Goal: Communication & Community: Answer question/provide support

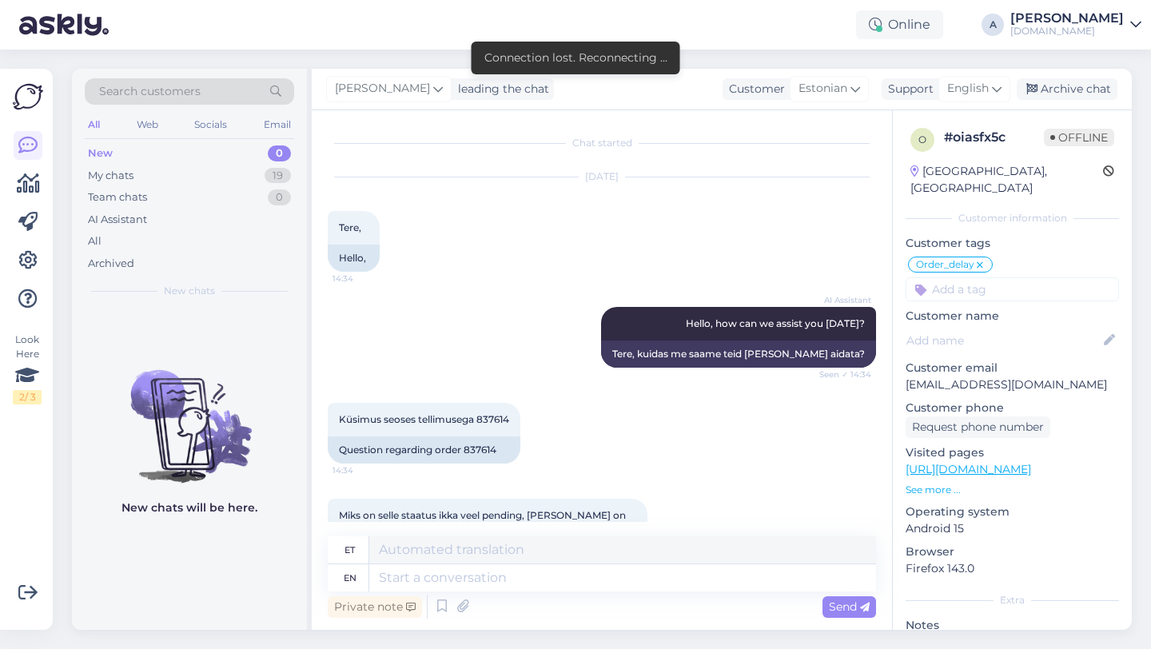
scroll to position [304, 0]
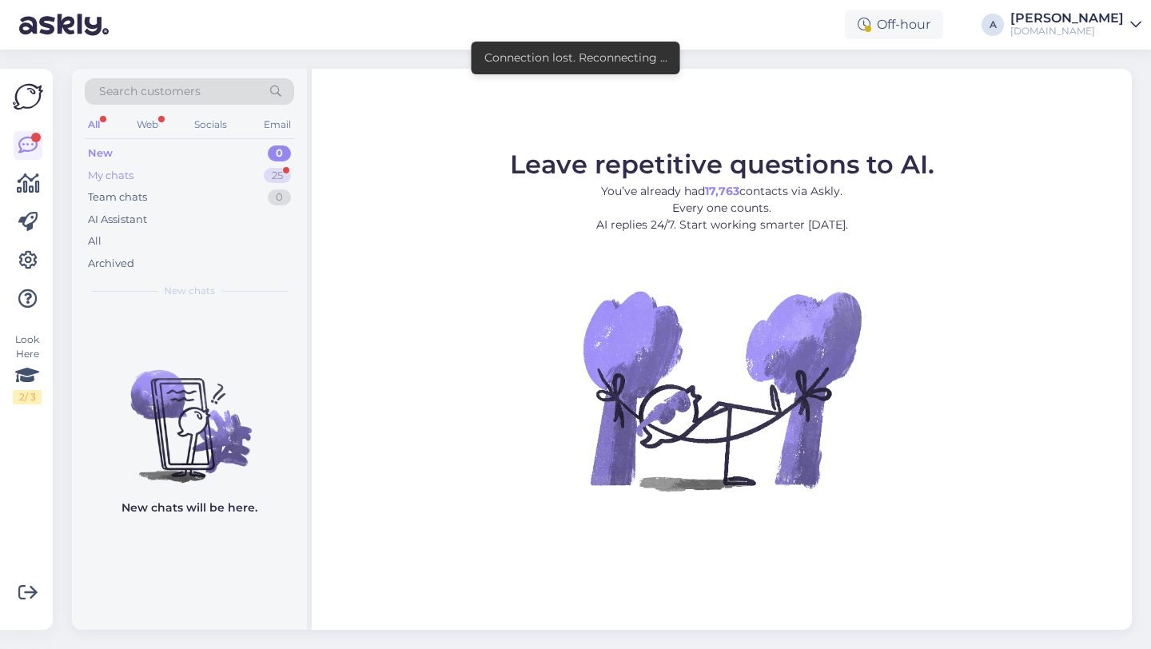
click at [249, 168] on div "My chats 25" at bounding box center [189, 176] width 209 height 22
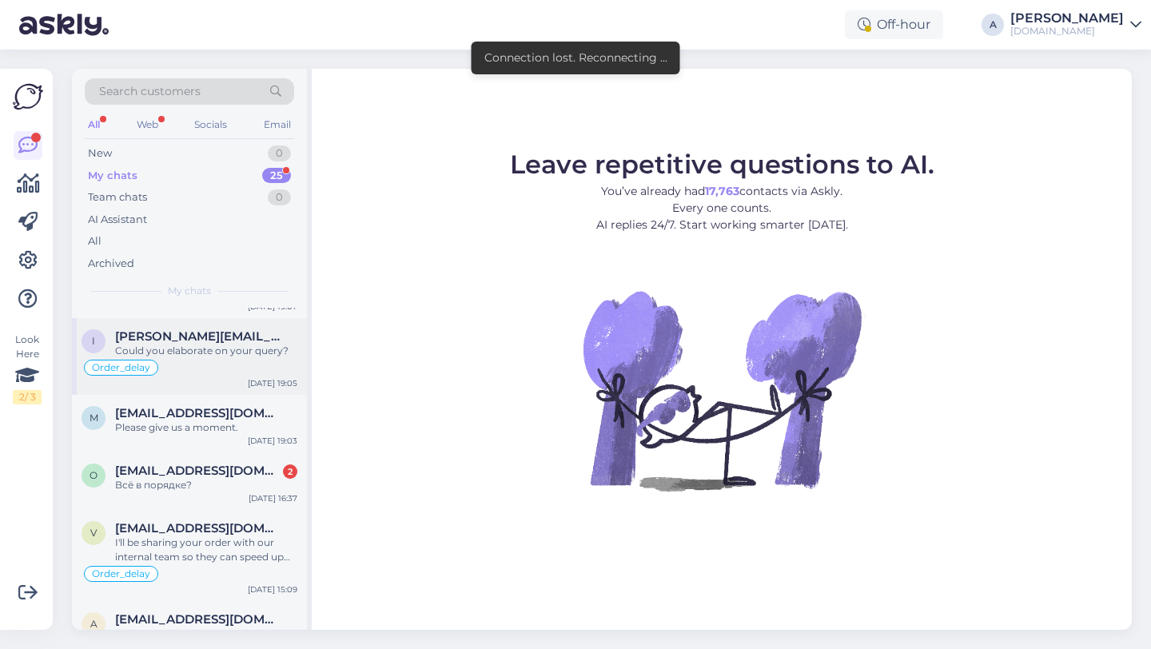
scroll to position [208, 0]
click at [200, 480] on div "Всё в порядке?" at bounding box center [206, 487] width 182 height 14
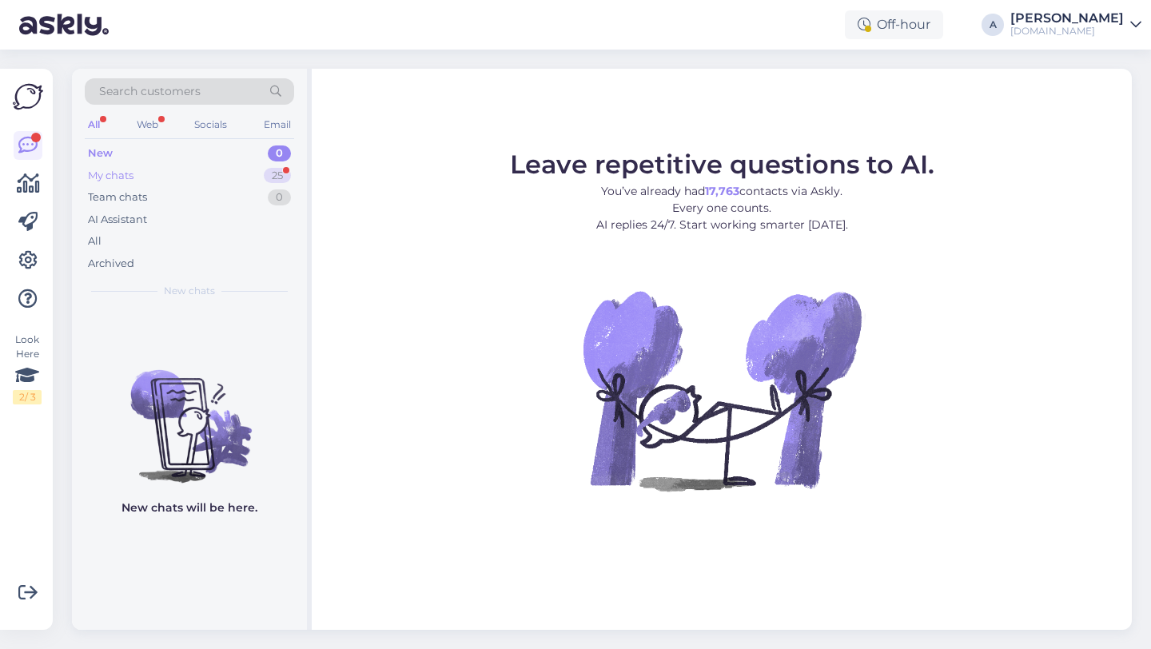
click at [281, 172] on div "25" at bounding box center [277, 176] width 27 height 16
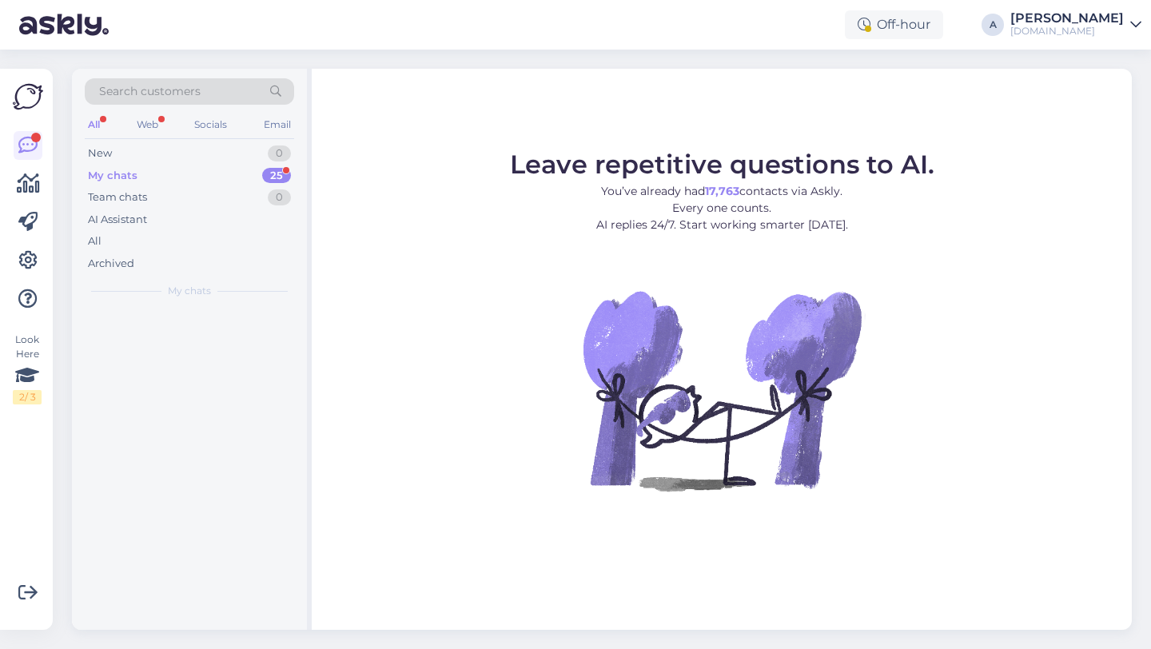
click at [264, 178] on div "25" at bounding box center [276, 176] width 29 height 16
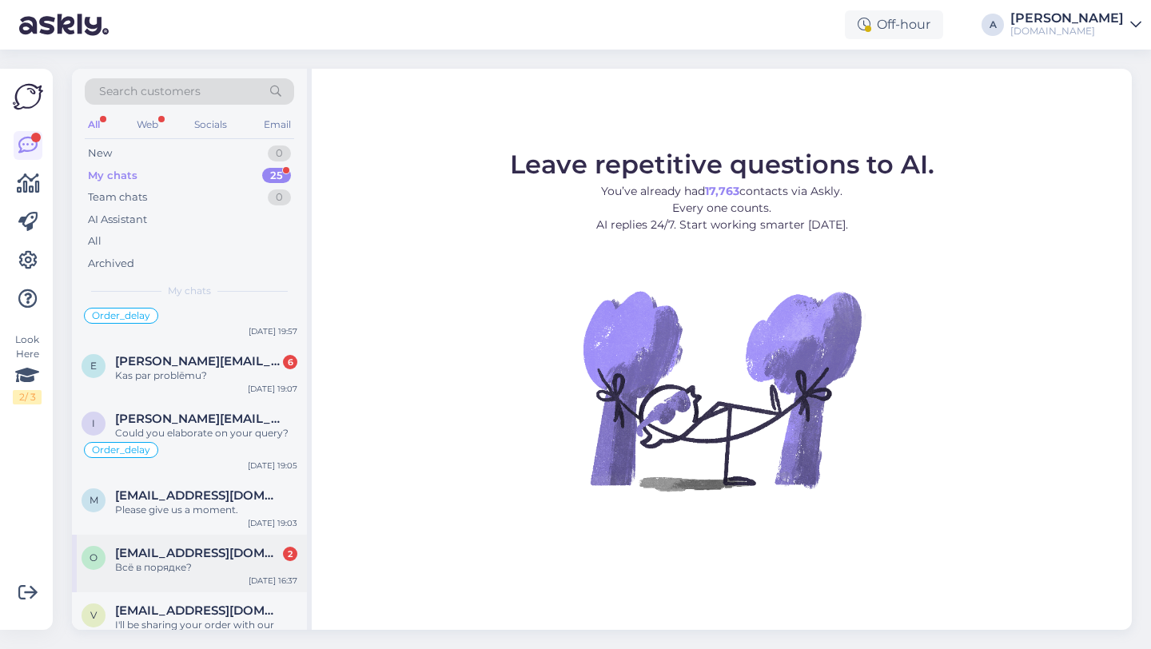
scroll to position [184, 0]
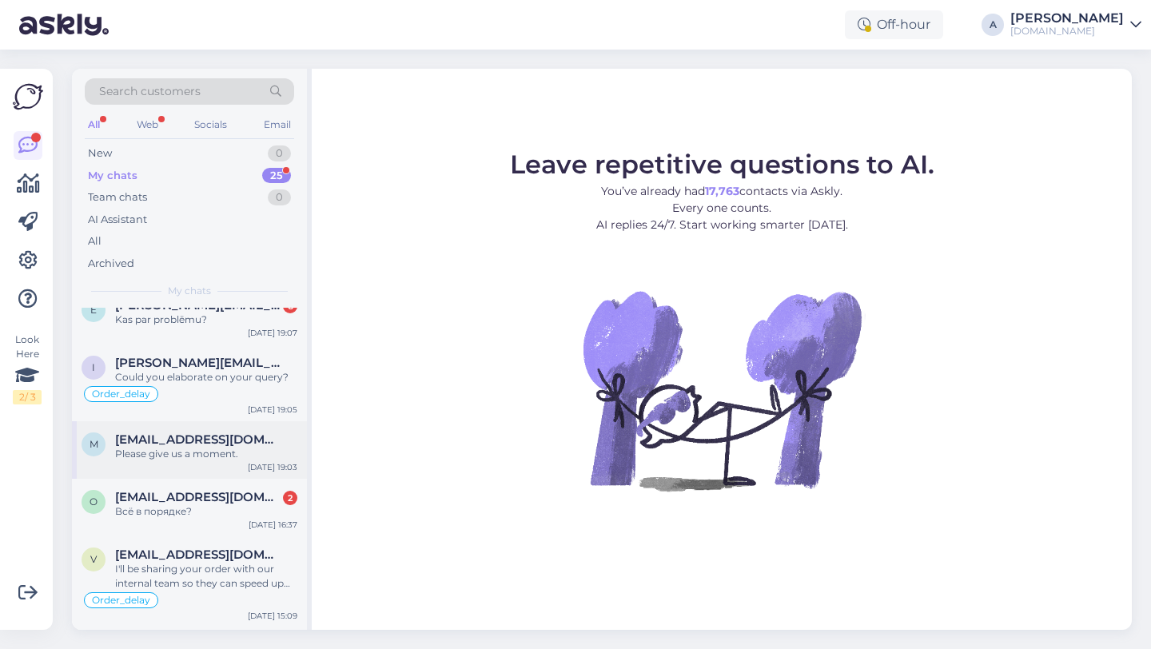
click at [217, 441] on span "meriglem@icloud.com" at bounding box center [198, 439] width 166 height 14
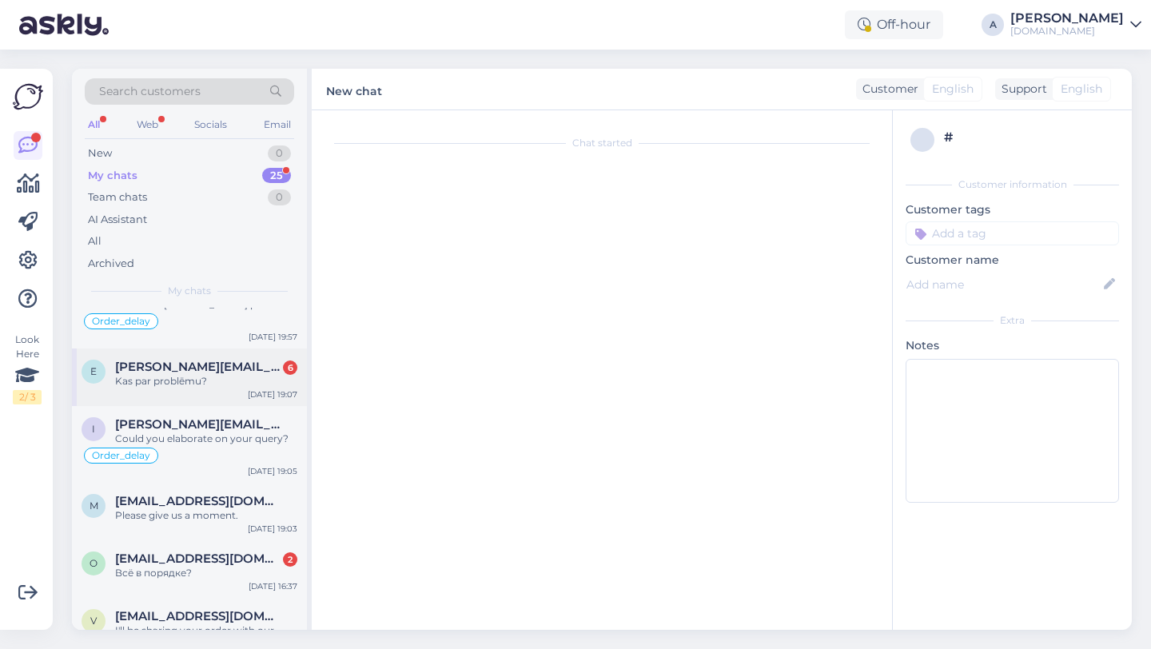
scroll to position [124, 0]
click at [224, 519] on div "Please give us a moment." at bounding box center [206, 514] width 182 height 14
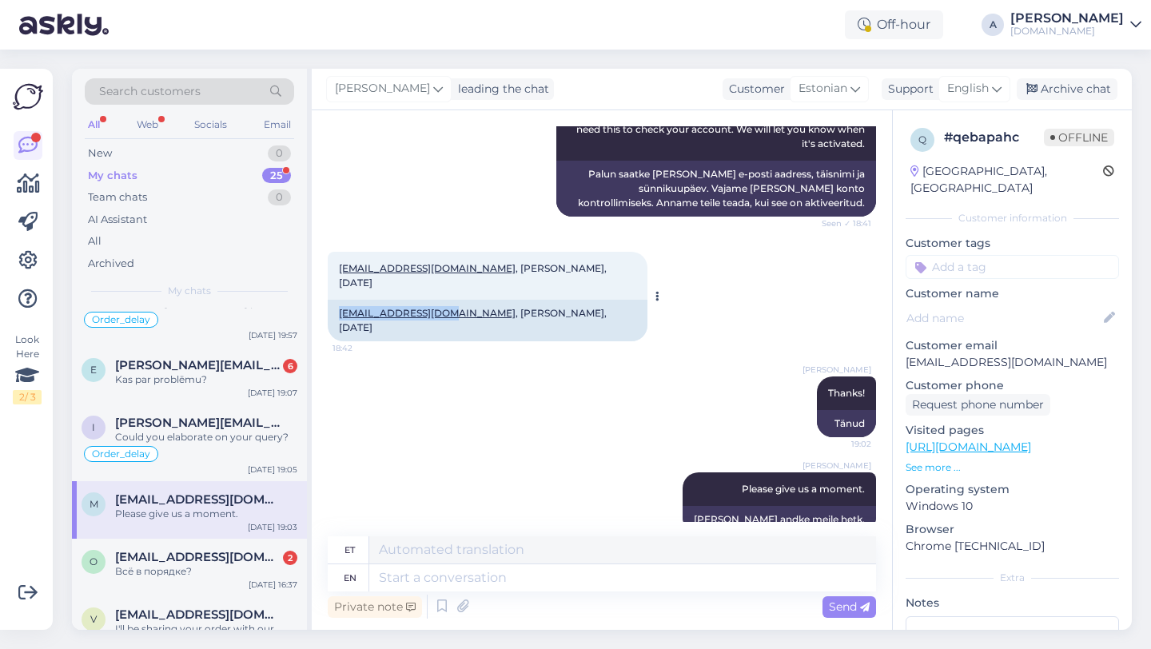
copy link "meriglen@icloud.com"
drag, startPoint x: 498, startPoint y: 298, endPoint x: 454, endPoint y: 297, distance: 44.0
click at [454, 300] on div "meriglen@icloud.com , Glen Meri, 17.09.81" at bounding box center [488, 321] width 320 height 42
copy div "Glen Meri"
click at [393, 570] on textarea at bounding box center [622, 577] width 507 height 27
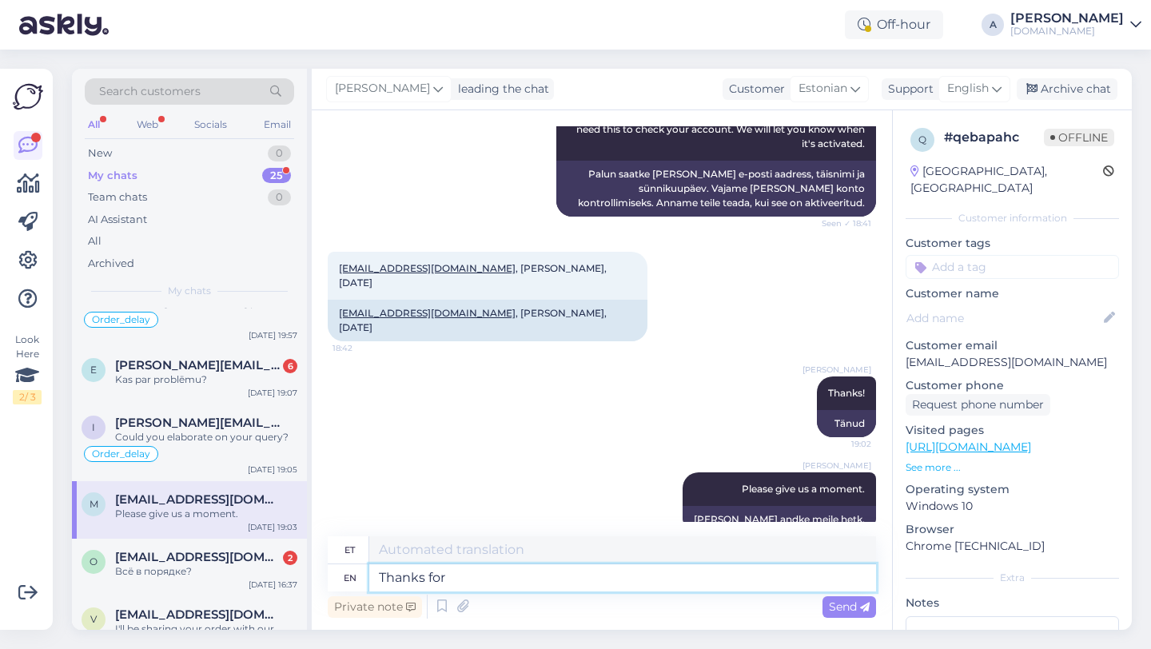
type textarea "Thanks for b"
type textarea "Tänud"
type textarea "Thanks for bei"
type textarea "Tänan teid"
type textarea "Thanks for being so pa"
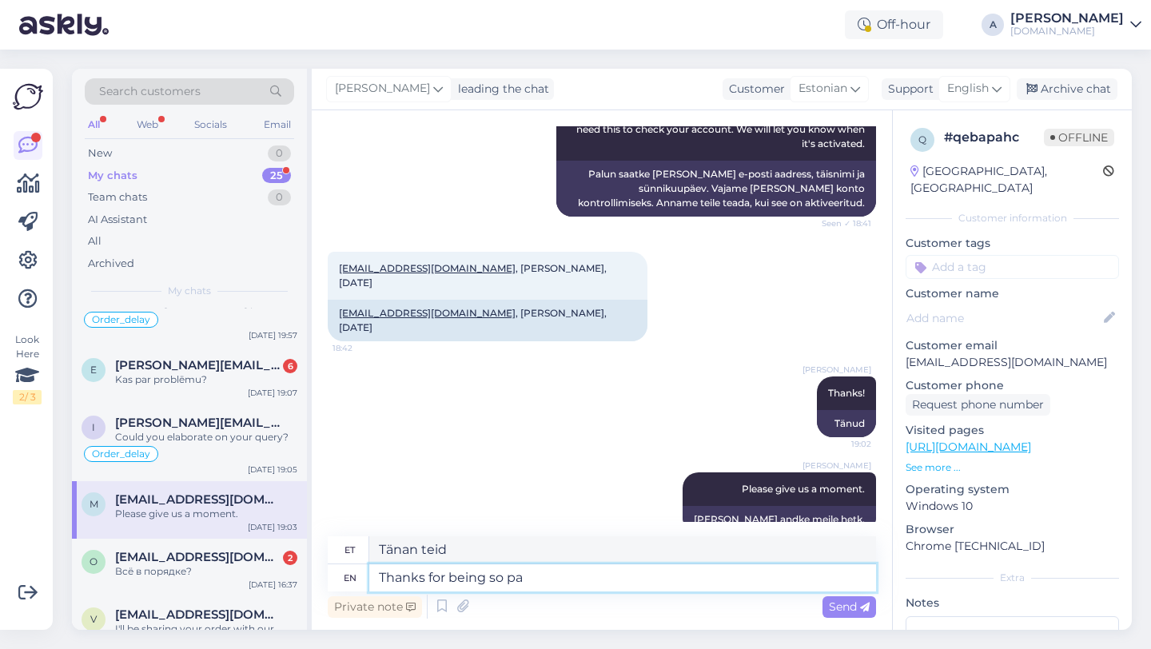
type textarea "Tänan teid olemise eest"
type textarea "Thanks for being so patie"
type textarea "Aitäh, et nii oled"
type textarea "Thanks for being so patient."
type textarea "Tänan kannatlikkuse eest."
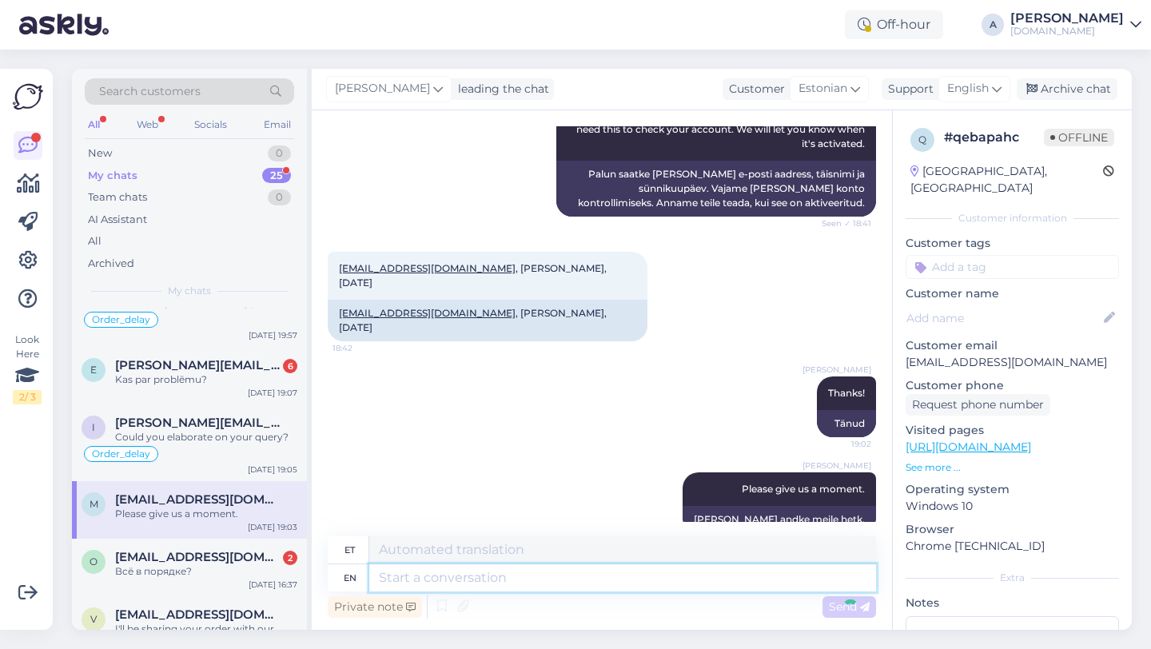
scroll to position [304, 0]
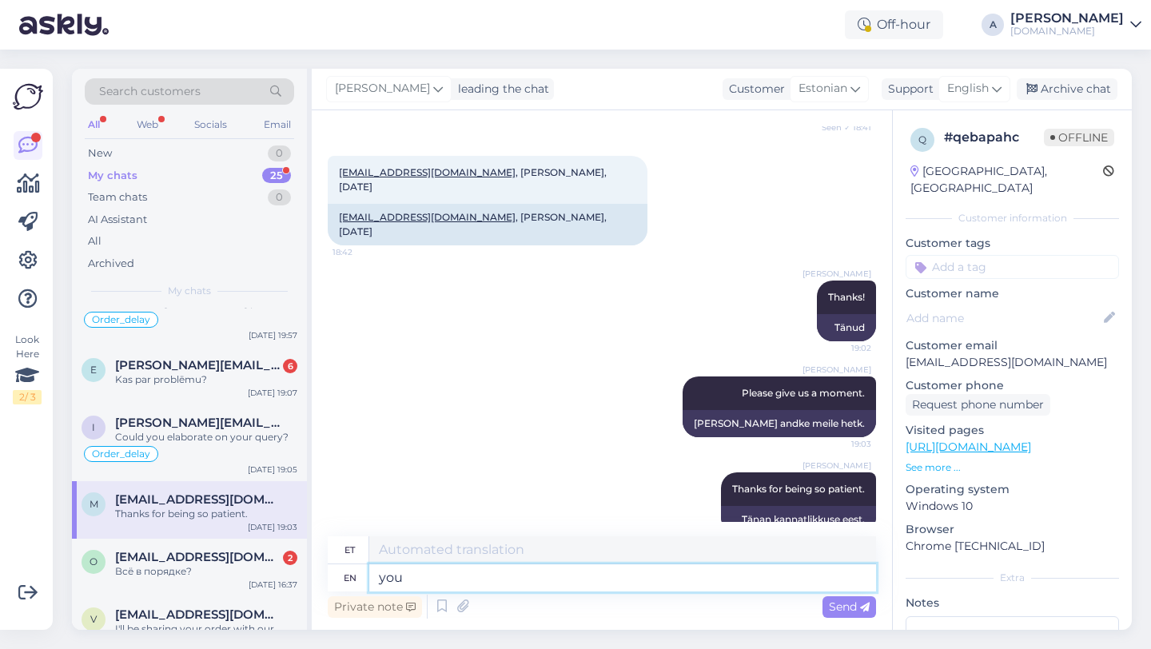
type textarea "you"
type textarea "sina"
type textarea "y"
type textarea "You"
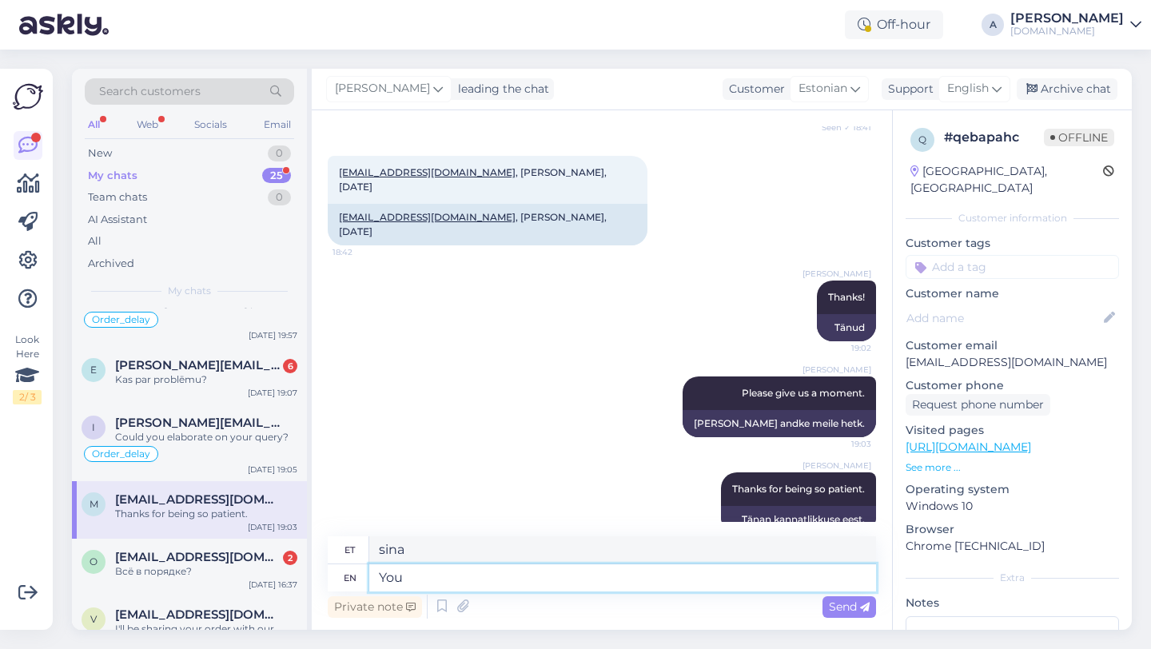
type textarea "Sina"
type textarea "You may t"
type textarea "Sa võid"
type textarea "You may tey"
type textarea "Sa võid öelda"
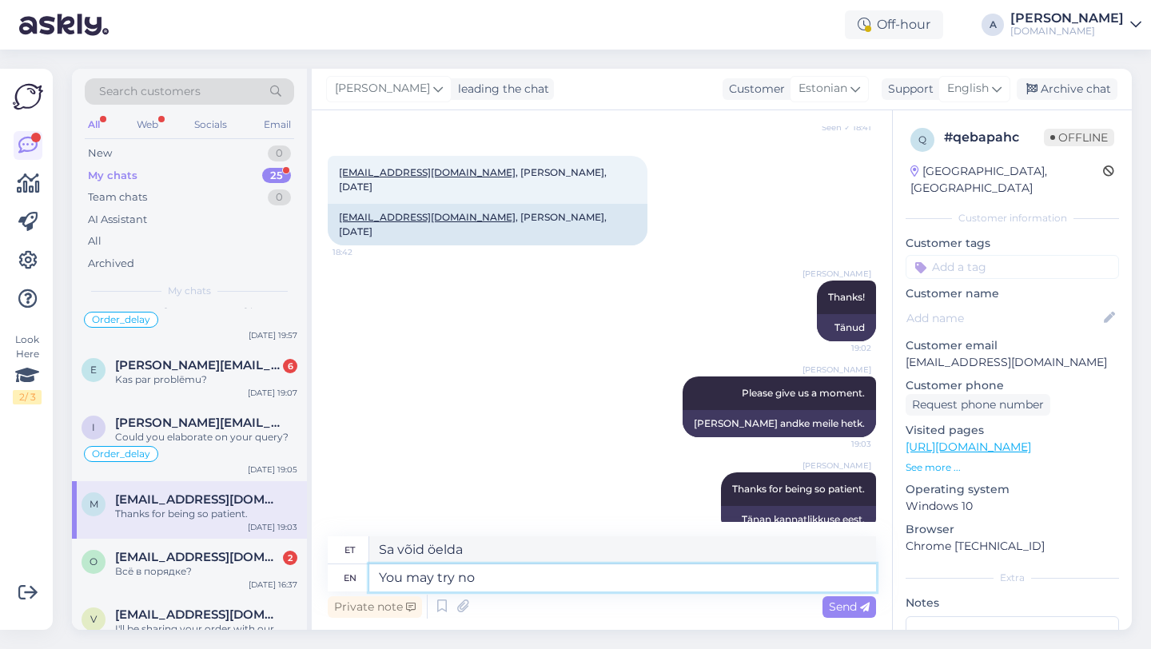
type textarea "You may try now"
type textarea "Võite proovida"
type textarea "You may try now."
type textarea "Võite nüüd proovida."
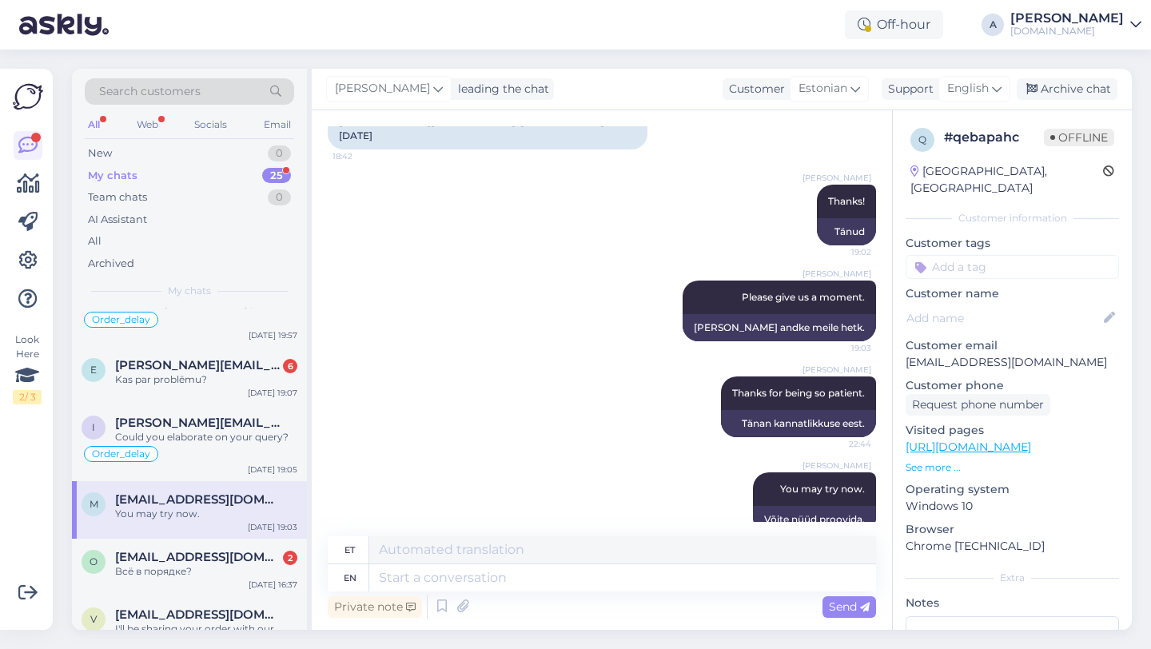
click at [933, 255] on input at bounding box center [1012, 267] width 213 height 24
type input "blo"
click at [993, 304] on span "Blocked_account" at bounding box center [1012, 309] width 84 height 10
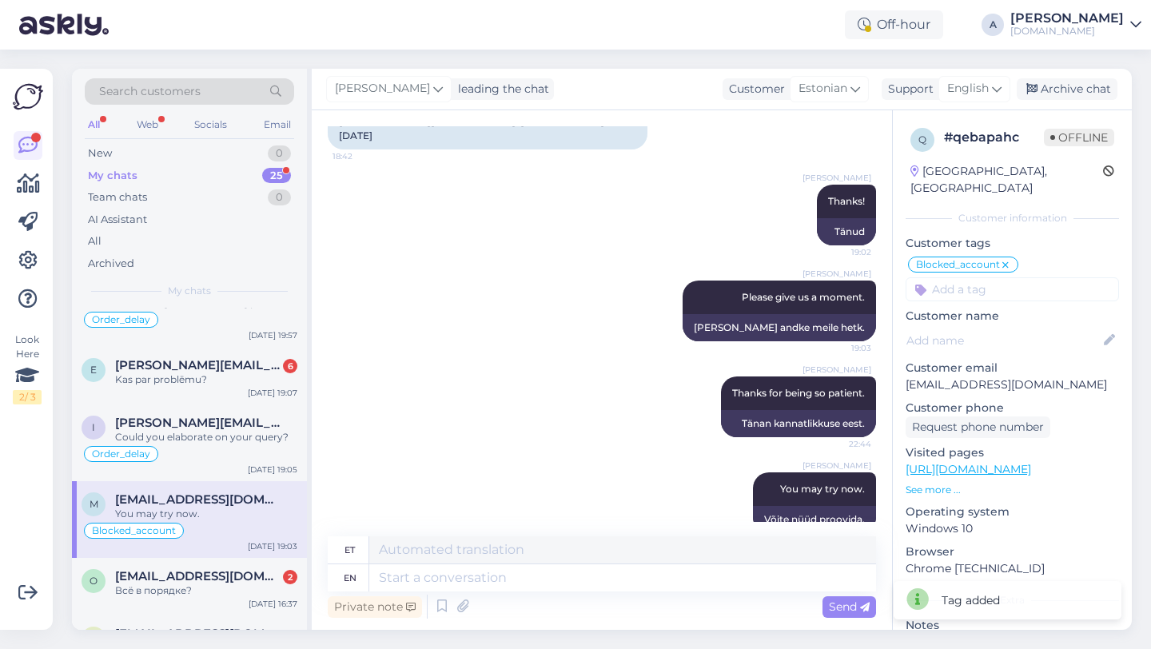
scroll to position [217, 0]
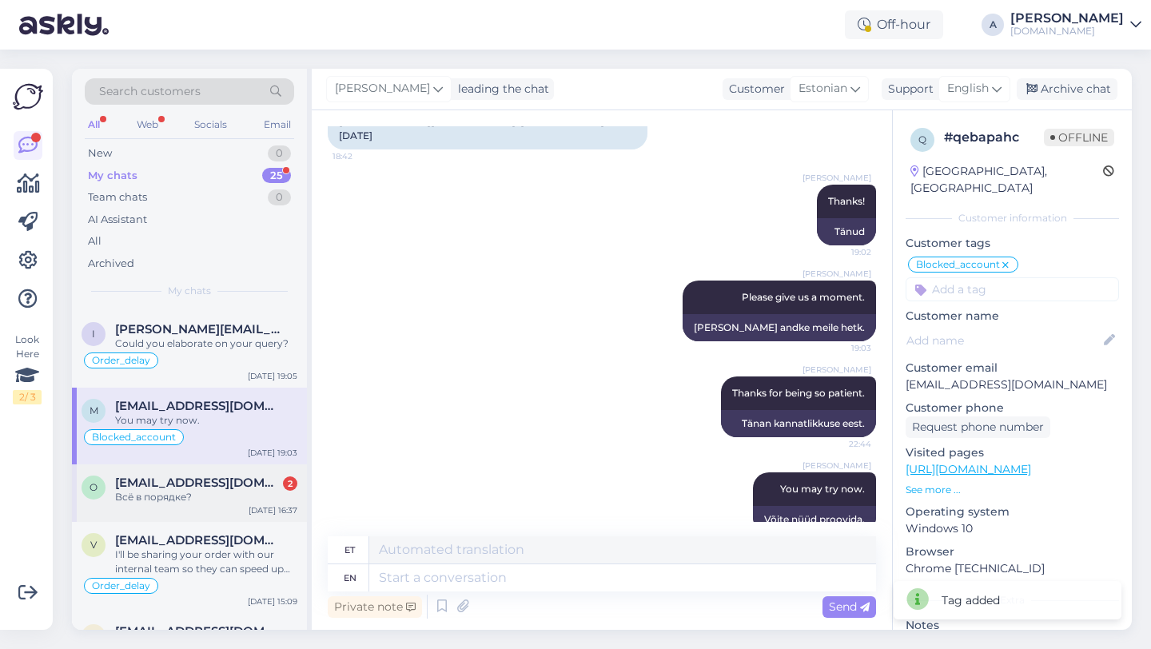
click at [229, 490] on div "Всё в порядке?" at bounding box center [206, 497] width 182 height 14
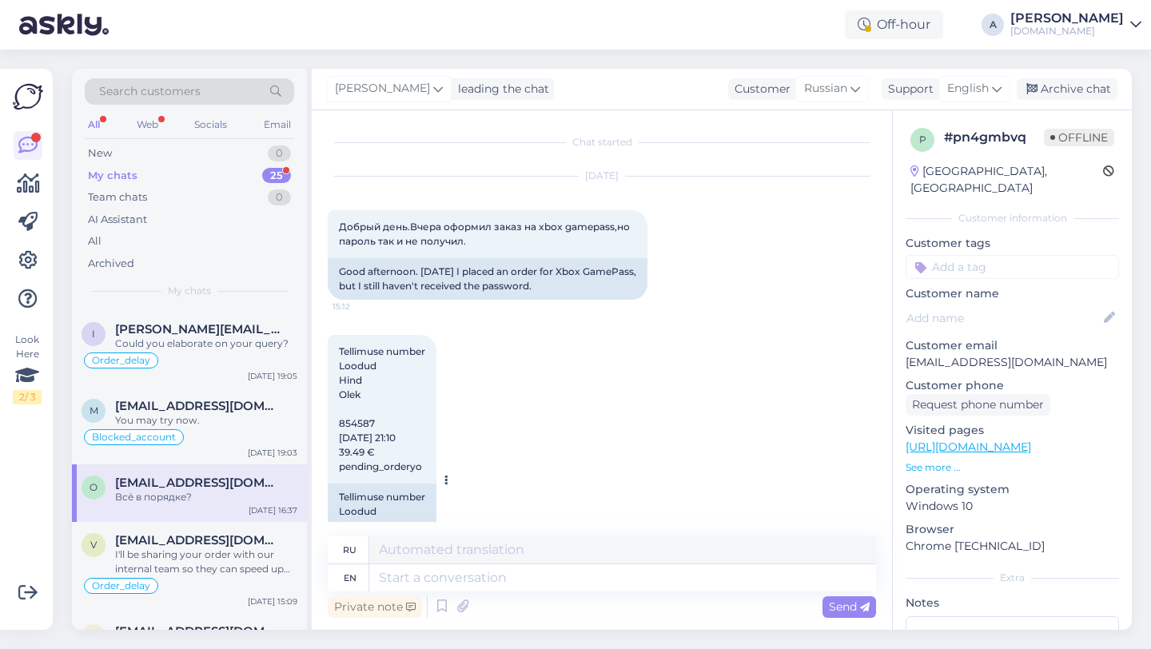
scroll to position [80, 0]
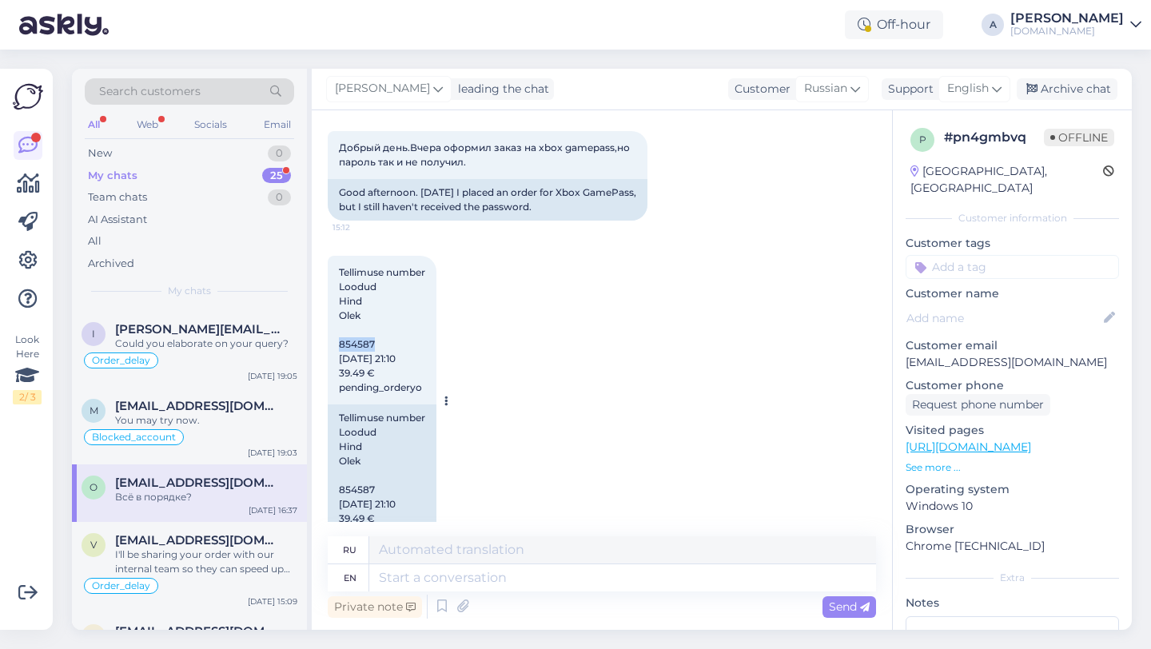
drag, startPoint x: 378, startPoint y: 343, endPoint x: 335, endPoint y: 343, distance: 43.2
click at [335, 343] on div "Tellimuse number Loodud Hind Olek 854587 01/10/2025 21:10 39.49 € pending_order…" at bounding box center [382, 330] width 109 height 149
copy span "854587"
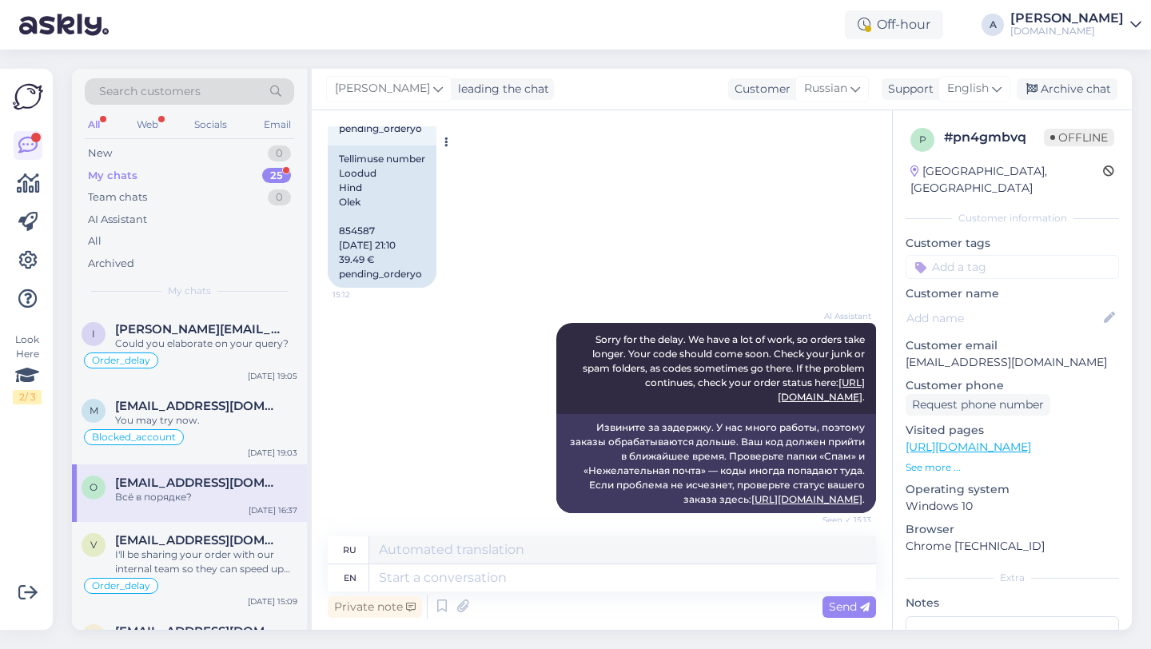
scroll to position [774, 0]
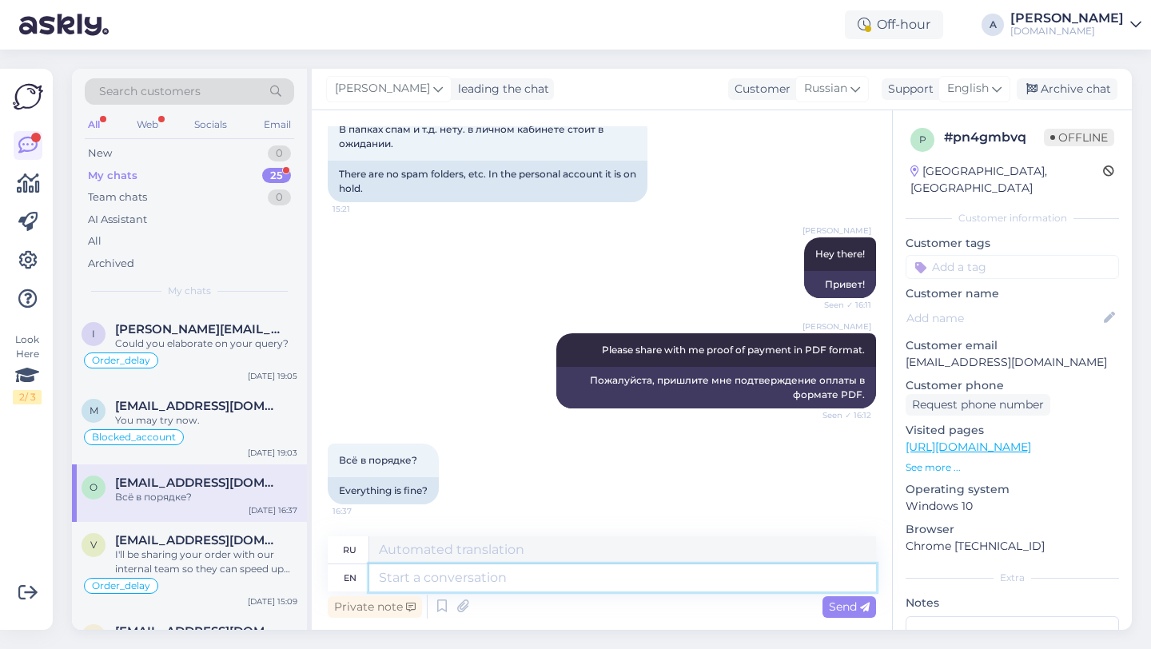
click at [400, 573] on textarea at bounding box center [622, 577] width 507 height 27
type textarea "I can s"
type textarea "я"
type textarea "I can see"
type textarea "Я могу"
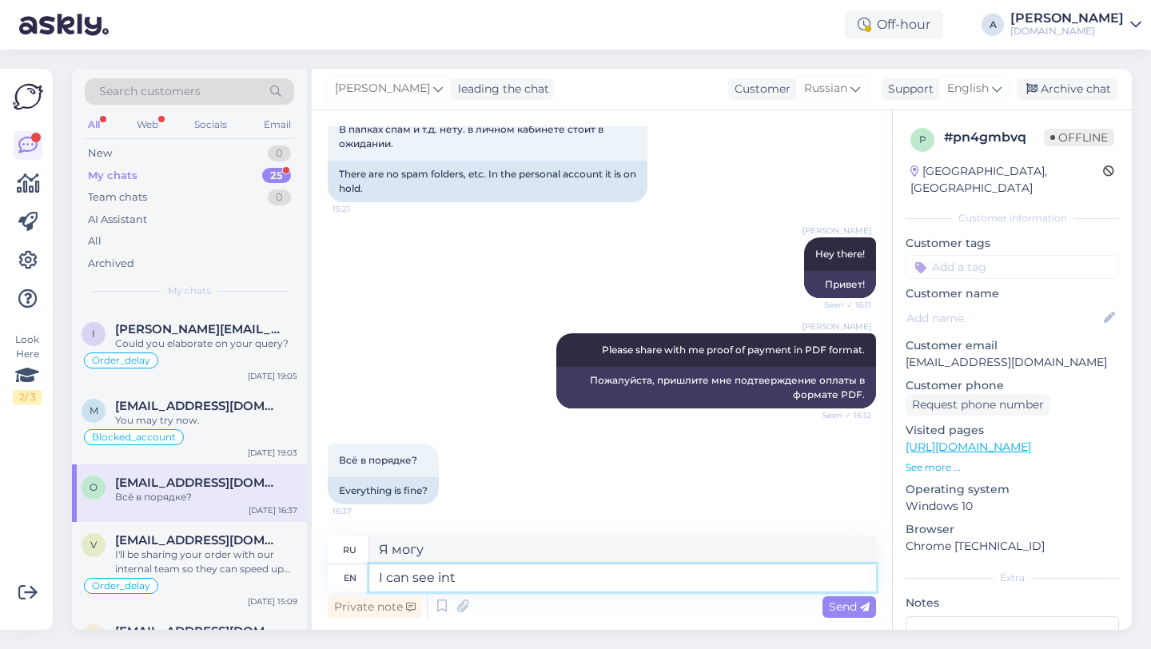
type textarea "I can see inte"
type textarea "я вижу"
type textarea "I can see internally that"
type textarea "Я вижу внутренне"
type textarea "I can see internally that you"
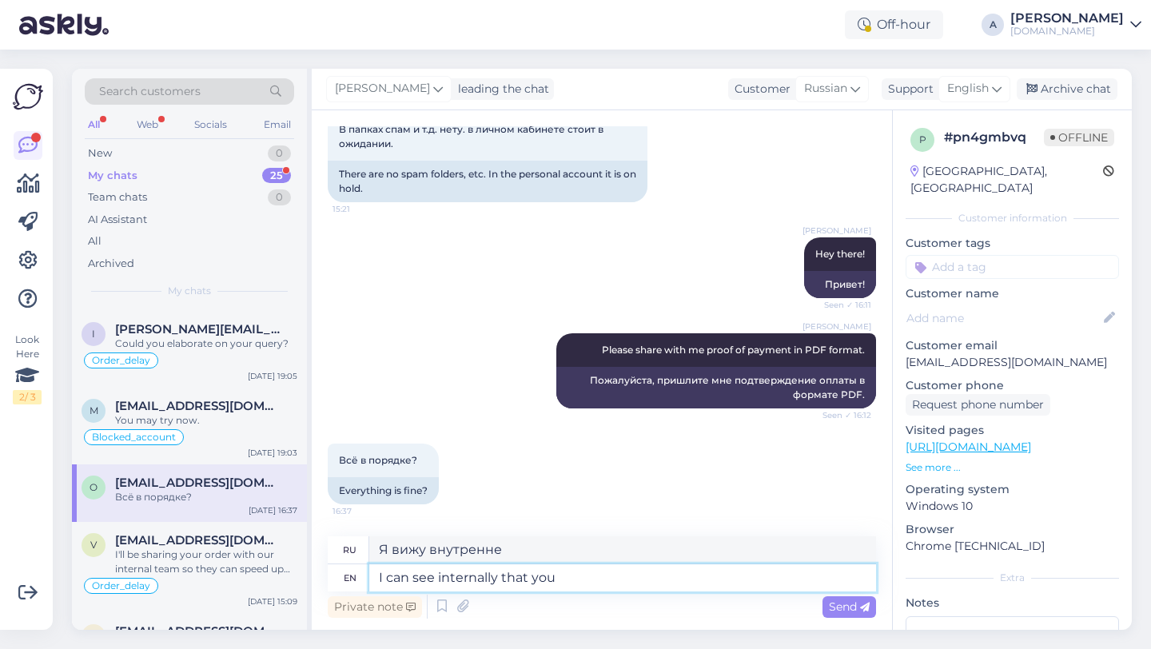
type textarea "Я вижу внутренне, что"
type textarea "I can see internally that your ord"
type textarea "Я вижу внутренне, что ваш"
type textarea "I can see internally that your order ws"
type textarea "Я вижу, что ваш заказ выполнен."
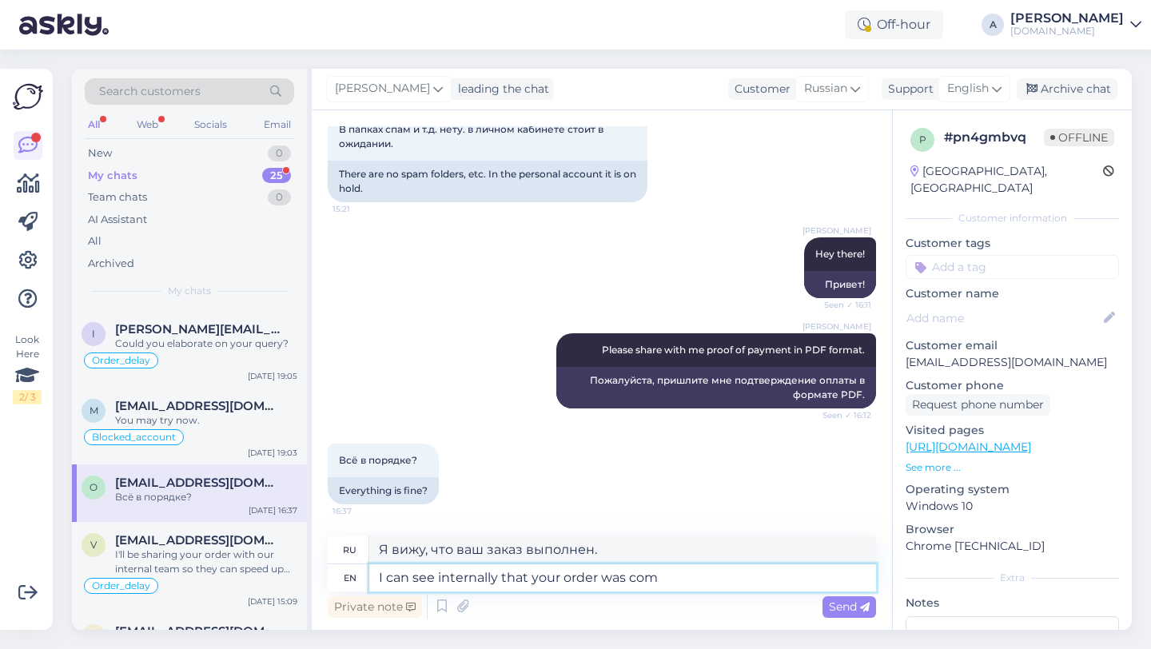
type textarea "I can see internally that your order was comp"
type textarea "Я вижу, что ваш заказ был"
type textarea "I can see internally that your order was completed."
type textarea "Я вижу, что ваш заказ был выполнен."
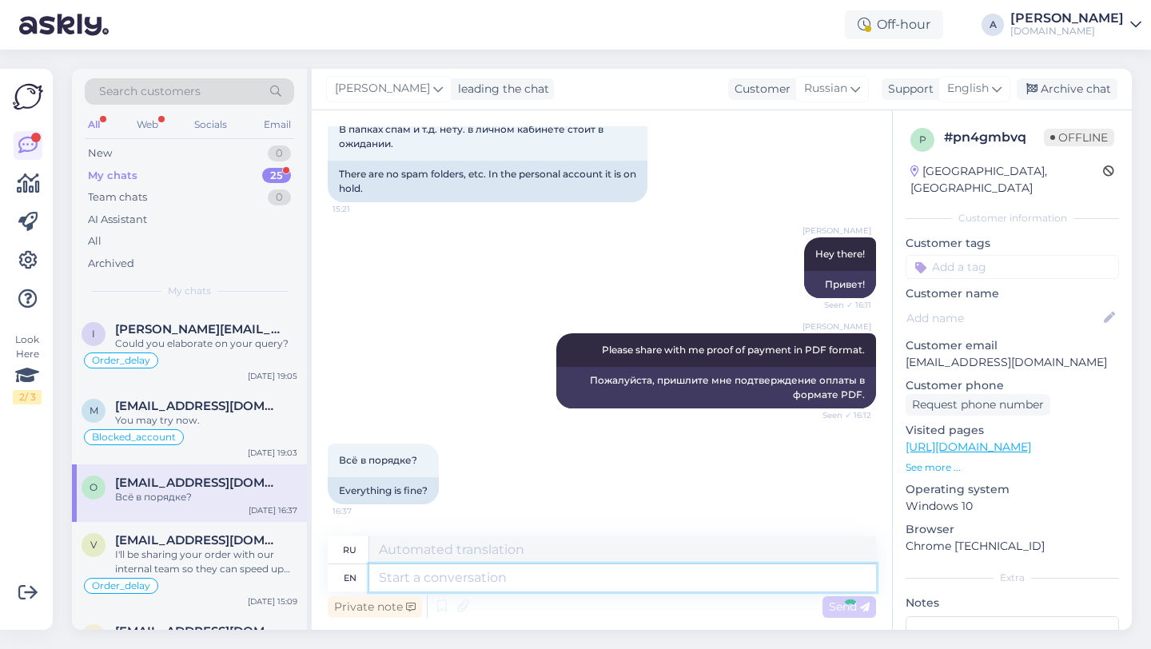
scroll to position [870, 0]
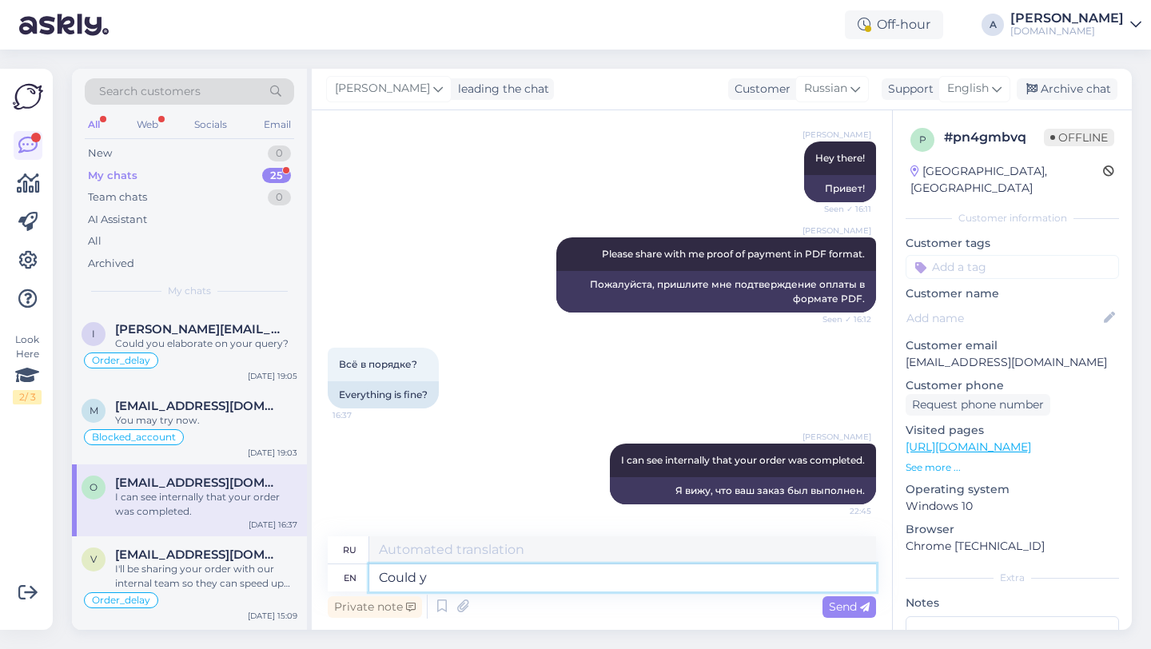
type textarea "Could yo"
type textarea "Мог"
type textarea "Could you"
type textarea "Не могли бы вы"
type textarea "Could you please"
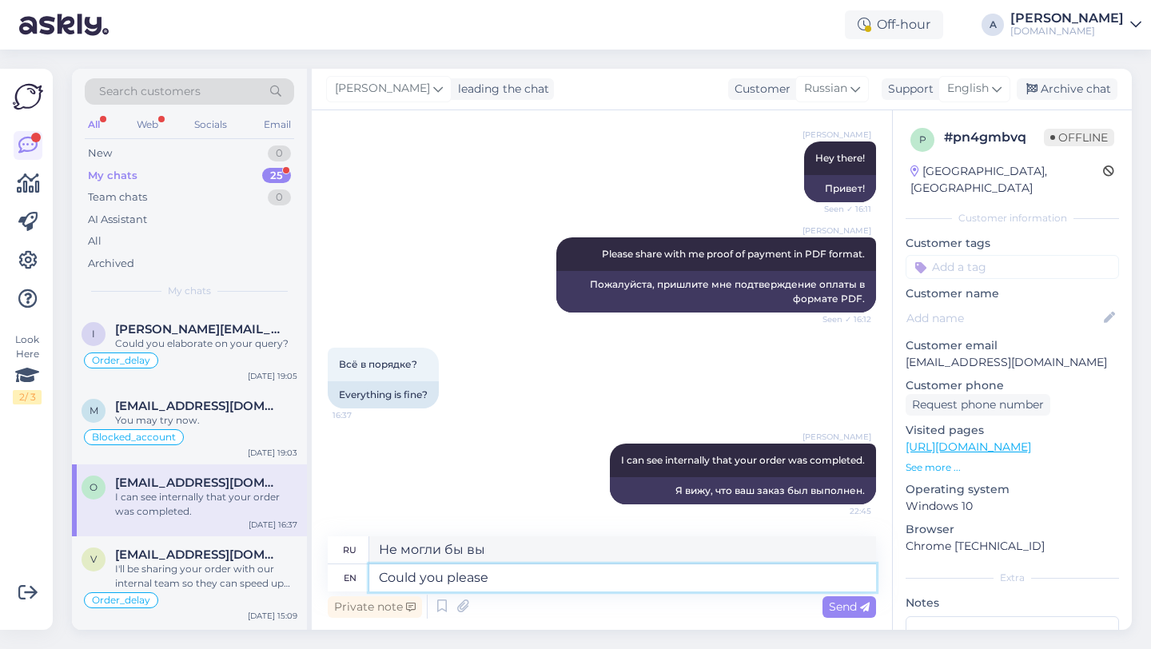
type textarea "Не могли бы Вы"
type textarea "Could you please try to"
type textarea "Не могли бы вы, пожалуйста, попробовать"
type textarea "Could you please try to check"
type textarea "Не могли бы вы попробовать проверить?"
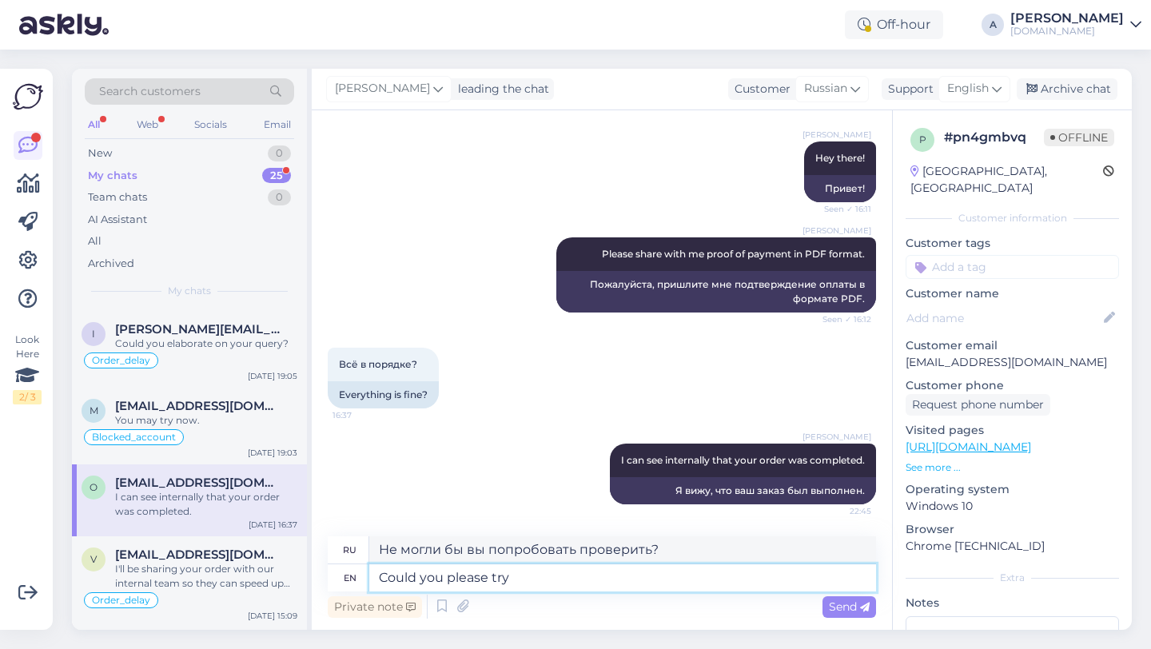
type textarea "Could you please tr"
type textarea "Не могли бы вы, пожалуйста, попробовать"
type textarea "Could you please t"
type textarea "Не могли бы вы попробовать?"
type textarea "Could you please che"
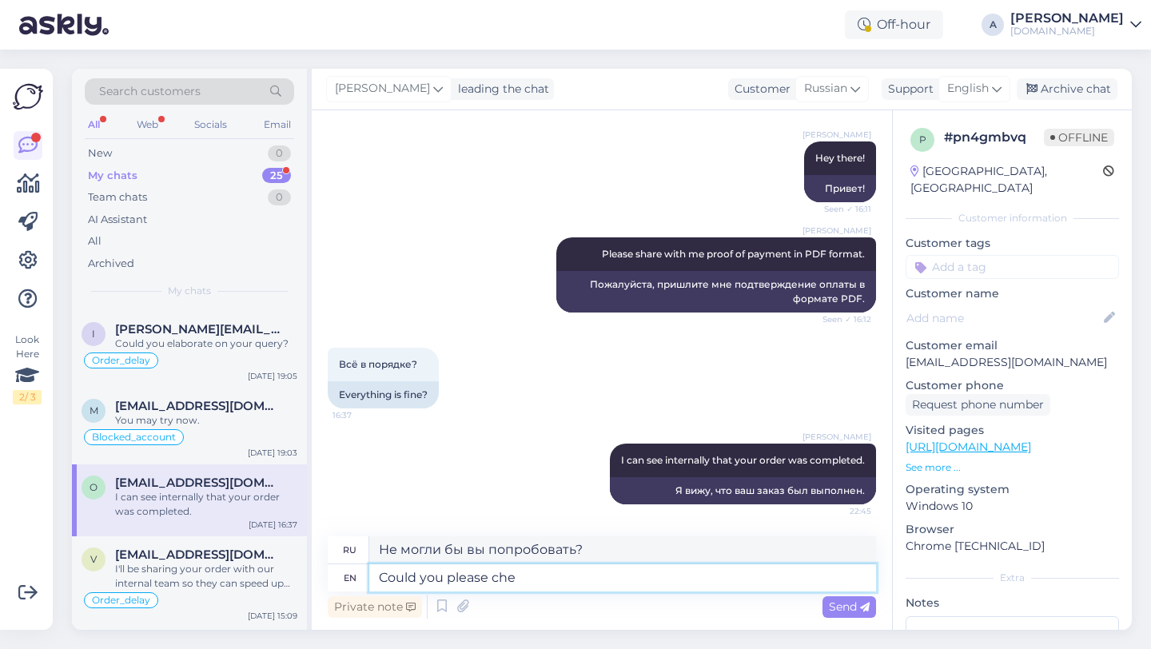
type textarea "Не могли бы Вы"
type textarea "Could you please check o"
type textarea "Не могли бы вы проверить?"
type textarea "Could you please check once ag"
type textarea "Не могли бы вы проверить один раз?"
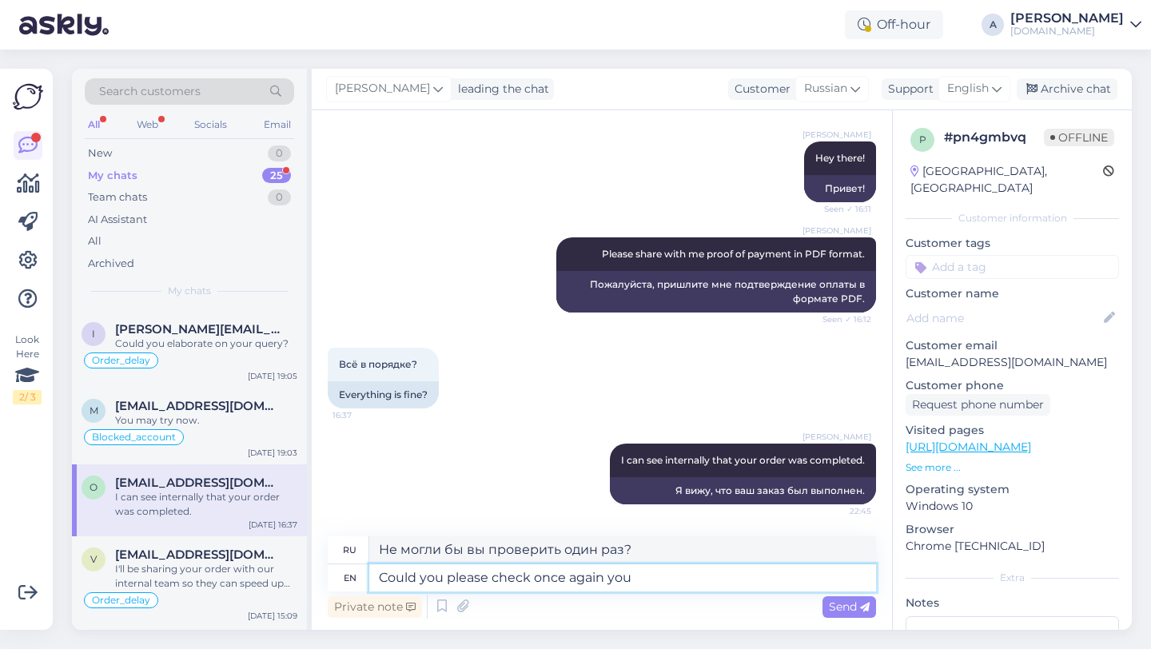
type textarea "Could you please check once again your"
type textarea "Не могли бы вы проверить еще раз?"
type textarea "Could you please check once again your ema"
type textarea "Не могли бы вы еще раз проверить свой"
type textarea "Could you please check once again your emal and"
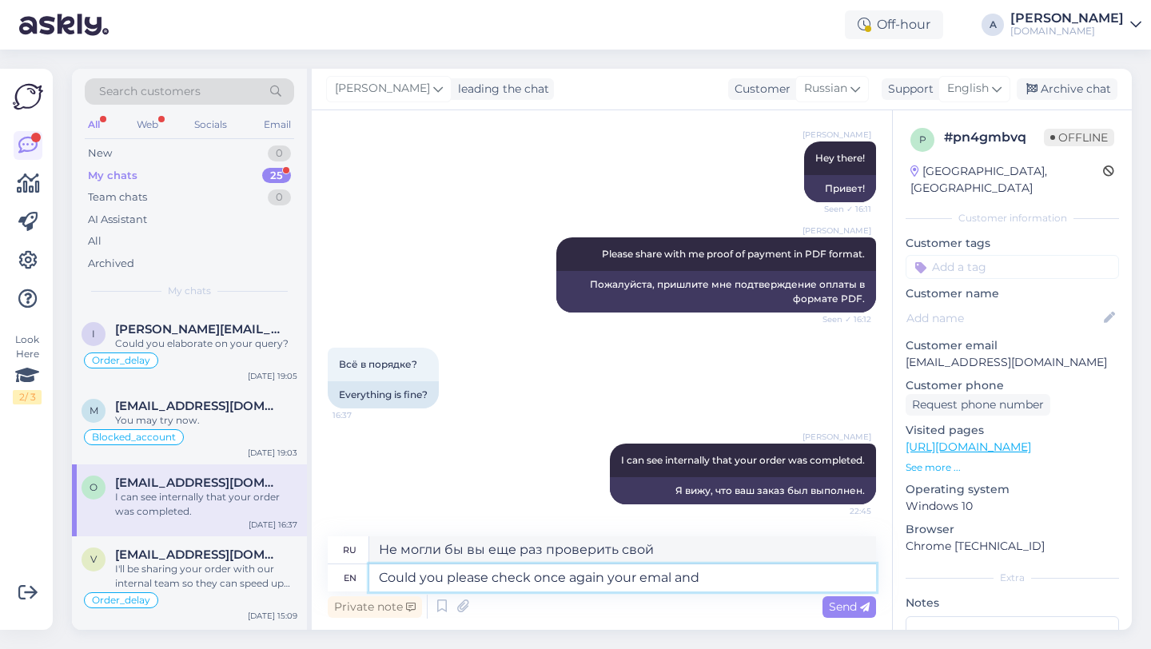
type textarea "Не могли бы вы еще раз проверить свою электронную почту?"
type textarea "Could you please check once again your emal and s"
type textarea "Не могли бы вы еще раз проверить свою электронную почту и"
type textarea "Could you please check once again your ema"
type textarea "Не могли бы вы еще раз проверить свою электронную почту?"
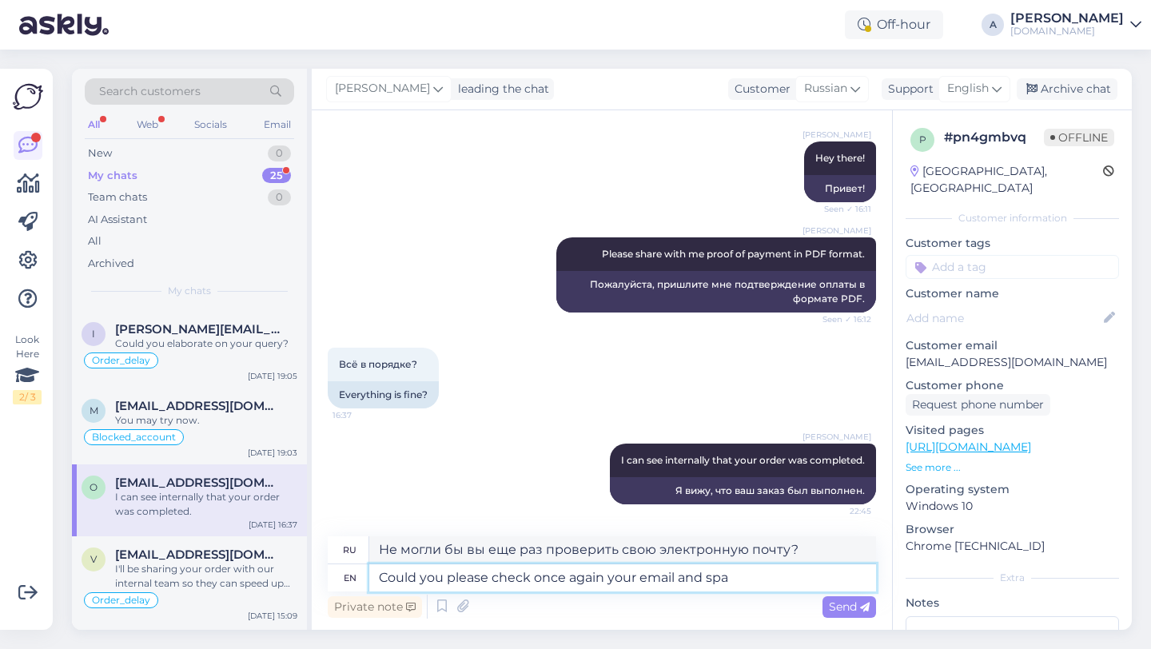
type textarea "Could you please check once again your email and spam"
type textarea "Не могли бы вы еще раз проверить свою электронную почту и"
type textarea "Could you please check once again your email and spam fold"
type textarea "Не могли бы вы еще раз проверить свою электронную почту и спам?"
type textarea "Could you please check once again your email and spam folder?"
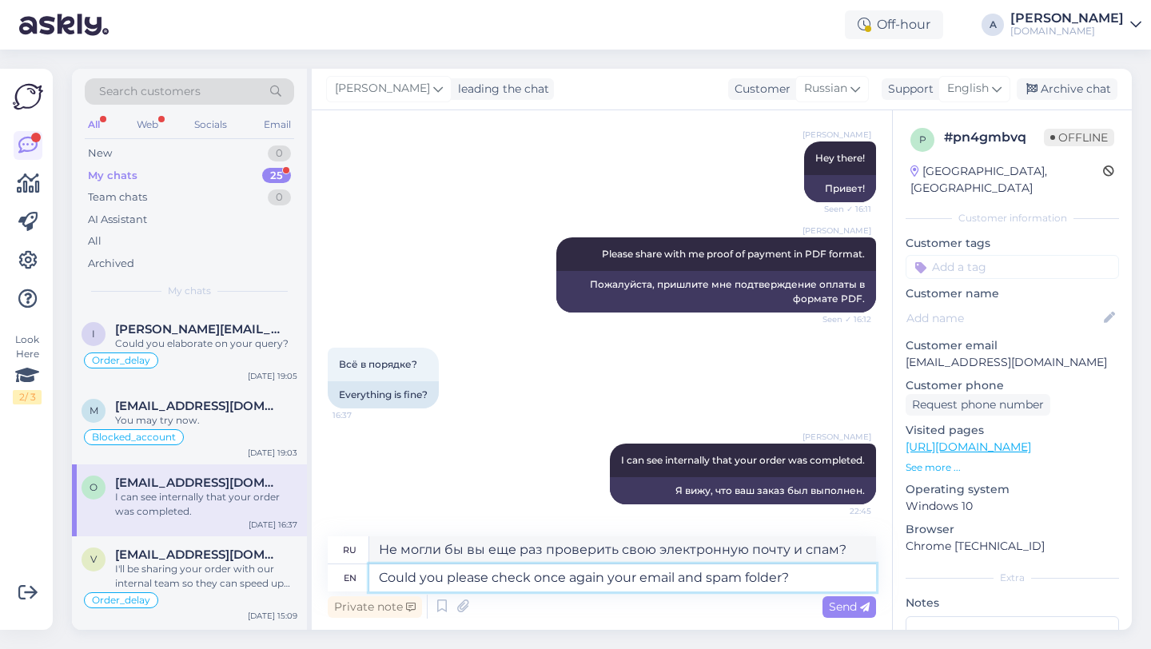
type textarea "Не могли бы вы еще раз проверить свою электронную почту и папку со спамом?"
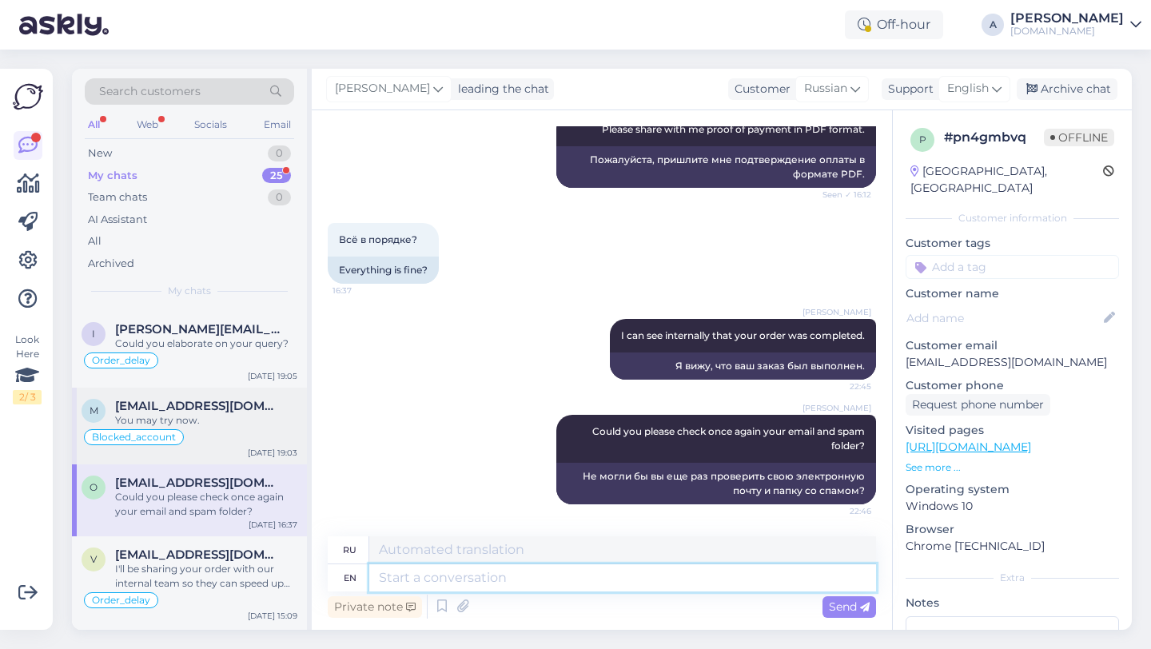
scroll to position [0, 0]
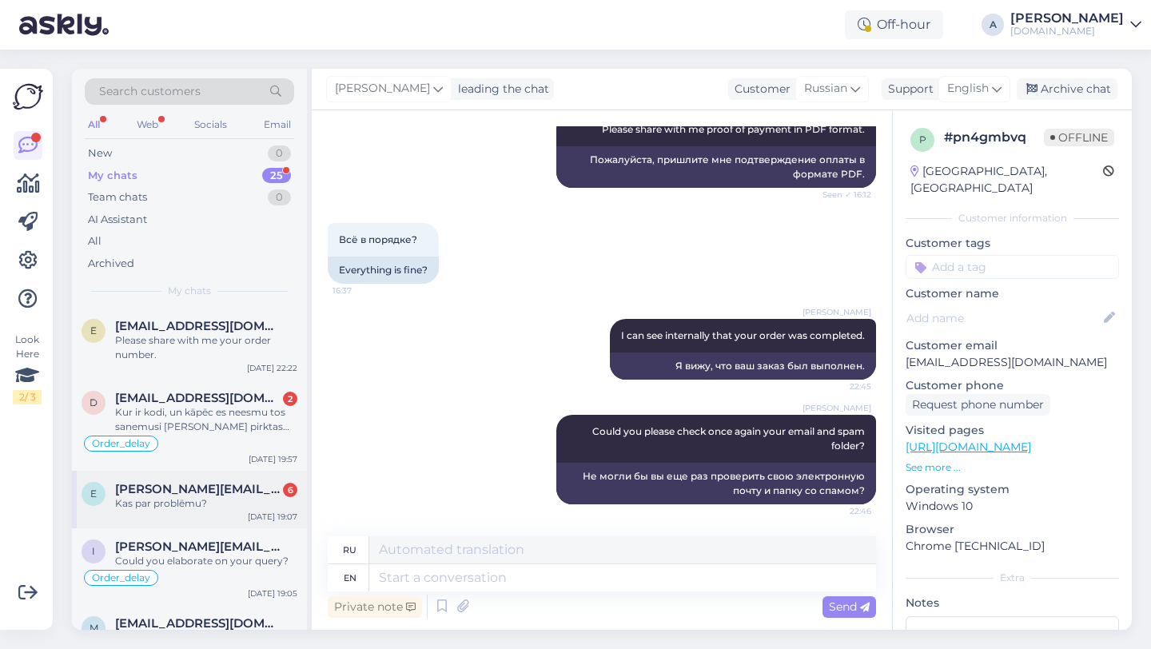
click at [181, 488] on span "Edgars_shimkus@inbox.lv" at bounding box center [198, 489] width 166 height 14
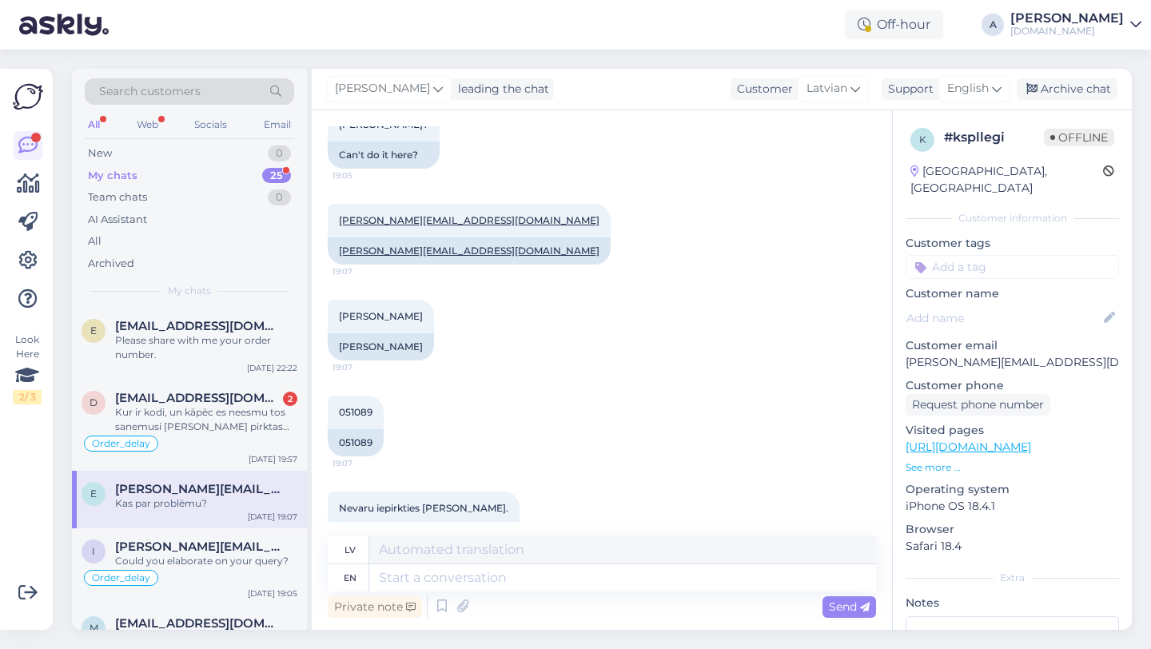
scroll to position [1029, 0]
copy link "Edgars_shimkus@inbox.lv"
drag, startPoint x: 422, startPoint y: 345, endPoint x: 354, endPoint y: 336, distance: 68.5
click at [339, 336] on div "Edgars Shimkus" at bounding box center [381, 345] width 106 height 27
copy div "Edgars Shimkus"
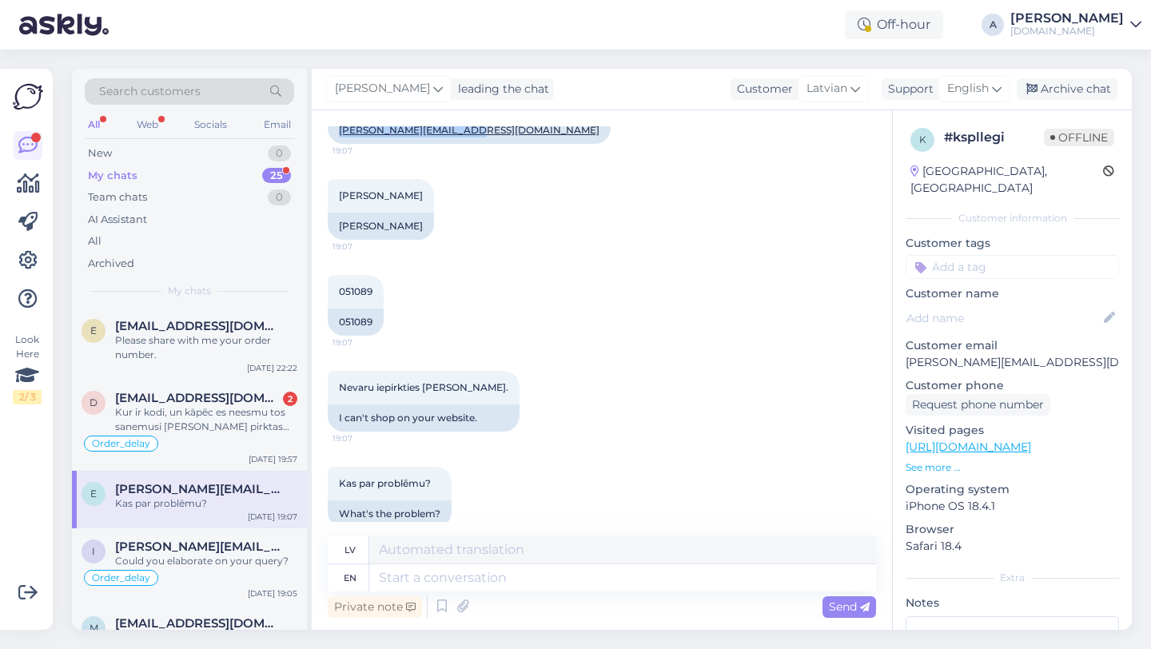
scroll to position [1172, 0]
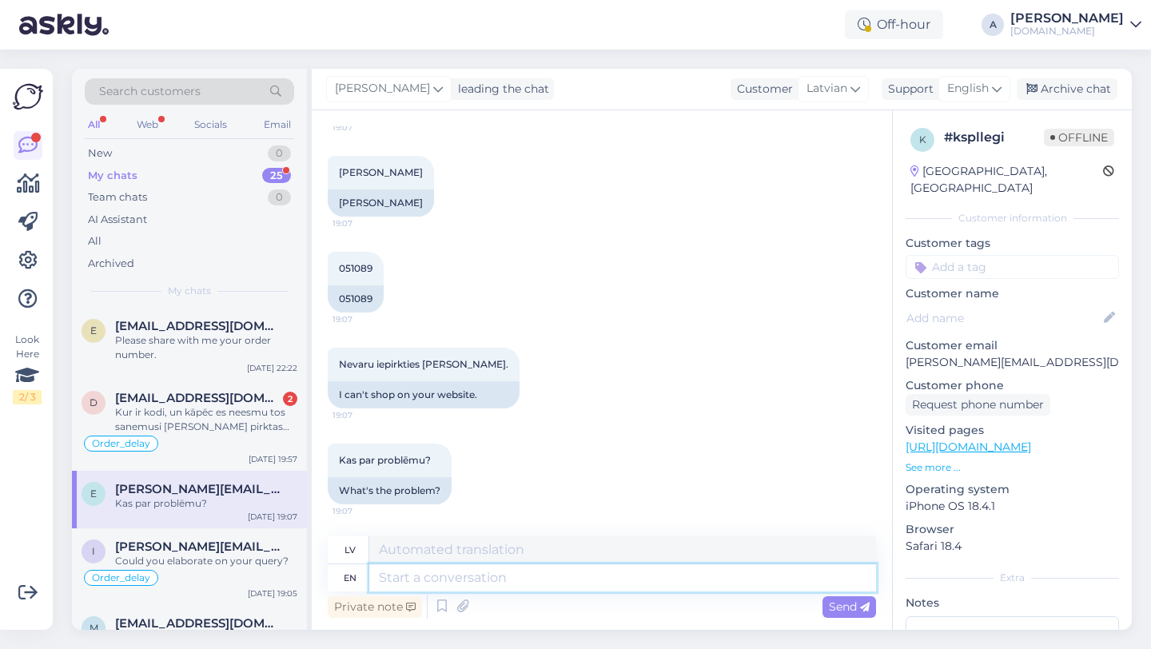
click at [428, 578] on textarea at bounding box center [622, 577] width 507 height 27
type textarea "Thanks f"
type textarea "Paldies"
type textarea "Thanks for bei"
type textarea "Paldies par"
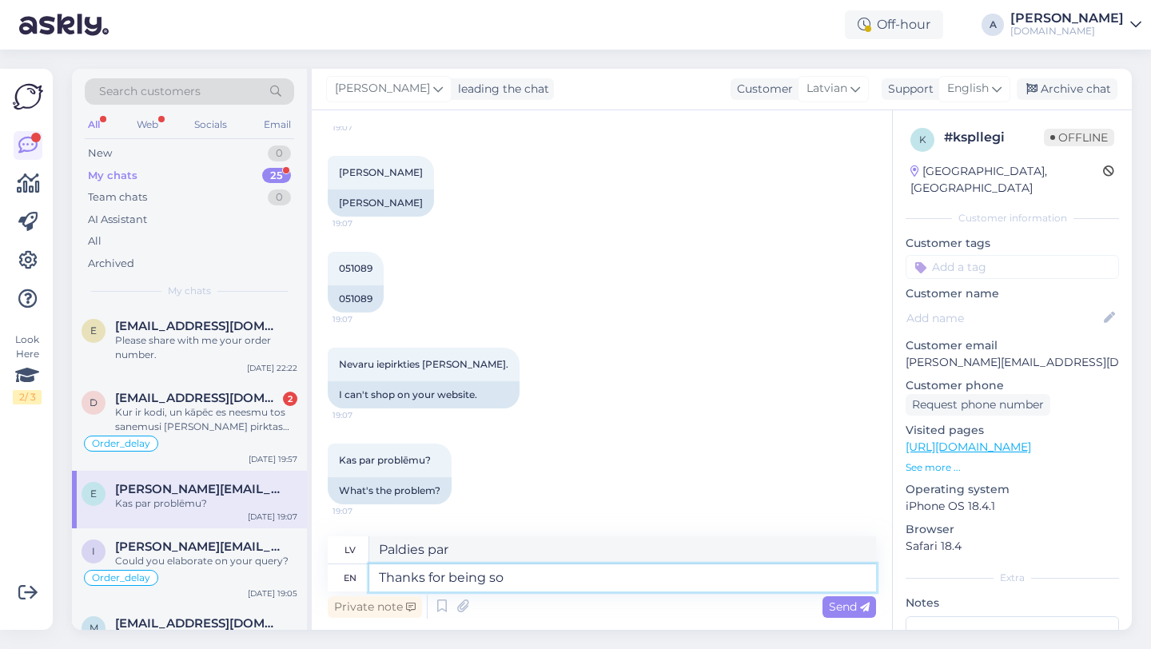
type textarea "Thanks for being so"
type textarea "Paldies, ka esi"
type textarea "Thanks for being so patie"
type textarea "Paldies, ka esi tāds"
type textarea "Thanks for being so patienty."
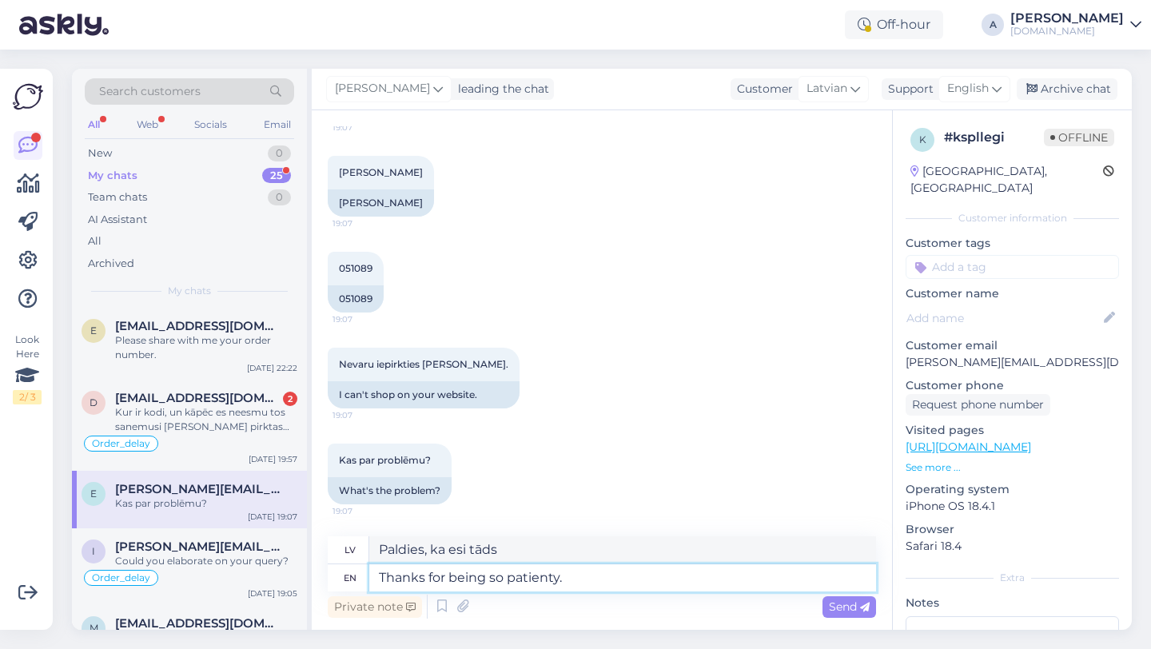
type textarea "Paldies par pacietību."
type textarea "Thanks for being so patient."
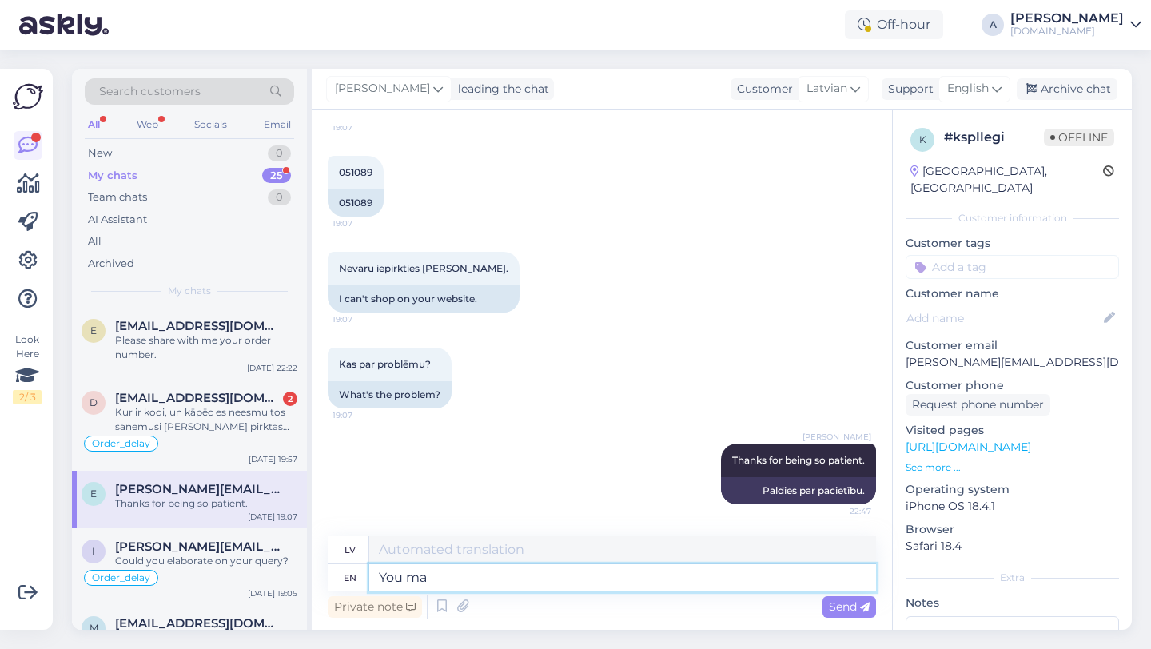
type textarea "You may"
type textarea "Tu"
type textarea "You may try"
type textarea "Jūs varat"
type textarea "You may try now."
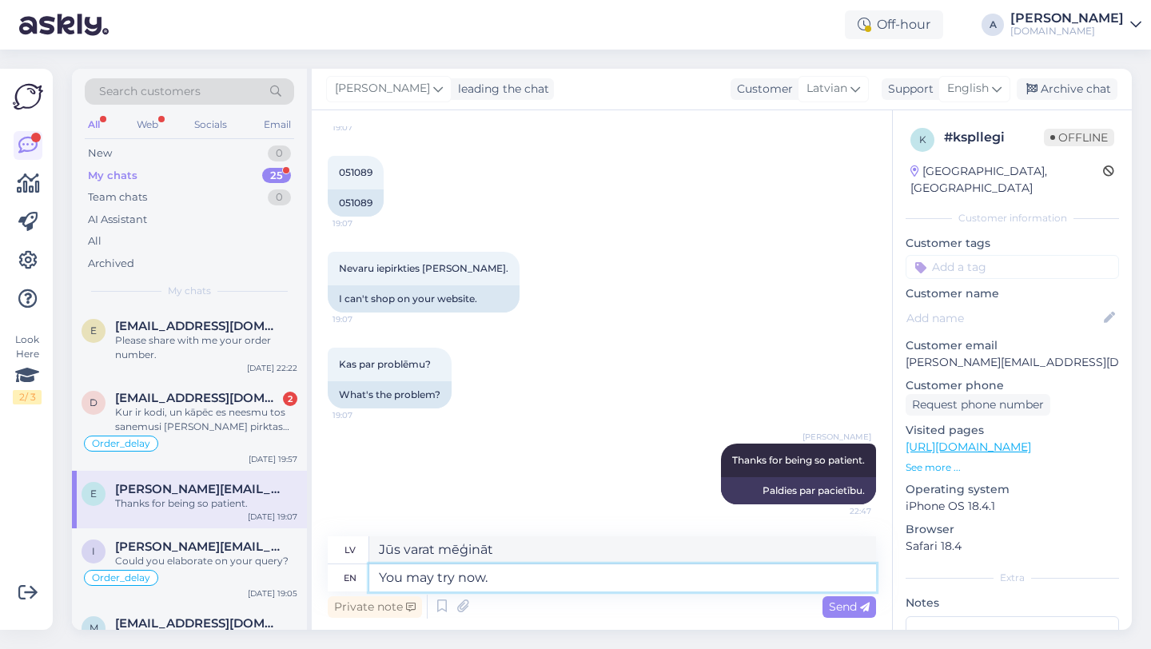
type textarea "Varat mēģināt tagad."
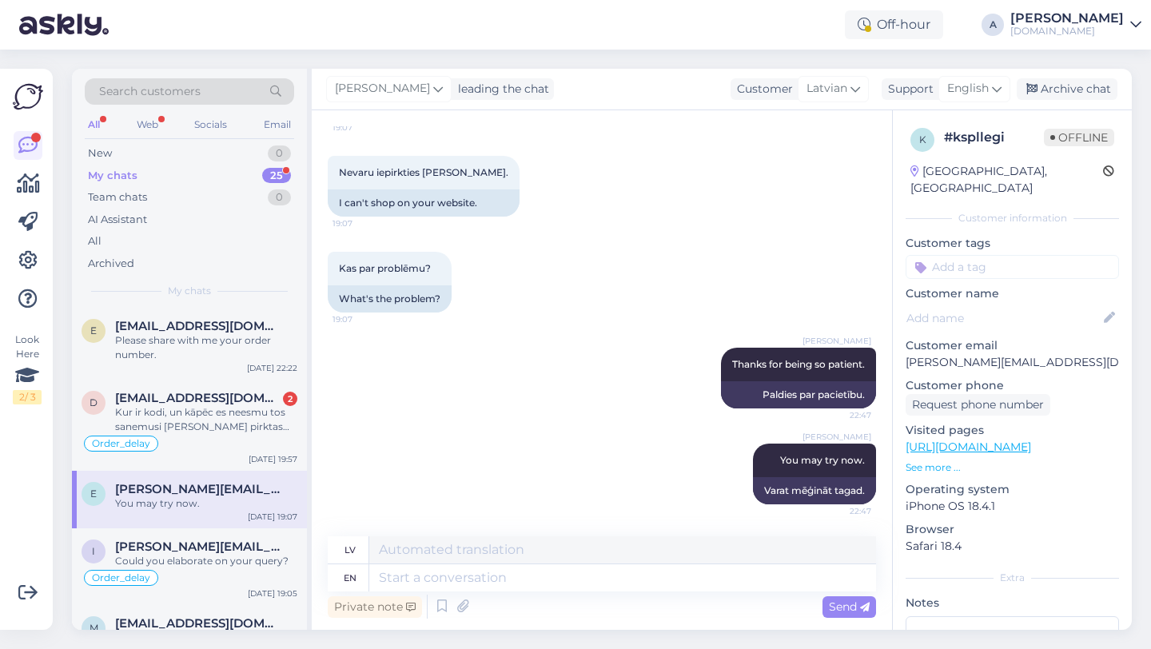
click at [981, 258] on input at bounding box center [1012, 267] width 213 height 24
type input "blo"
click at [993, 304] on span "Blocked_account" at bounding box center [1012, 309] width 84 height 10
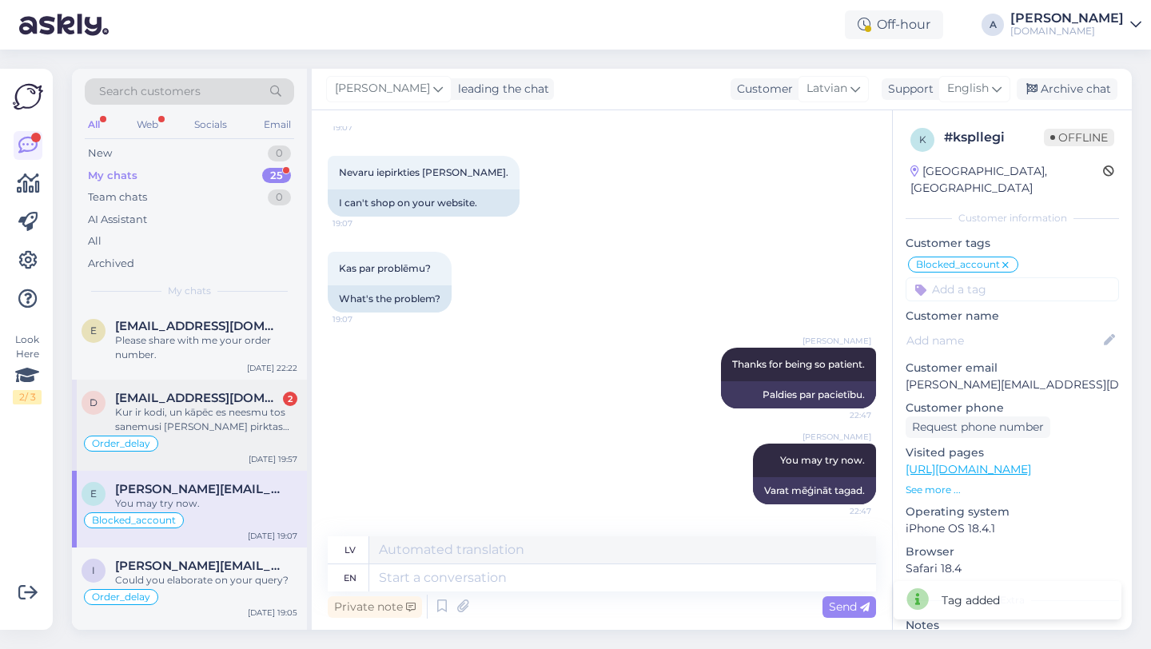
click at [193, 437] on div "Order_delay" at bounding box center [190, 443] width 216 height 19
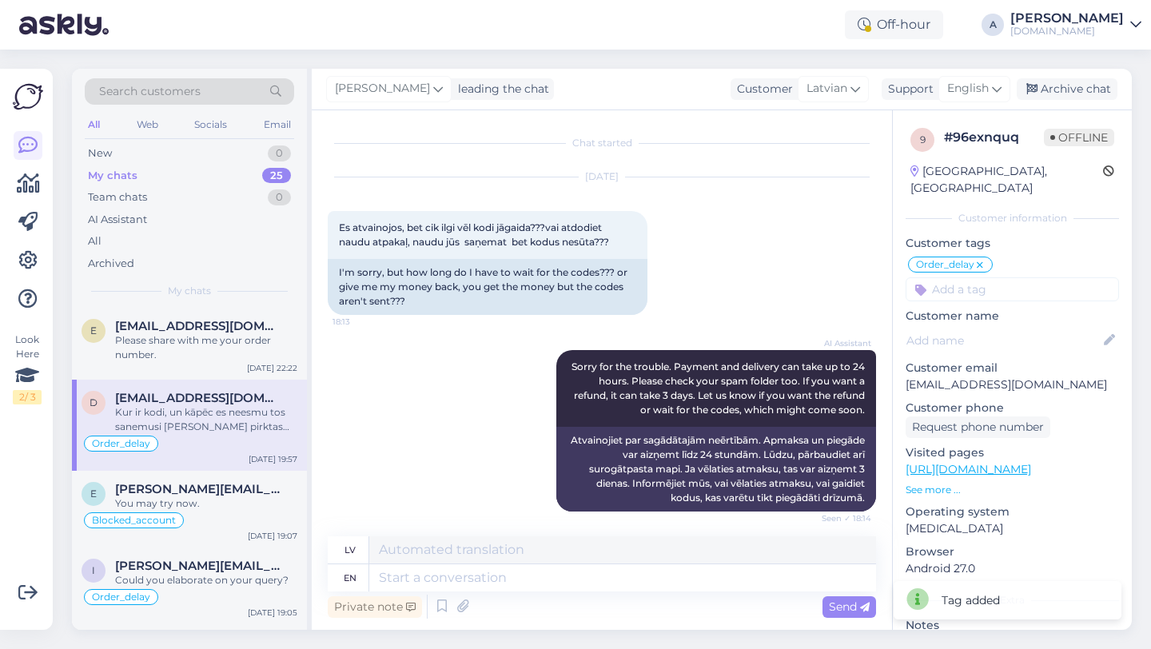
scroll to position [14287, 0]
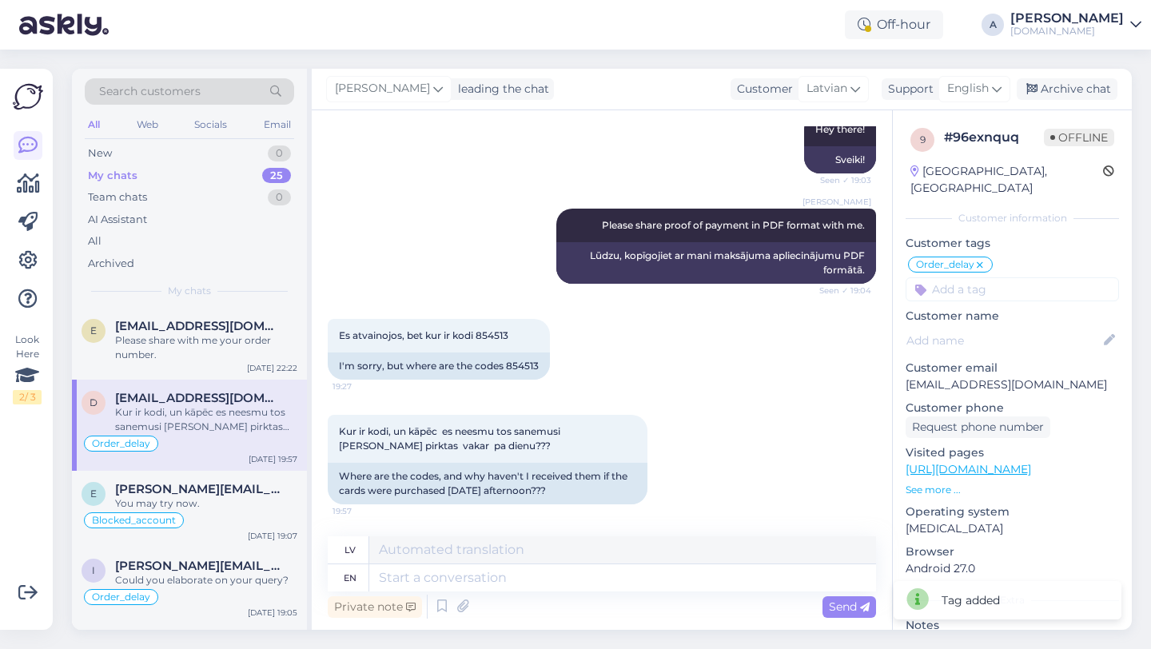
click at [217, 408] on div "Kur ir kodi, un kāpēc es neesmu tos sanemusi ja kartes pirktas vakar pa dienu???" at bounding box center [206, 419] width 182 height 29
drag, startPoint x: 540, startPoint y: 364, endPoint x: 508, endPoint y: 369, distance: 32.3
click at [508, 369] on div "I'm sorry, but where are the codes 854513" at bounding box center [439, 365] width 222 height 27
copy div "854513"
click at [400, 569] on textarea at bounding box center [622, 577] width 507 height 27
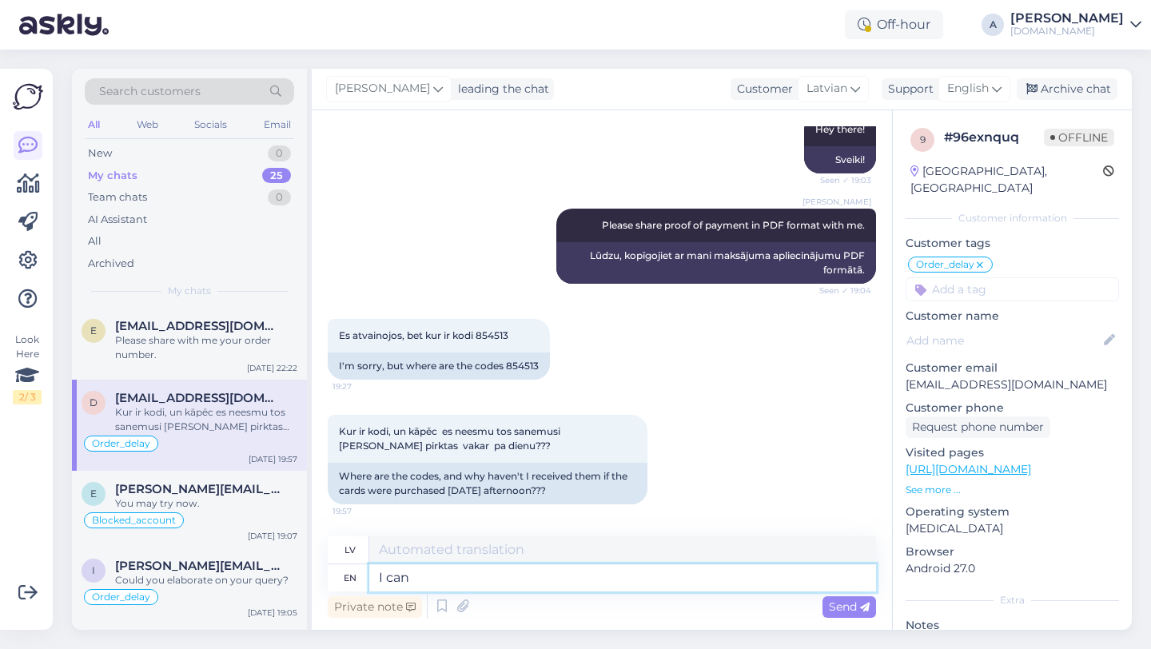
type textarea "I can"
type textarea "Es varu"
drag, startPoint x: 422, startPoint y: 578, endPoint x: 300, endPoint y: 567, distance: 122.7
click at [300, 567] on div "Search customers All Web Socials Email New 0 My chats 25 Team chats 0 AI Assist…" at bounding box center [602, 349] width 1060 height 561
type textarea "I can"
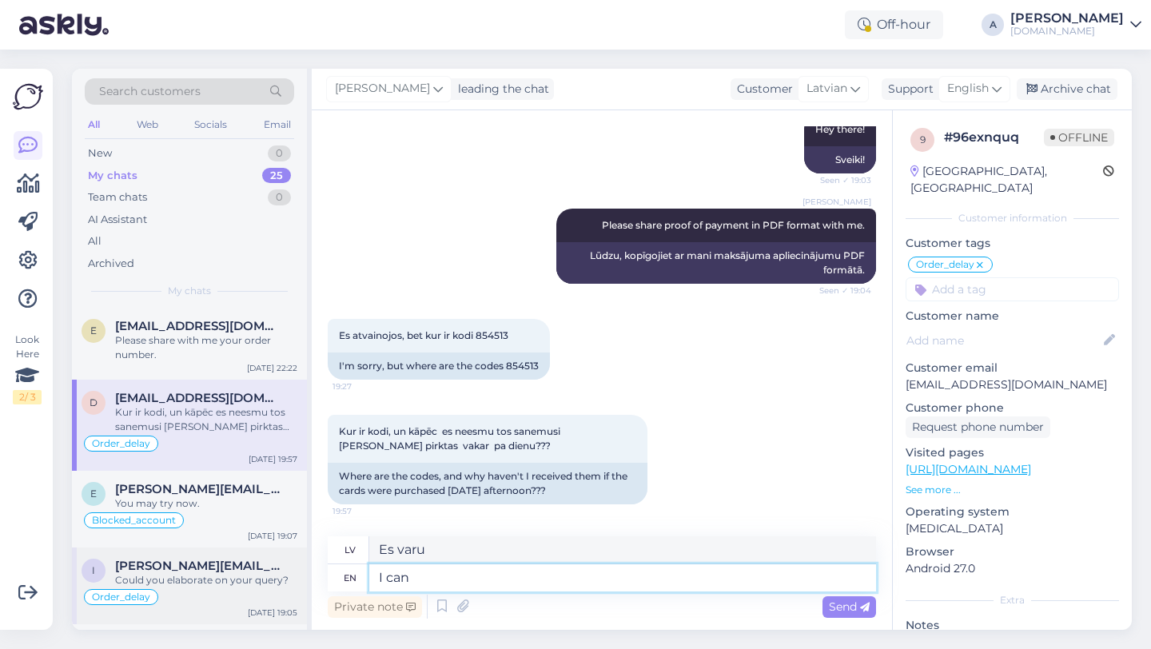
type textarea "Es"
type textarea "I can see"
type textarea "Es varu"
type textarea "I can see inte"
type textarea "Es redzu"
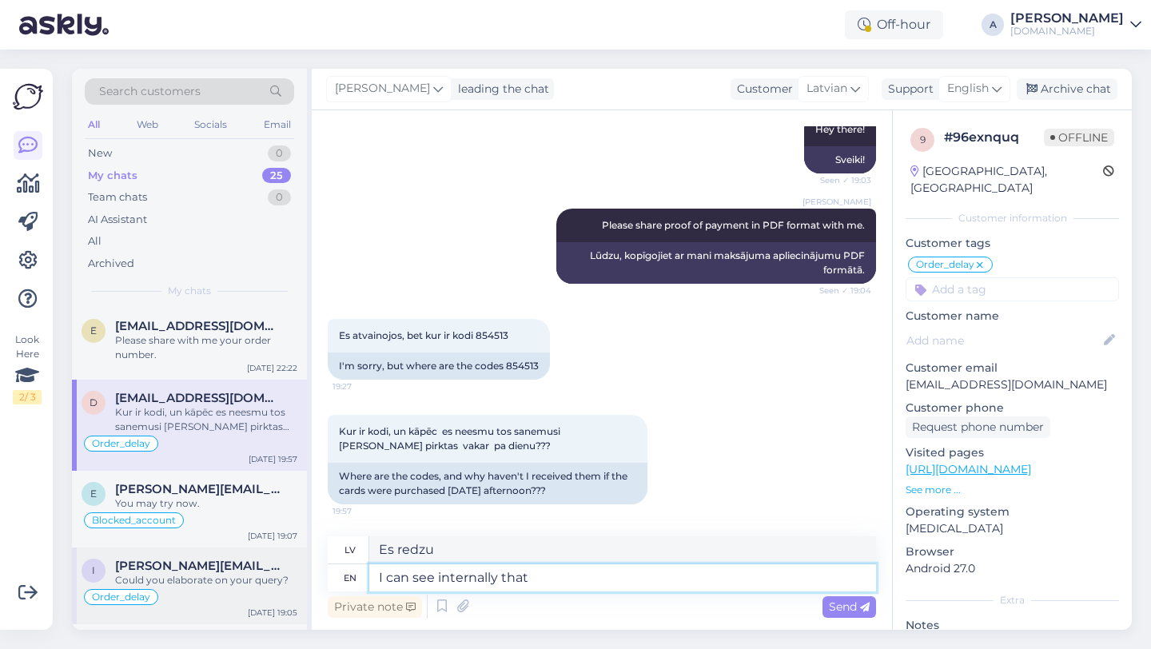
type textarea "I can see internally that"
type textarea "Es varu redzēt iekšēji"
type textarea "I can see internally that yo"
type textarea "Es to varu redzēt iekšēji"
type textarea "I can see internally that your orde"
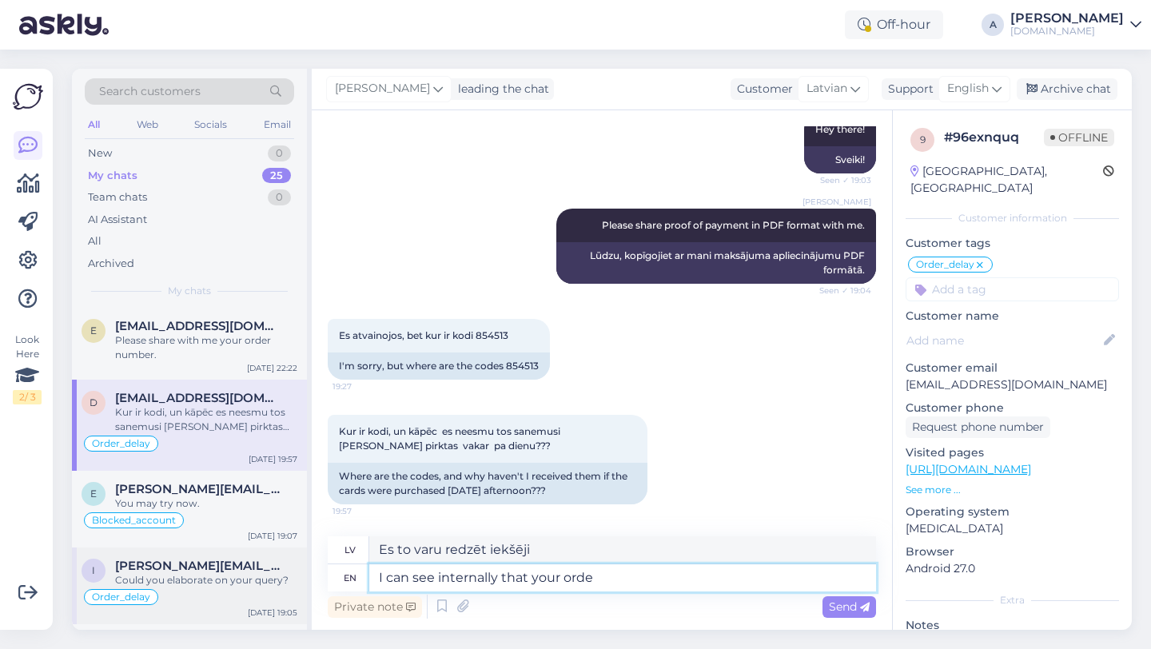
type textarea "Es iekšēji redzu, ka tavs"
type textarea "I can see internally that your order w"
type textarea "Es iekšēji redzu, ka jūsu pasūtījums"
type textarea "I can see internally that your order was com"
type textarea "Es iekšēji redzu, ka jūsu pasūtījums bija"
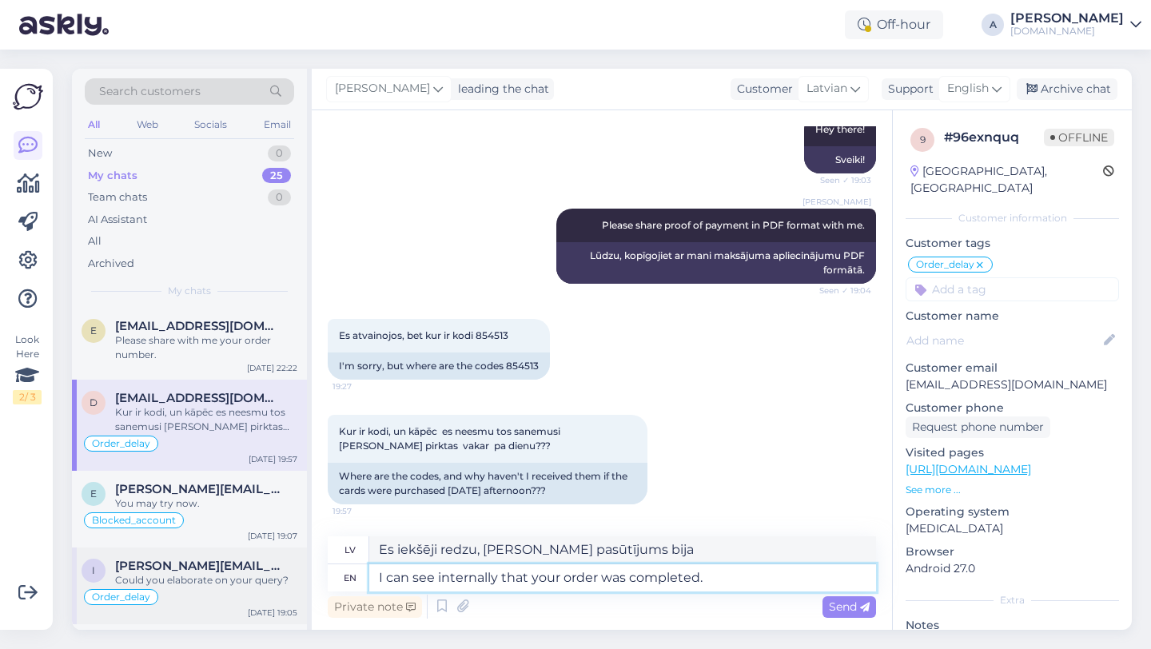
type textarea "I can see internally that your order was completed."
type textarea "Es iekšēji redzu, ka jūsu pasūtījums ir izpildīts."
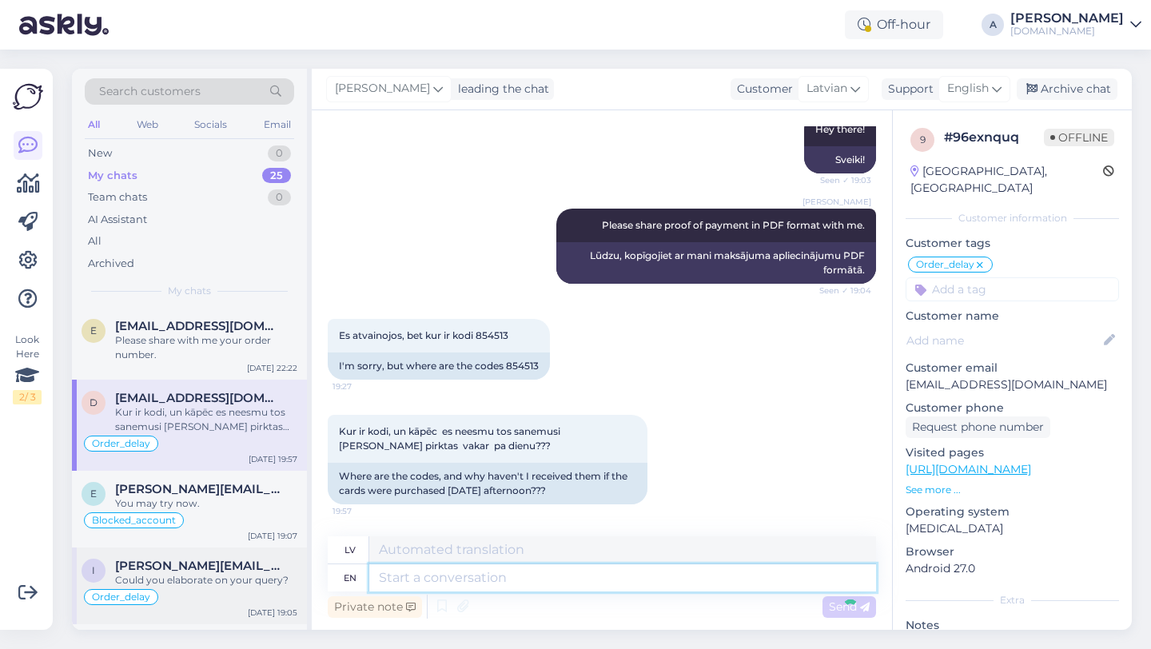
scroll to position [14383, 0]
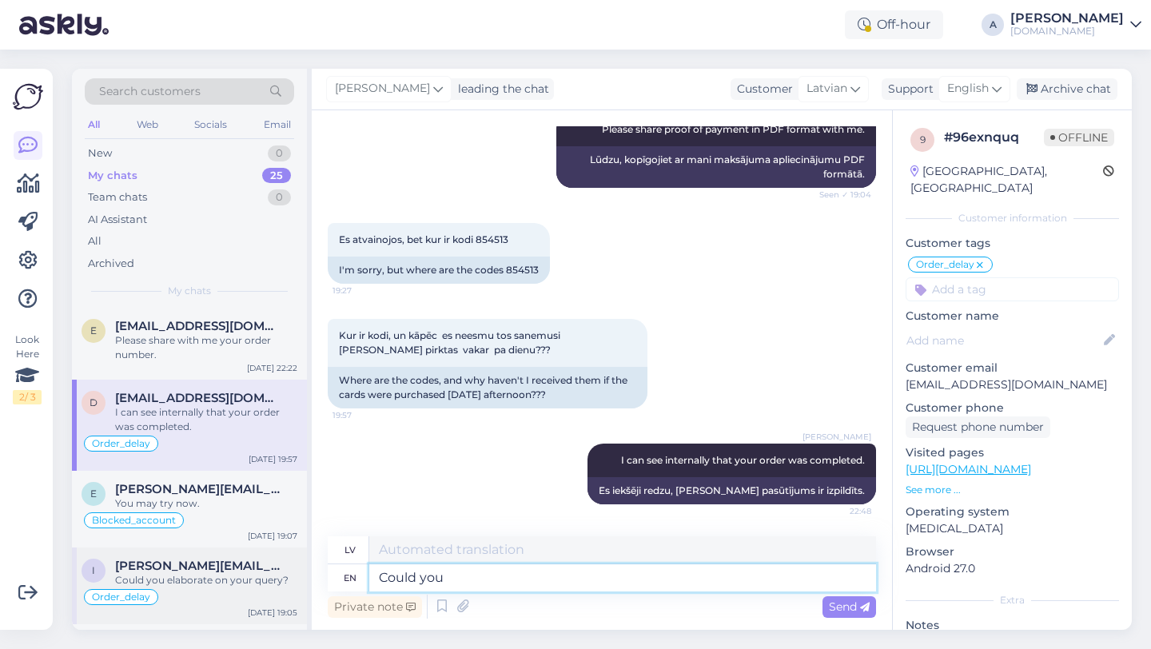
type textarea "Could you p"
type textarea "Varētu"
type textarea "Could you pleas"
type textarea "Vai jūs varētu"
type textarea "Could you please c"
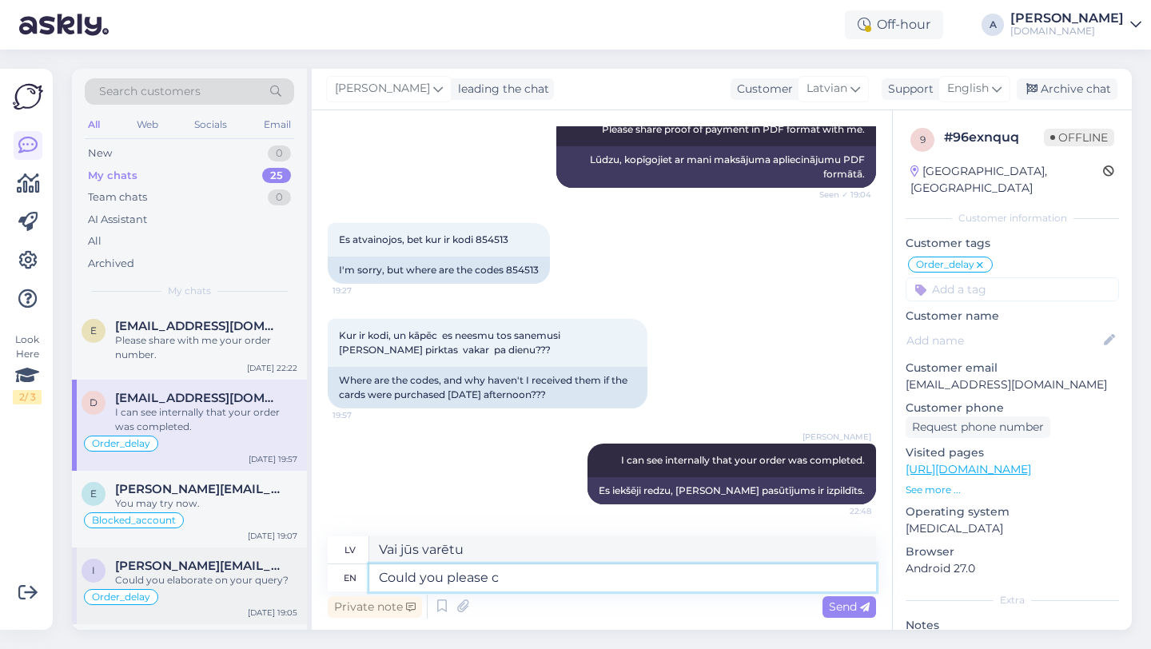
type textarea "Vai jūs, lūdzu, varētu"
type textarea "Could you please check ag"
type textarea "Vai jūs, lūdzu, varētu pārbaudīt?"
type textarea "Could you please check again you"
type textarea "Vai jūs, lūdzu, varētu vēlreiz pārbaudīt?"
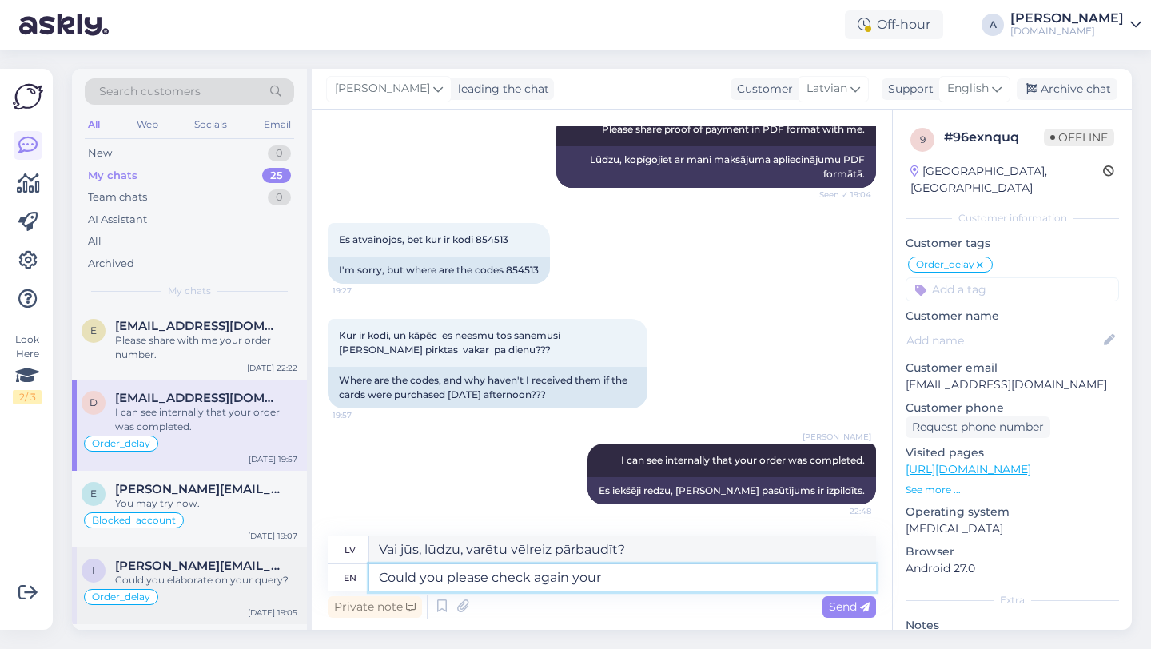
type textarea "Could you please check again your"
type textarea "Vai jūs, lūdzu, varētu vēlreiz pārbaudīt savu"
type textarea "Could you please check again your email and"
type textarea "Vai jūs, lūdzu, varētu vēlreiz pārbaudīt savu e-pastu?"
type textarea "Could you please check again your email and spa"
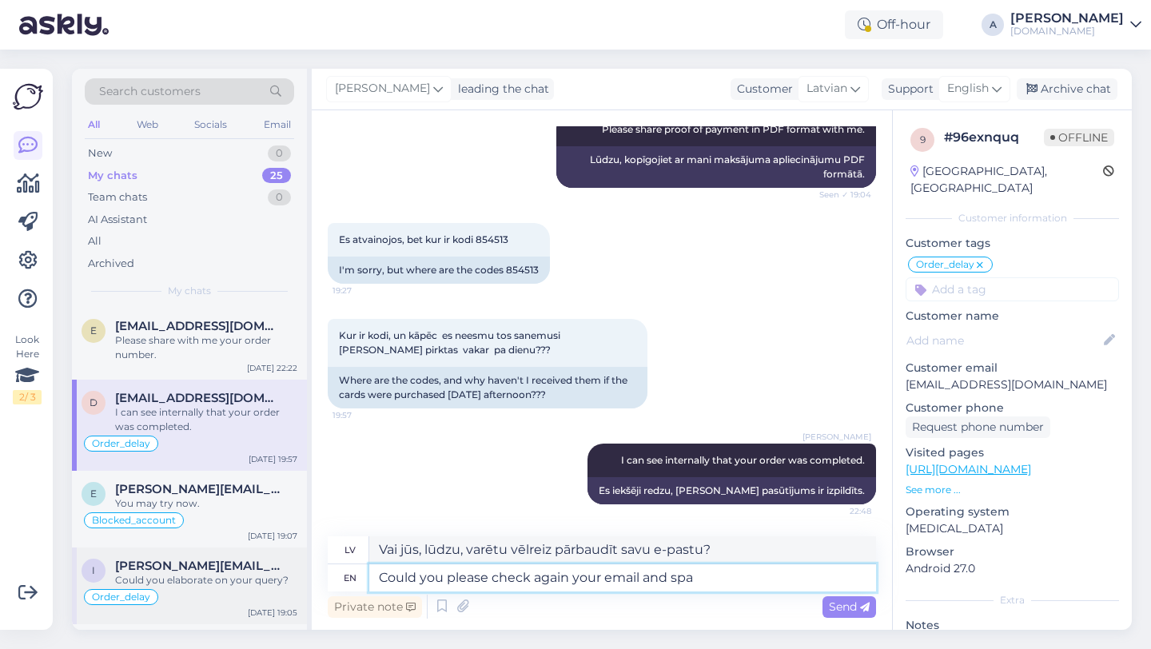
type textarea "Vai jūs, lūdzu, varētu vēlreiz pārbaudīt savu e-pastu un"
type textarea "Could you please check again your email and spam fol"
type textarea "Vai jūs, lūdzu, varētu vēlreiz pārbaudīt savu e-pastu un surogātpastu?"
type textarea "Could you please check again your email and spam folder?"
type textarea "Vai jūs, lūdzu, varētu vēlreiz pārbaudīt savu e-pastu un surogātpasta mapi?"
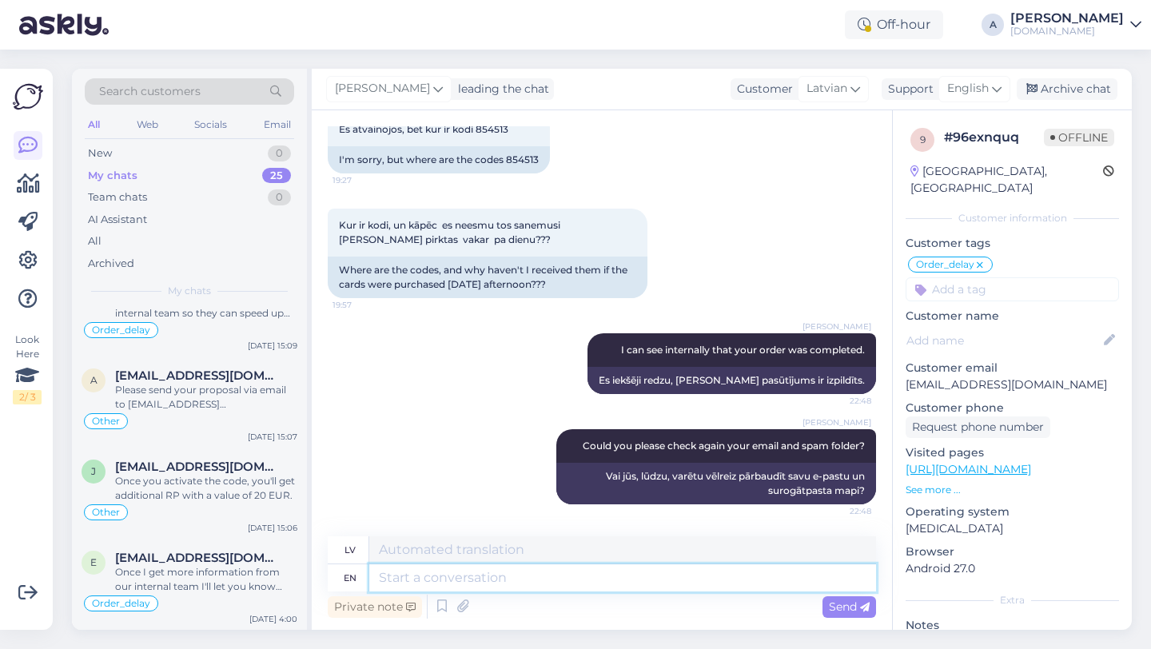
scroll to position [475, 0]
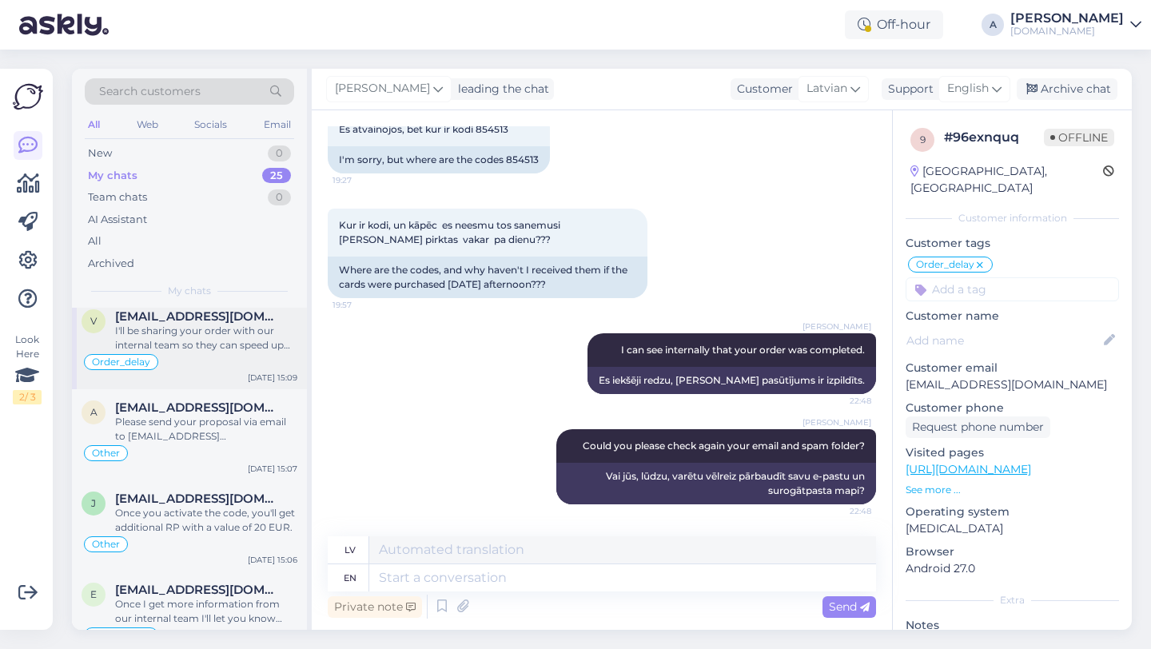
click at [188, 333] on div "I'll be sharing your order with our internal team so they can speed up the proc…" at bounding box center [206, 338] width 182 height 29
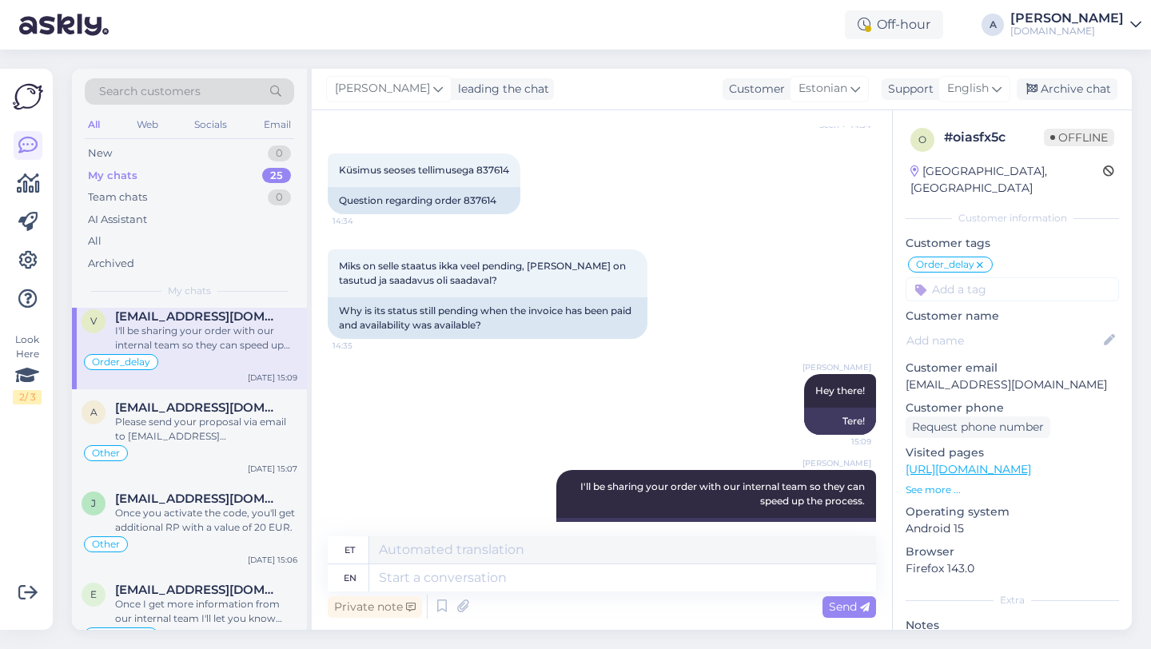
scroll to position [239, 0]
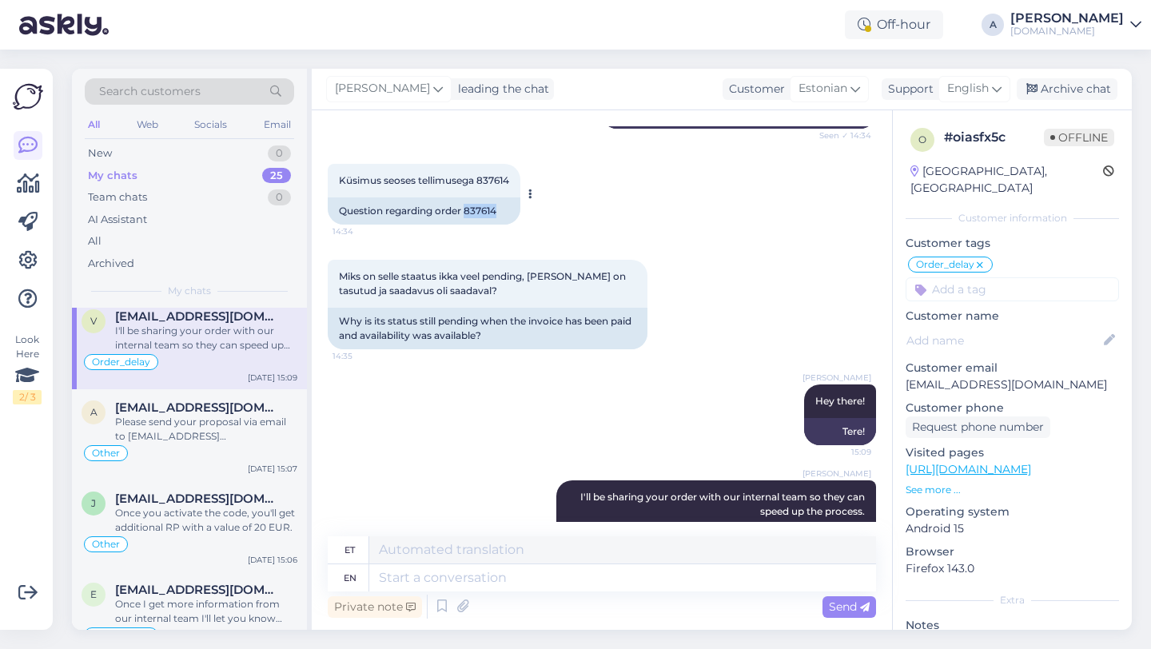
drag, startPoint x: 506, startPoint y: 213, endPoint x: 466, endPoint y: 213, distance: 40.0
click at [466, 213] on div "Question regarding order 837614" at bounding box center [424, 210] width 193 height 27
copy div "837614"
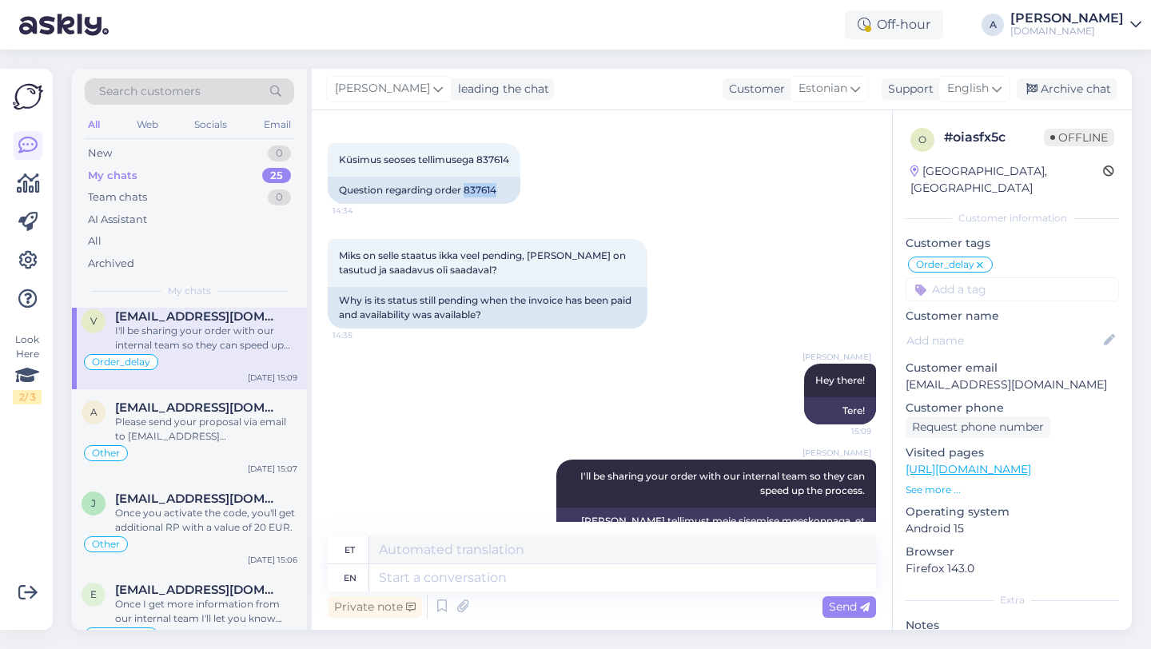
scroll to position [304, 0]
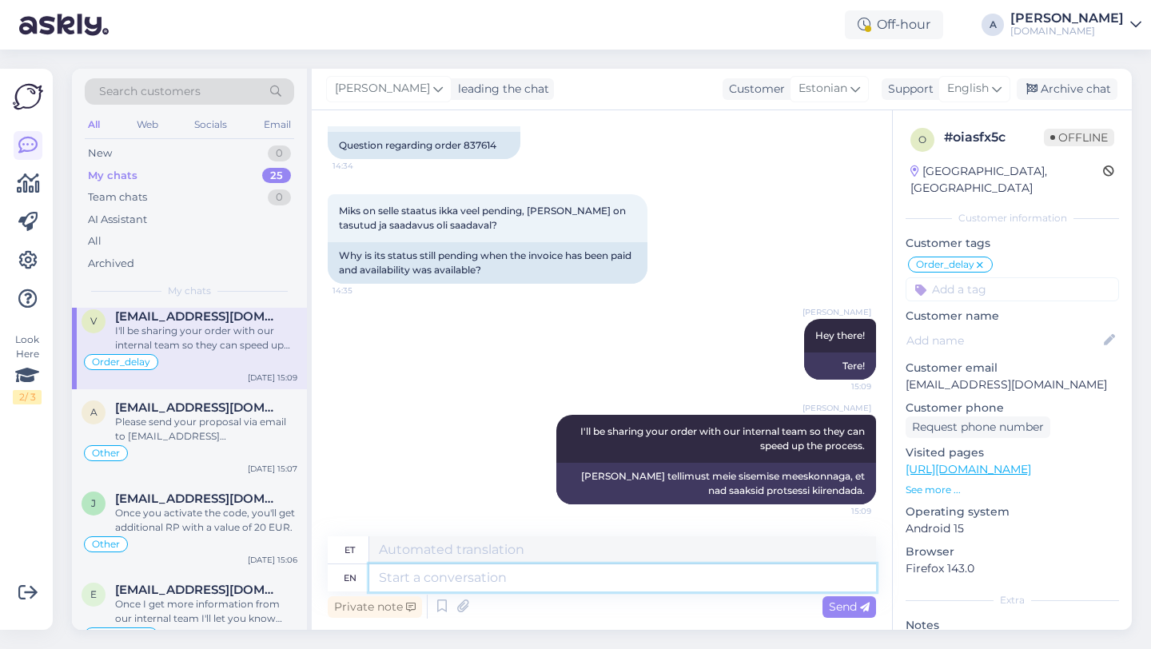
click at [455, 578] on textarea at bounding box center [622, 577] width 507 height 27
type textarea "Thanls"
type textarea "Thanks for"
type textarea "Tänud"
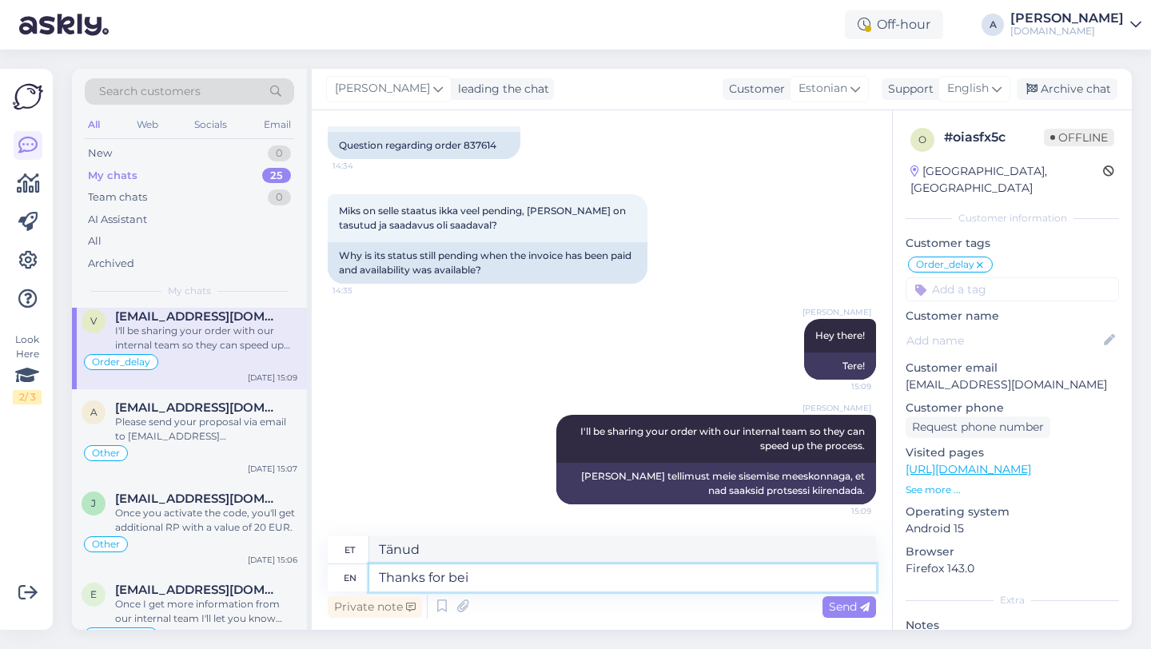
type textarea "Thanks for bein"
type textarea "Tänan teid"
type textarea "Thanks for being so p"
type textarea "Tänan teid olemise eest"
type textarea "Thanks for being so pa"
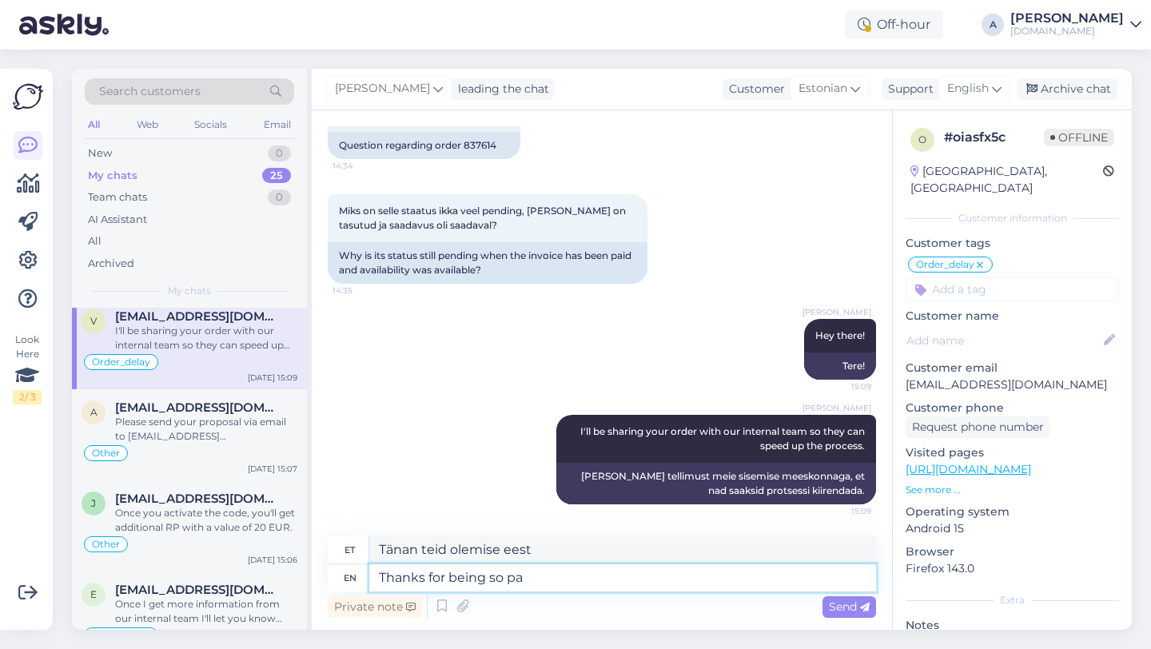
type textarea "Aitäh, et nii oled"
type textarea "Thanks for being so patien"
type textarea "Aitäh, et nii pa"
type textarea "Thanks for being so patient."
type textarea "Tänan kannatlikkuse eest."
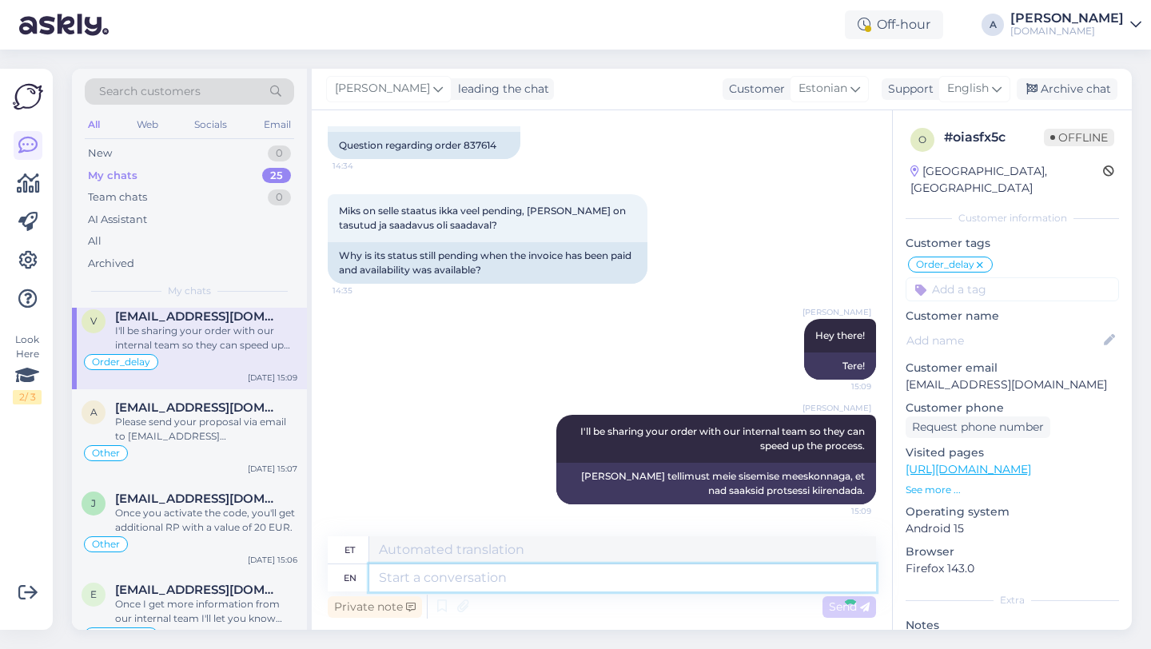
scroll to position [400, 0]
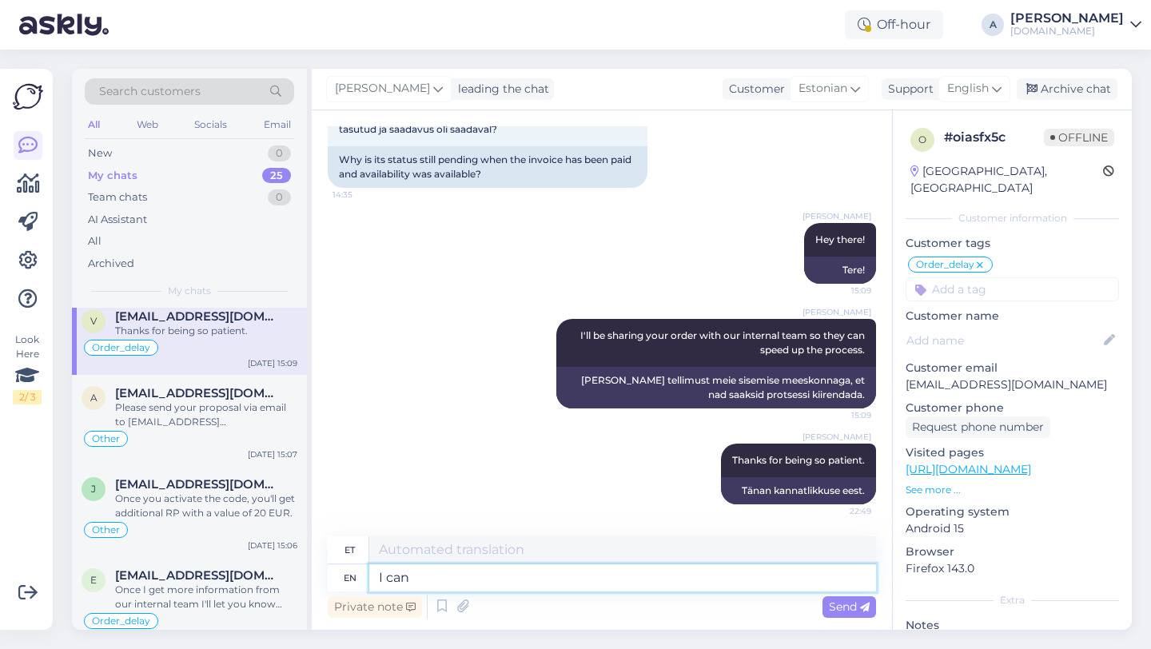
type textarea "I can"
type textarea "Mina"
type textarea "I can sew"
type textarea "Ma saan"
type textarea "I can see in"
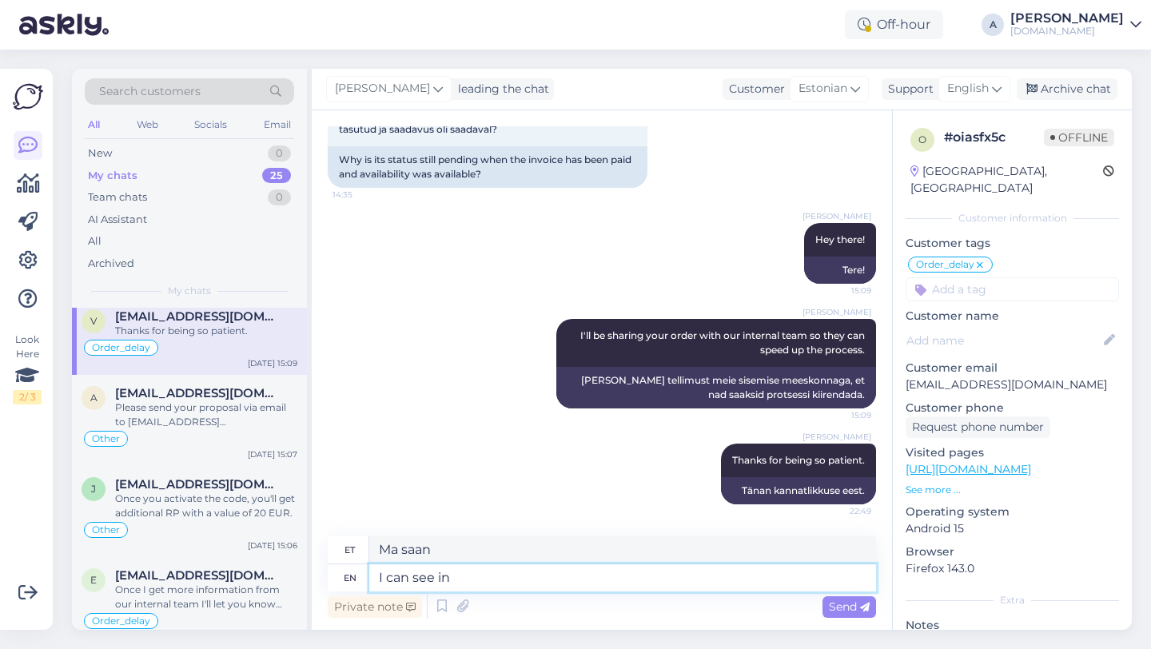
type textarea "Ma näen"
type textarea "I can see internally tha"
type textarea "Ma näen sisemust"
type textarea "I can see internally that"
type textarea "Ma näen sisemiselt"
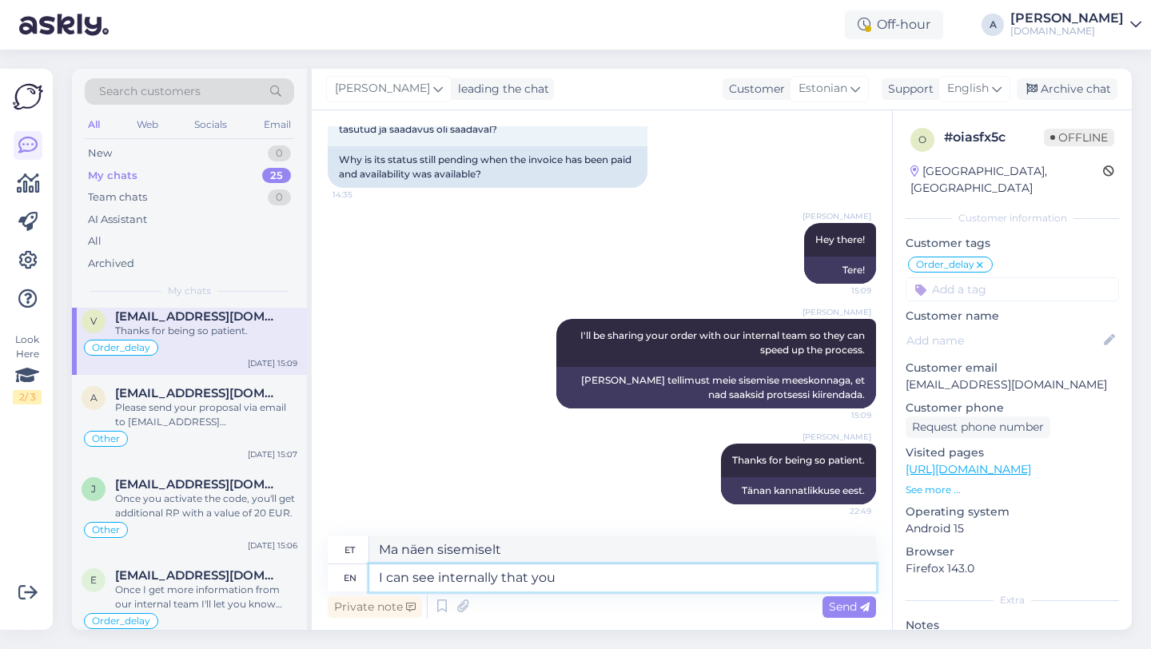
type textarea "I can see internally that your"
type textarea "Ma näen seda sisemiselt"
type textarea "I can see internally that your or"
type textarea "Ma näen sisemiselt, et sinu"
type textarea "I can see internally that your order was c"
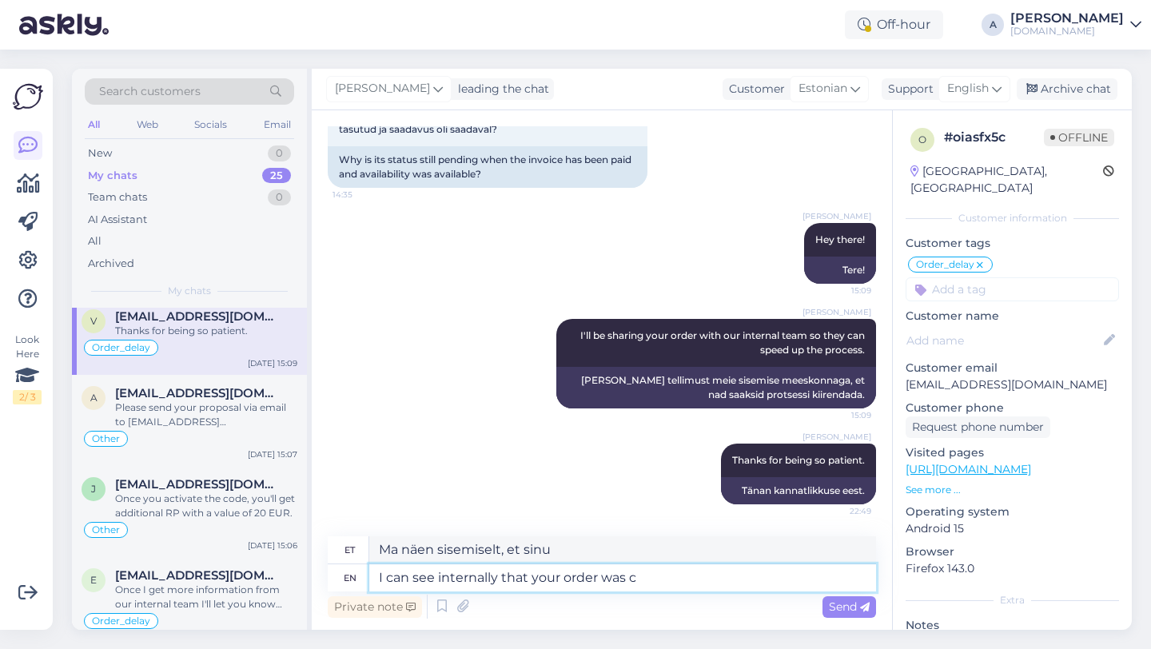
type textarea "Ma näen sisemiselt, et teie tellimus"
type textarea "I can see internally that your order was comp"
type textarea "Ma näen sisemiselt, et teie tellimus oli"
type textarea "I can see internally that your order was completed."
type textarea "Ma näen sisemiselt, et teie tellimus on täidetud."
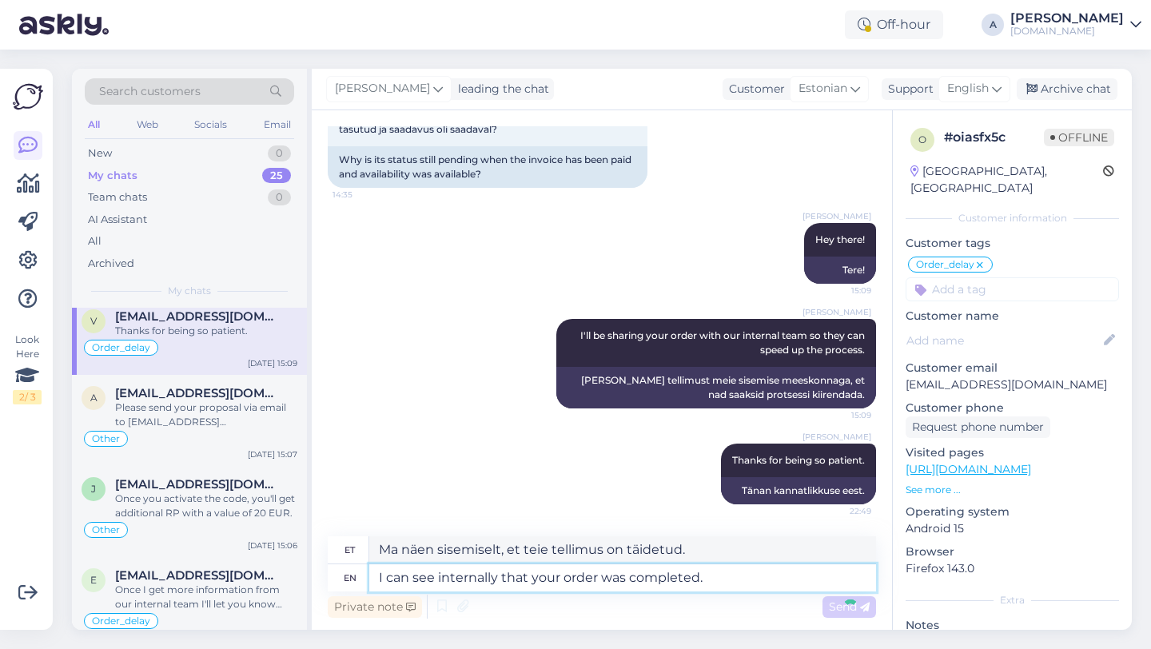
scroll to position [496, 0]
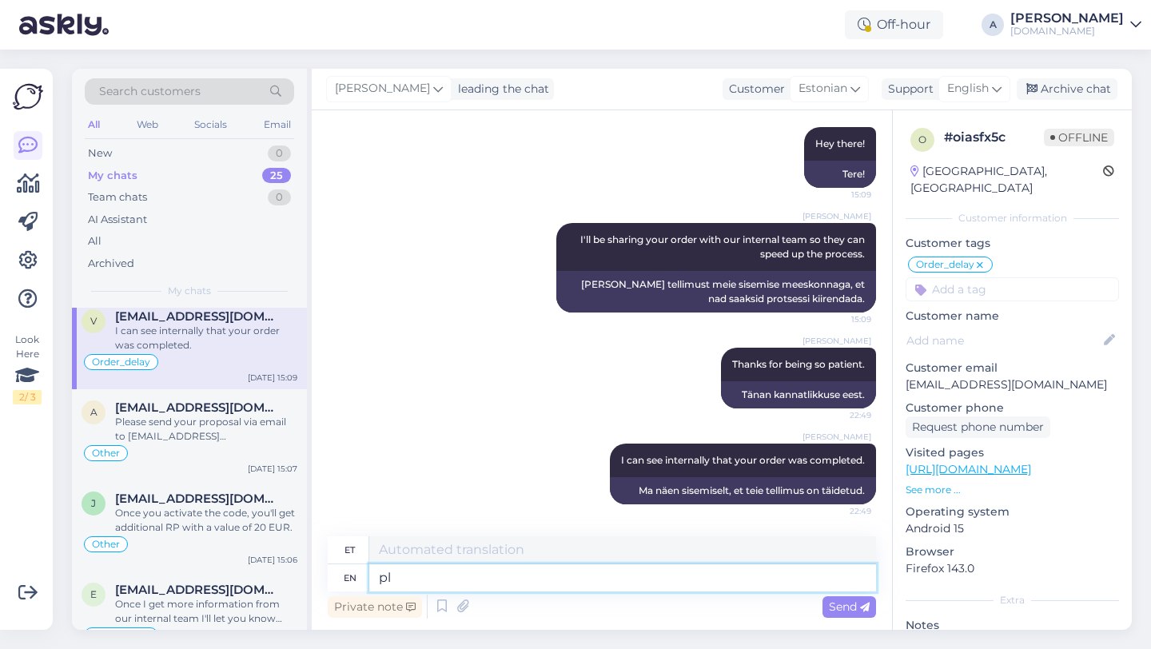
type textarea "p"
type textarea "Please check"
type textarea "Palun"
type textarea "Please check your"
type textarea "Palun kontrollige"
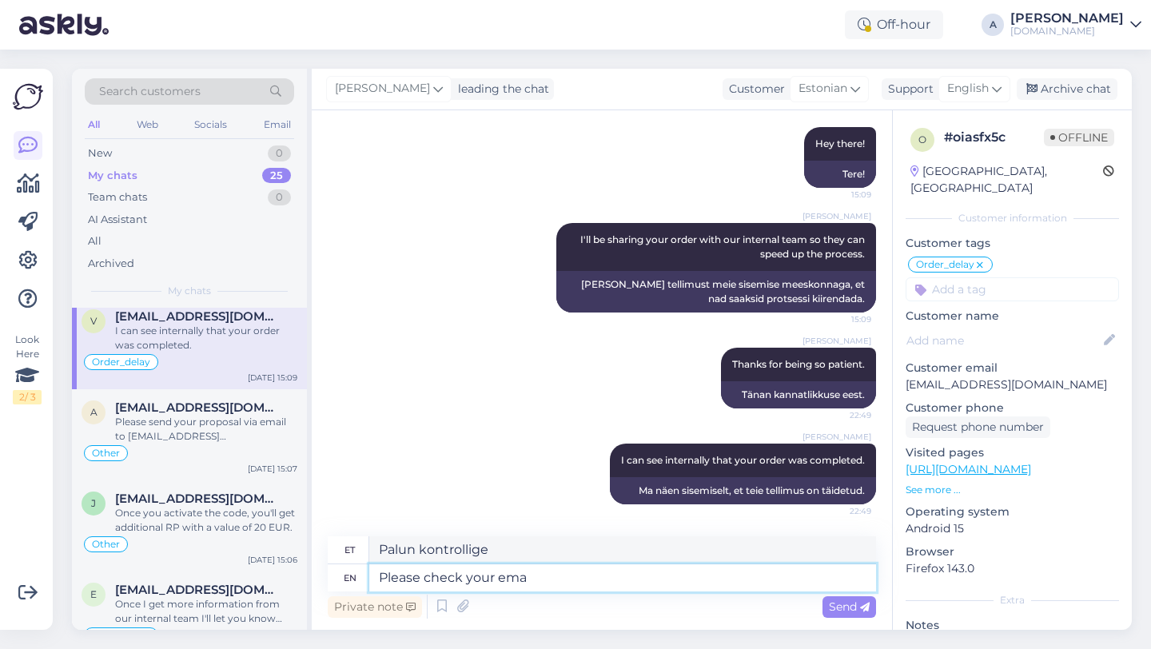
type textarea "Please check your emai"
type textarea "Palun kontrollige oma"
type textarea "Please check your email and s"
type textarea "Palun kontrollige oma e-posti"
type textarea "Please check your email and spam"
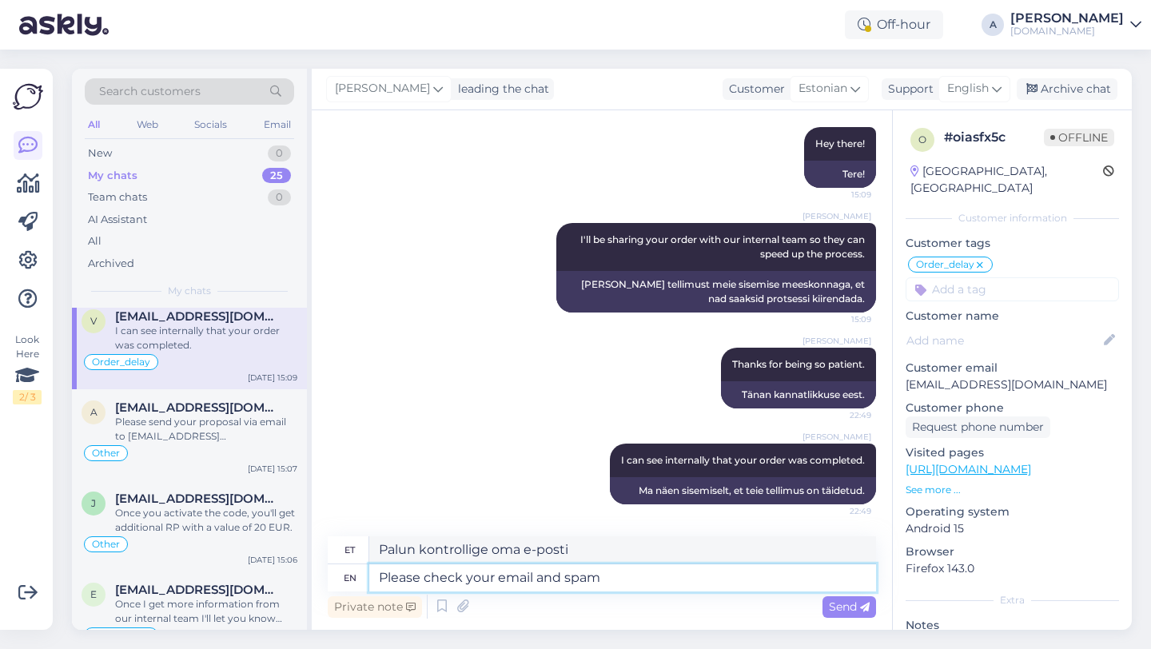
type textarea "Palun kontrollige oma e-posti ja"
type textarea "Please check your email and spam fold"
type textarea "Palun kontrollige oma e-posti ja rämpsposti"
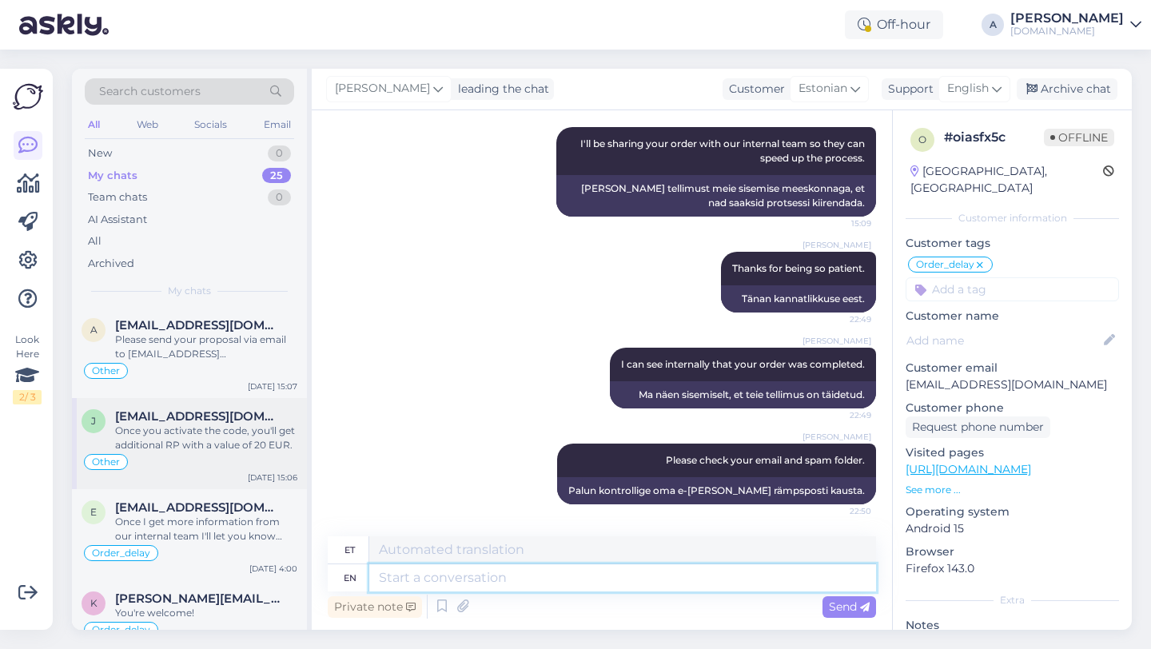
scroll to position [694, 0]
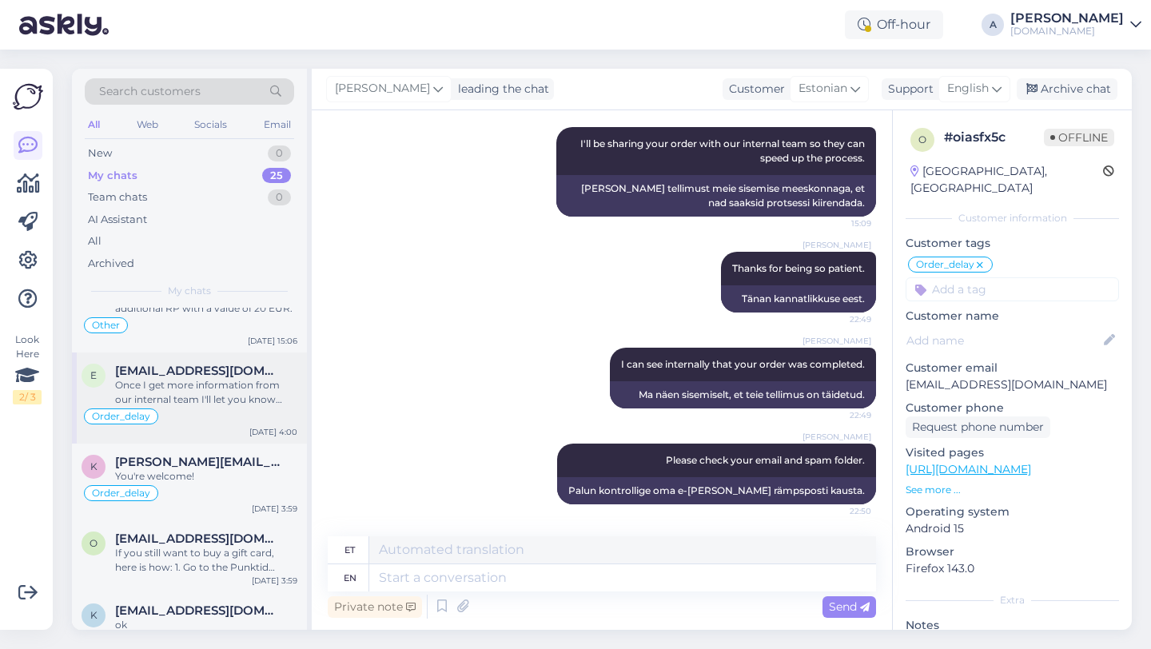
click at [185, 402] on div "Once I get more information from our internal team I'll let you know immediatel…" at bounding box center [206, 392] width 182 height 29
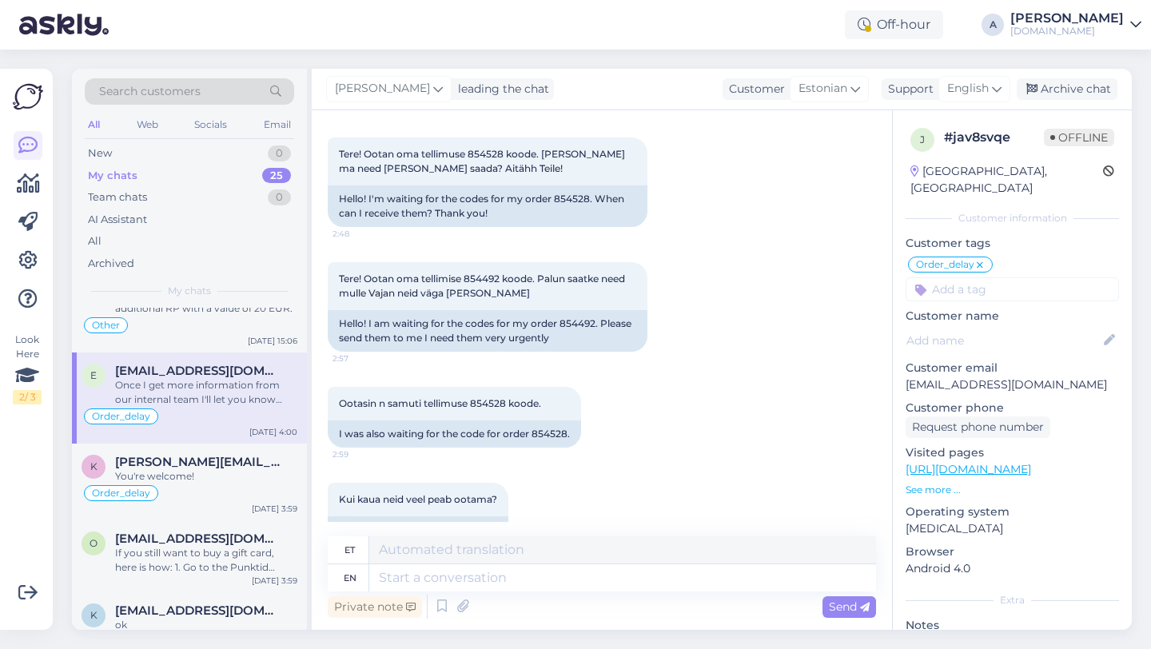
scroll to position [13458, 0]
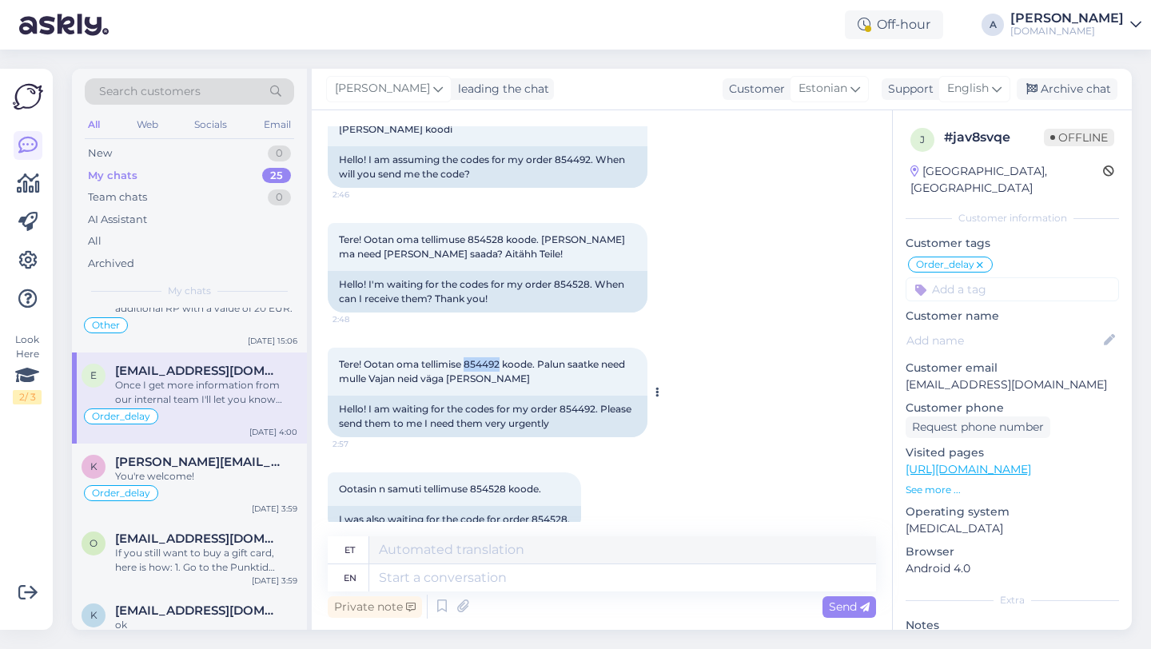
drag, startPoint x: 502, startPoint y: 290, endPoint x: 467, endPoint y: 291, distance: 35.2
click at [467, 358] on span "Tere! Ootan oma tellimise 854492 koode. Palun saatke need mulle Vajan neid väga…" at bounding box center [483, 371] width 289 height 26
copy span "854492"
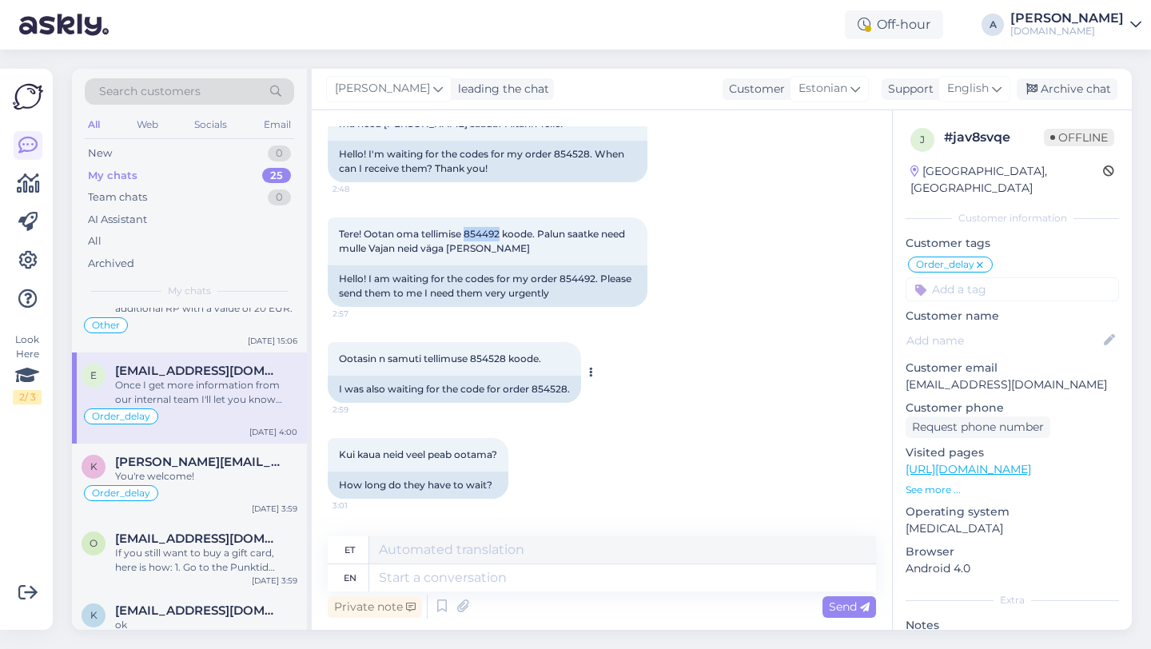
scroll to position [13635, 0]
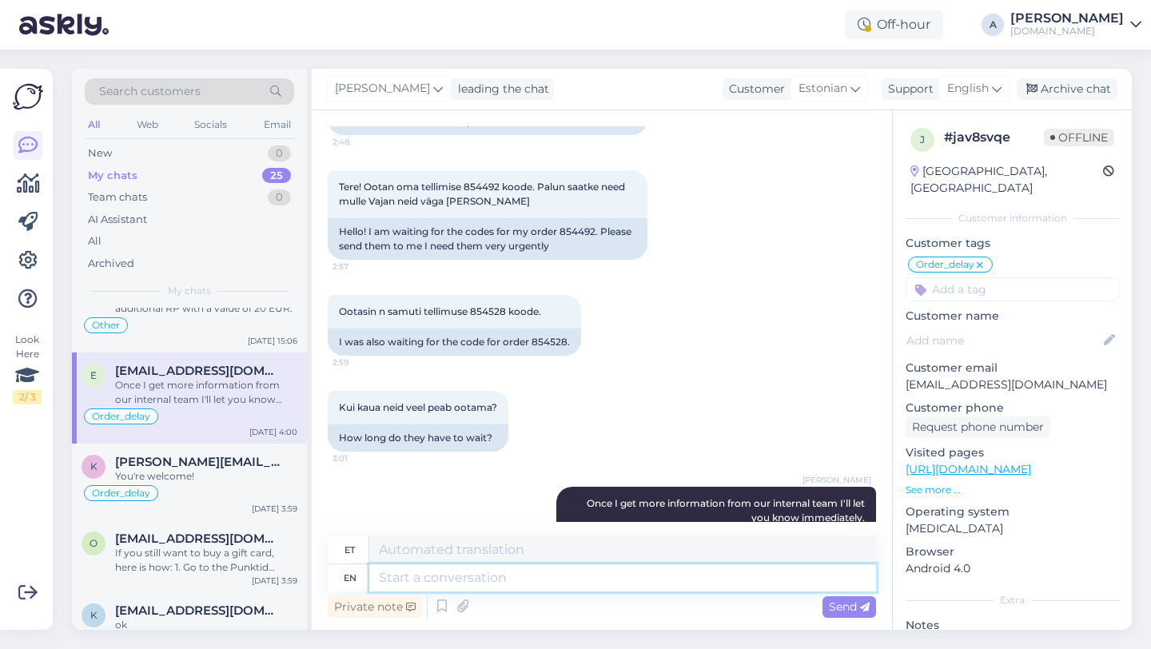
click at [431, 581] on textarea at bounding box center [622, 577] width 507 height 27
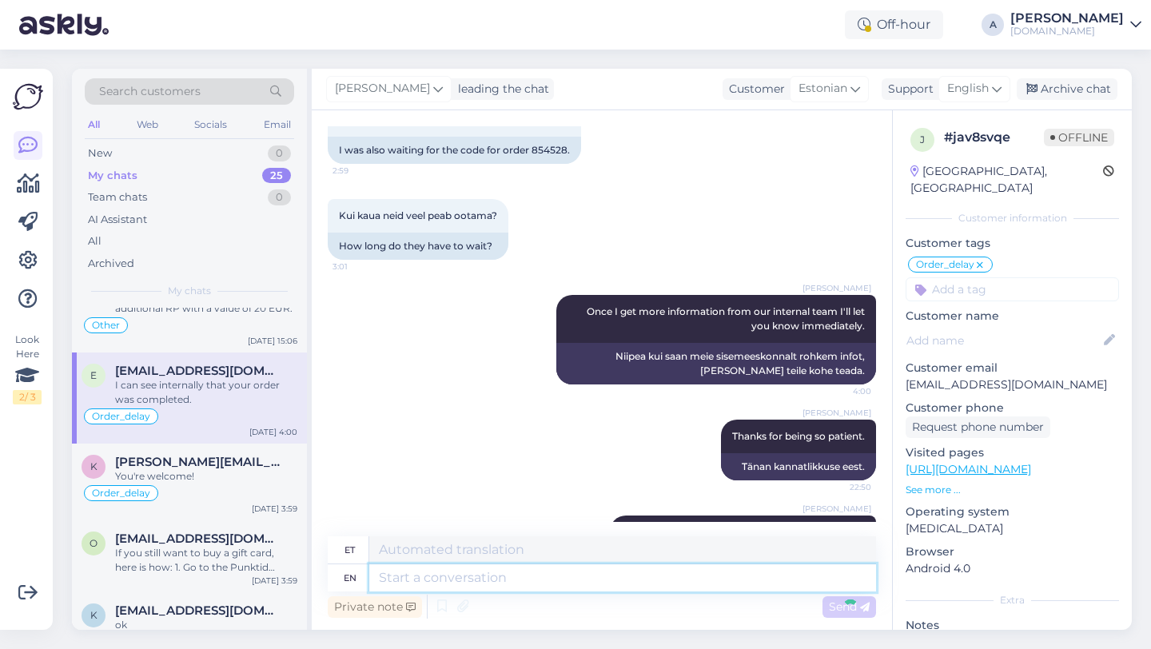
scroll to position [13923, 0]
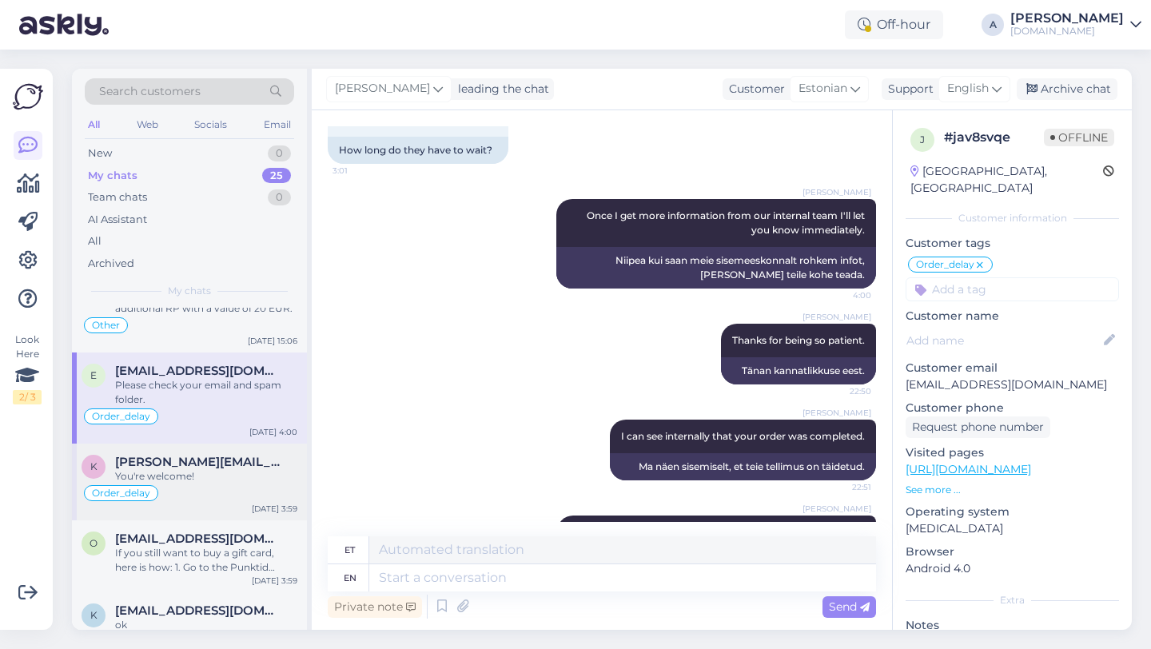
click at [221, 479] on div "You're welcome!" at bounding box center [206, 476] width 182 height 14
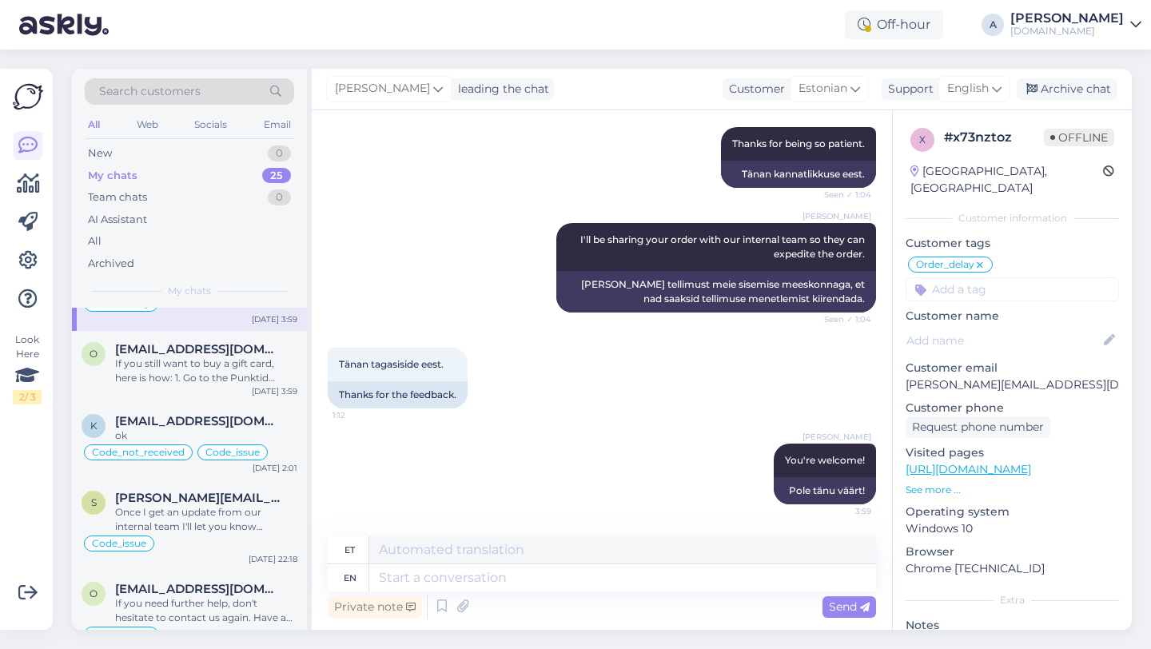
scroll to position [899, 0]
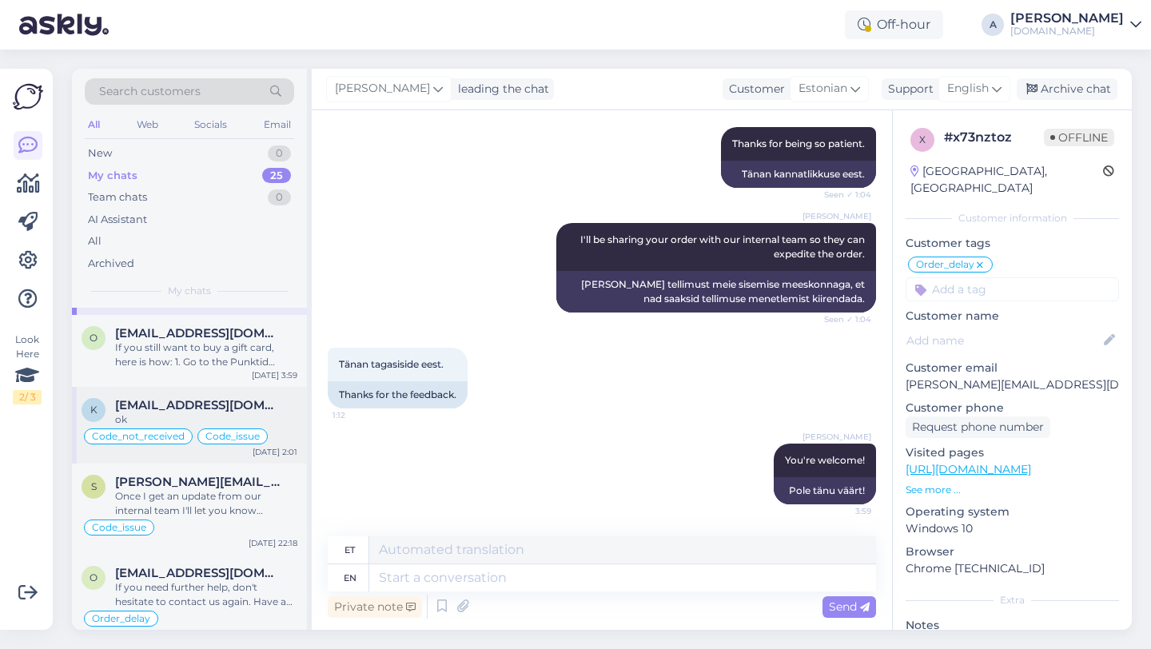
click at [192, 404] on span "kallekenk1@outlook.com" at bounding box center [198, 405] width 166 height 14
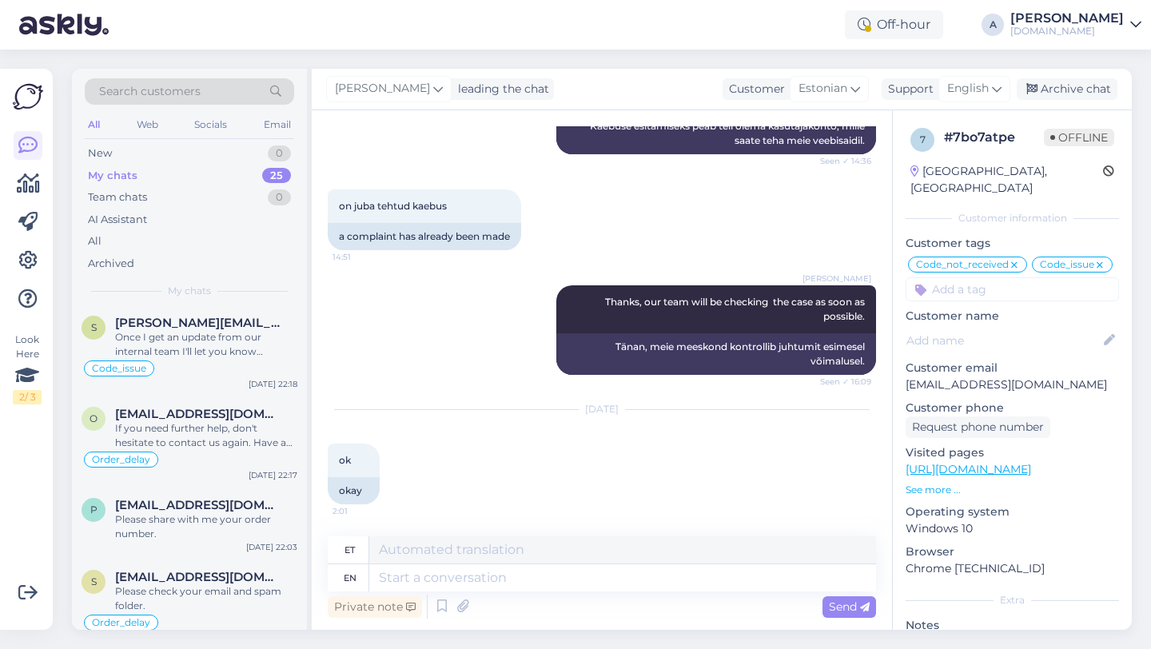
scroll to position [1059, 0]
click at [201, 329] on div "Once I get an update from our internal team I'll let you know immediately." at bounding box center [206, 343] width 182 height 29
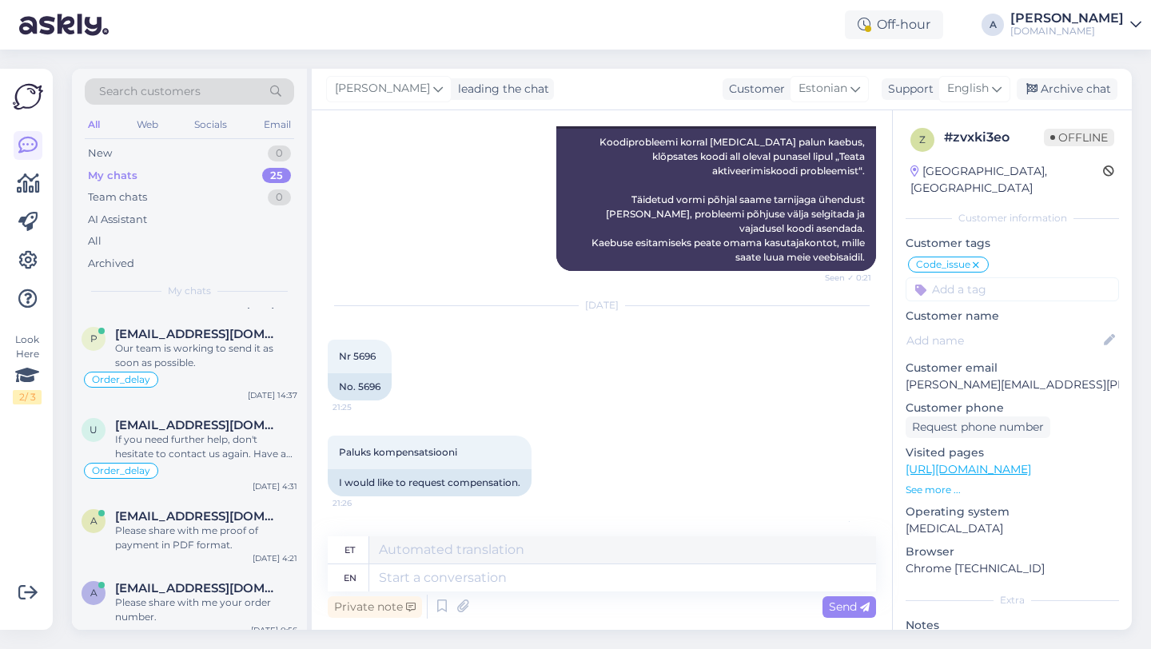
scroll to position [1448, 0]
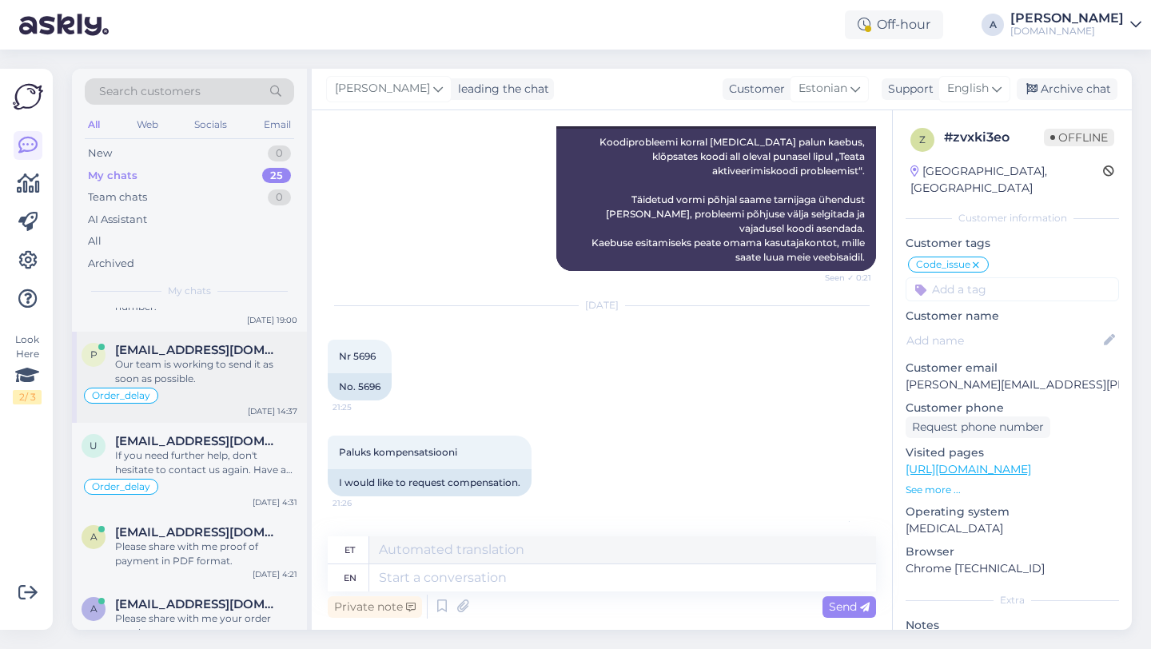
click at [211, 360] on div "Our team is working to send it as soon as possible." at bounding box center [206, 371] width 182 height 29
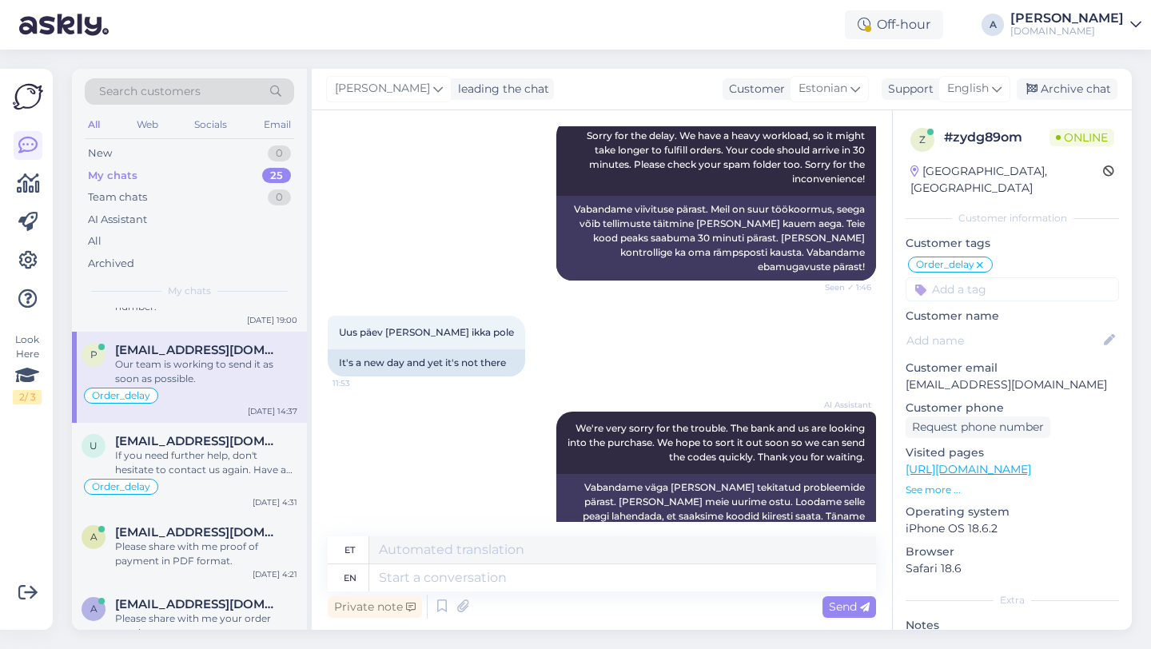
scroll to position [0, 0]
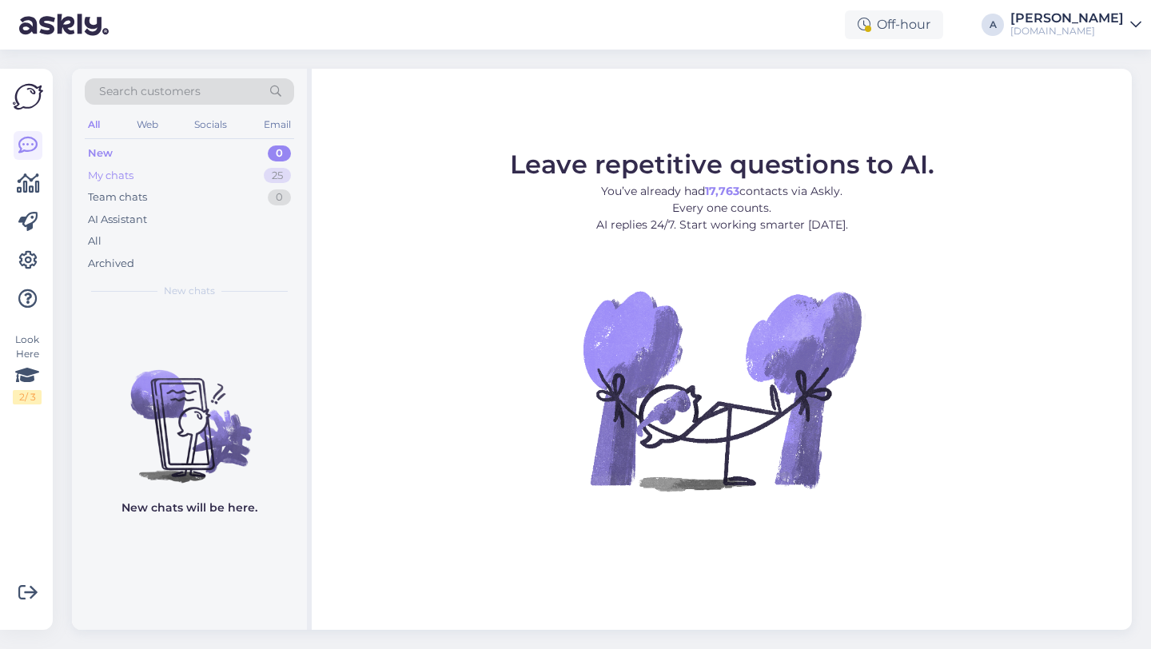
click at [245, 168] on div "My chats 25" at bounding box center [189, 176] width 209 height 22
